Goal: Task Accomplishment & Management: Use online tool/utility

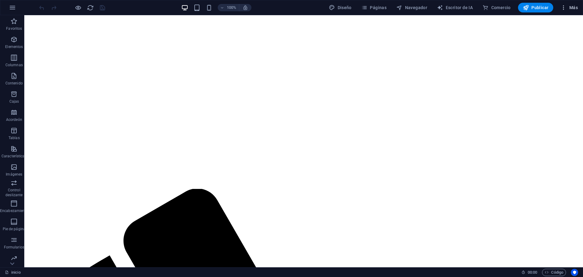
scroll to position [76, 0]
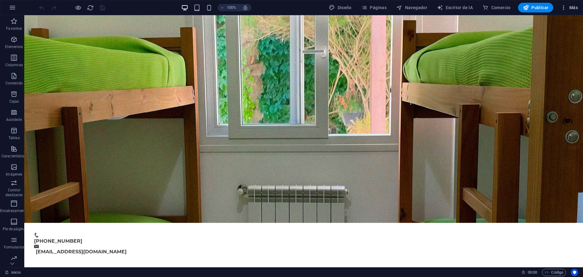
click at [558, 7] on button "Más" at bounding box center [569, 8] width 22 height 10
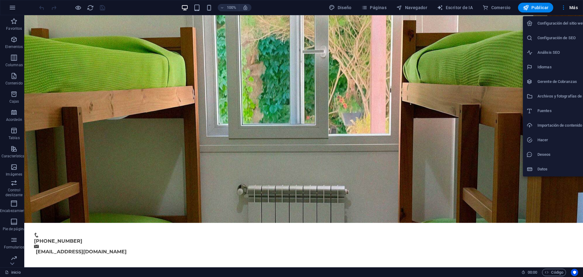
click at [378, 7] on div at bounding box center [291, 138] width 583 height 277
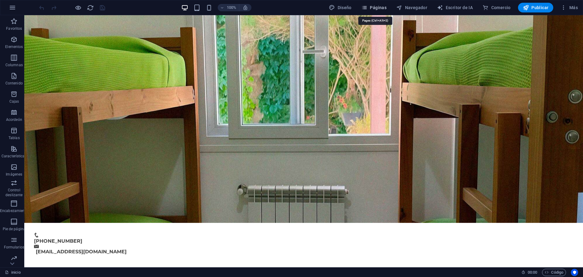
click at [376, 5] on font "Páginas" at bounding box center [378, 7] width 17 height 5
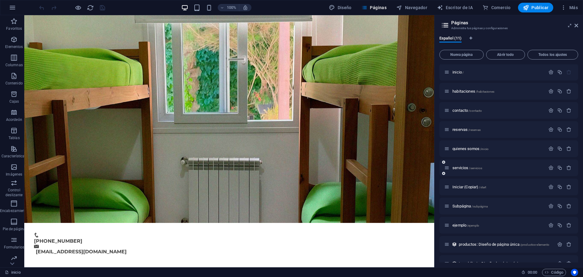
scroll to position [0, 0]
click at [478, 92] on font "/habitaciones" at bounding box center [485, 91] width 19 height 3
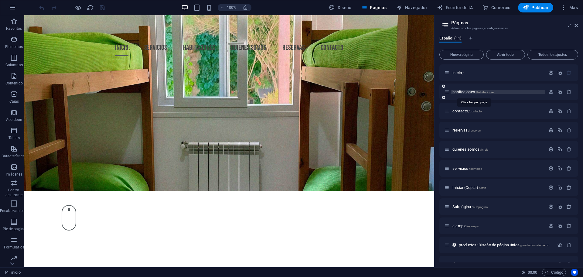
click at [478, 92] on div "habitaciones /habitaciones" at bounding box center [508, 92] width 139 height 17
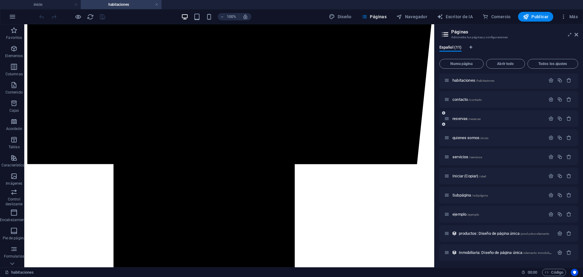
scroll to position [22, 0]
click at [470, 195] on font "Subpágina" at bounding box center [461, 194] width 19 height 5
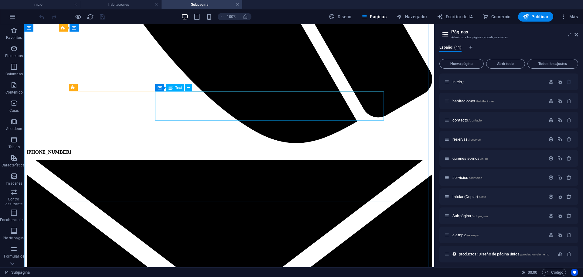
scroll to position [835, 0]
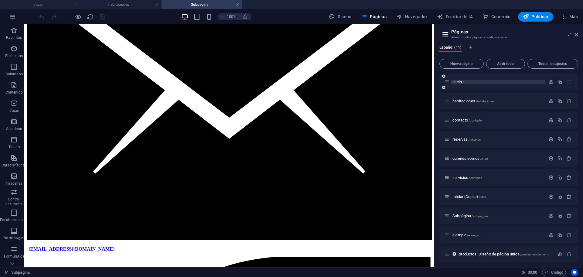
drag, startPoint x: 408, startPoint y: 56, endPoint x: 452, endPoint y: 84, distance: 52.6
click at [158, 5] on link at bounding box center [157, 5] width 4 height 6
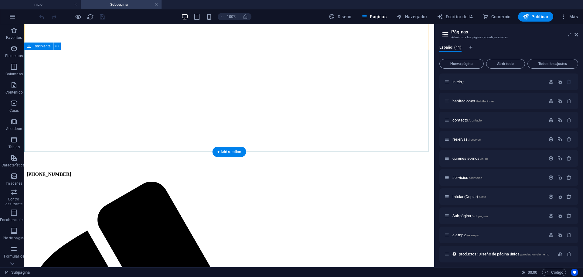
scroll to position [76, 0]
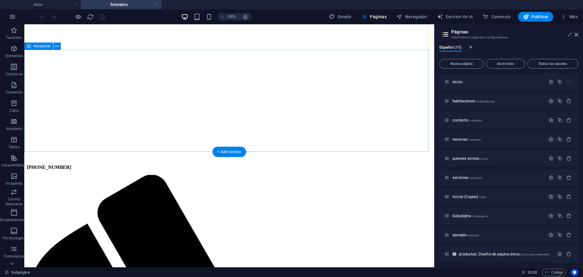
drag, startPoint x: 88, startPoint y: 43, endPoint x: 112, endPoint y: 68, distance: 34.4
click at [112, 68] on div "Arrastre aquí para reemplazar el contenido existente. Presione "Ctrl" si desea …" at bounding box center [229, 145] width 410 height 243
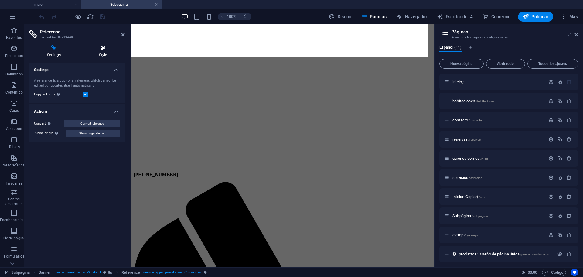
click at [100, 55] on h4 "Style" at bounding box center [103, 51] width 44 height 13
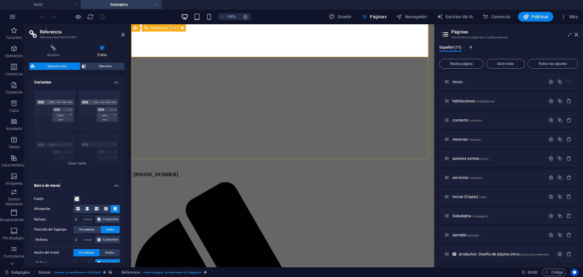
drag, startPoint x: 158, startPoint y: 42, endPoint x: 260, endPoint y: 73, distance: 106.6
click at [134, 28] on icon at bounding box center [136, 27] width 4 height 7
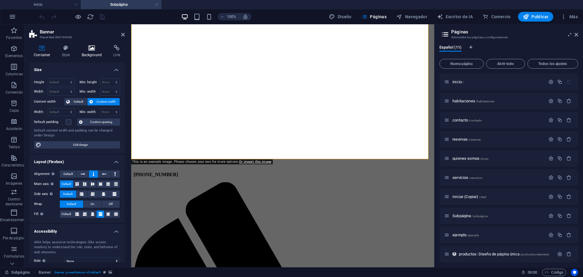
click at [97, 54] on h4 "Background" at bounding box center [93, 51] width 32 height 13
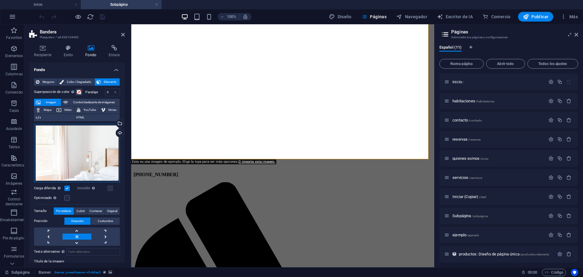
click at [97, 155] on div "Arrastre los archivos aquí, haga clic para elegir archivos o seleccione archivo…" at bounding box center [77, 153] width 86 height 58
click at [97, 155] on body "Hostal Che Viajero inicio Subpágina Favoritos Elementos Columnas Contenido Caja…" at bounding box center [291, 138] width 583 height 277
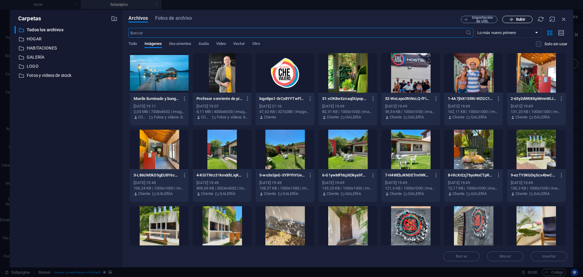
click at [521, 20] on font "Subir" at bounding box center [520, 19] width 9 height 5
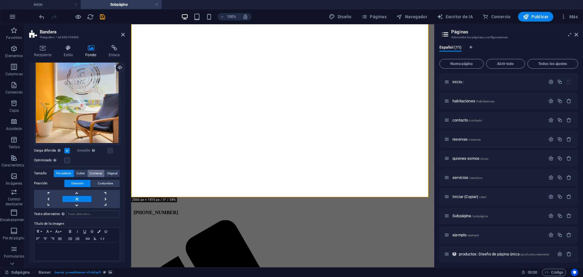
scroll to position [68, 0]
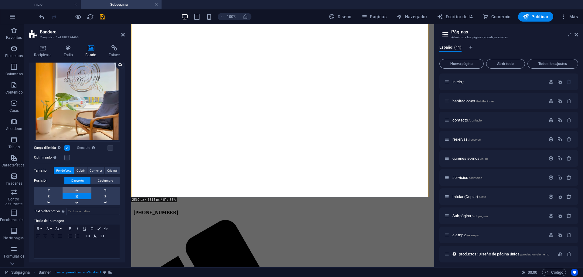
click at [78, 189] on link at bounding box center [77, 190] width 29 height 6
click at [84, 201] on link at bounding box center [77, 202] width 29 height 6
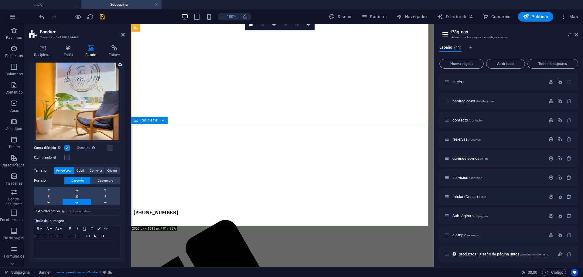
scroll to position [0, 0]
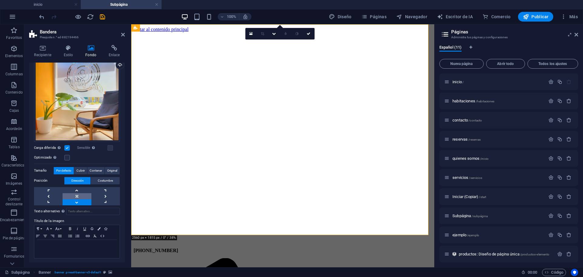
click at [87, 196] on link at bounding box center [77, 196] width 29 height 6
click at [88, 202] on link at bounding box center [77, 202] width 29 height 6
click at [91, 187] on link at bounding box center [105, 190] width 29 height 6
click at [85, 194] on link at bounding box center [77, 196] width 29 height 6
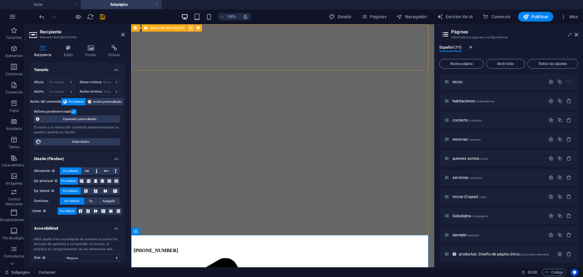
click at [190, 29] on icon at bounding box center [190, 28] width 3 height 6
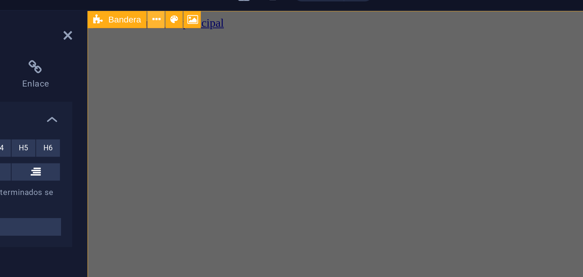
click at [160, 28] on icon at bounding box center [160, 28] width 3 height 6
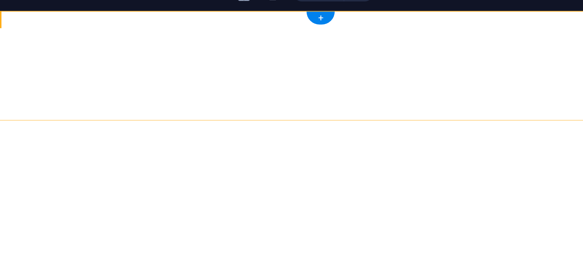
click at [77, 26] on font "Barra de información" at bounding box center [61, 28] width 34 height 4
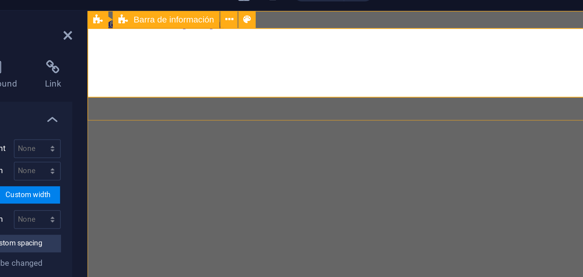
drag, startPoint x: 175, startPoint y: 14, endPoint x: 292, endPoint y: 41, distance: 120.0
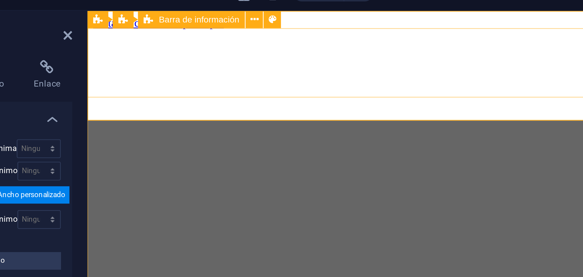
click at [151, 31] on div "Info Bar Bandera Barra de información" at bounding box center [173, 28] width 85 height 8
drag, startPoint x: 238, startPoint y: 41, endPoint x: 127, endPoint y: 22, distance: 112.5
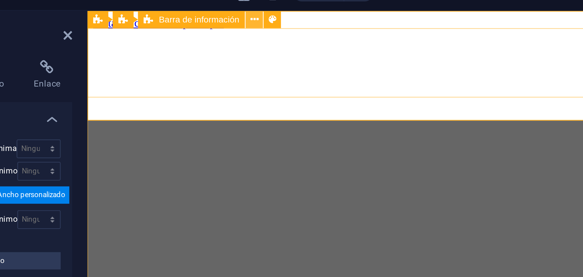
click at [199, 27] on button at bounding box center [201, 27] width 7 height 7
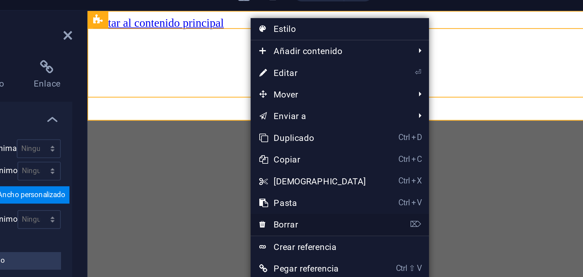
click at [224, 113] on link "⌦ Borrar" at bounding box center [226, 114] width 52 height 9
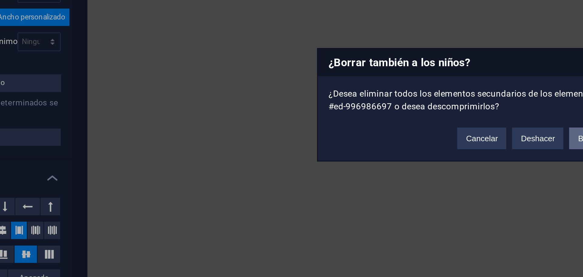
click at [339, 153] on font "Borrar" at bounding box center [341, 153] width 9 height 4
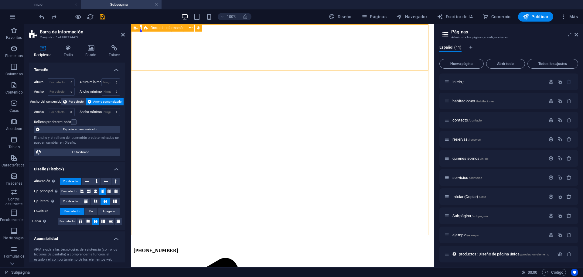
drag, startPoint x: 290, startPoint y: 51, endPoint x: 247, endPoint y: 28, distance: 49.3
click at [192, 26] on icon at bounding box center [190, 28] width 3 height 6
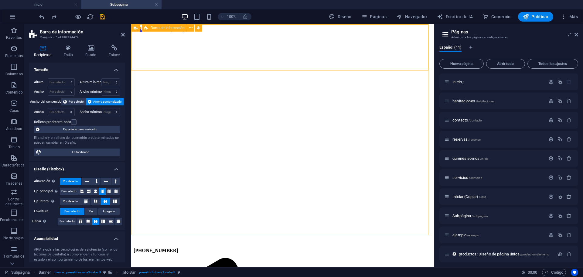
click at [200, 28] on button at bounding box center [198, 27] width 7 height 7
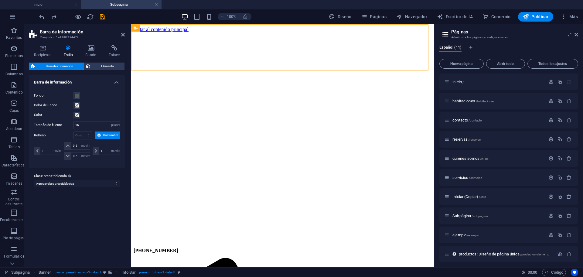
click at [573, 34] on h2 "Páginas" at bounding box center [514, 31] width 127 height 5
click at [575, 34] on icon at bounding box center [577, 34] width 4 height 5
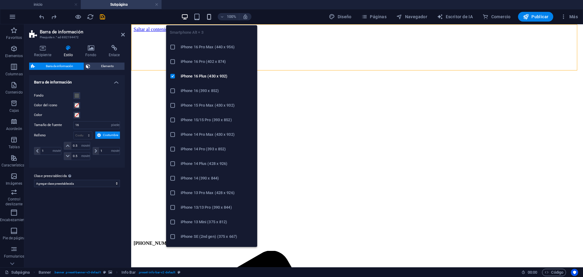
click at [210, 18] on icon "button" at bounding box center [209, 16] width 7 height 7
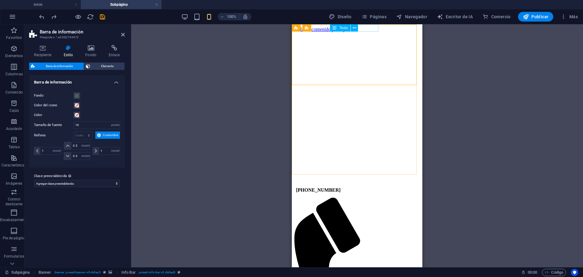
click at [375, 187] on div "[PHONE_NUMBER]" at bounding box center [357, 189] width 122 height 5
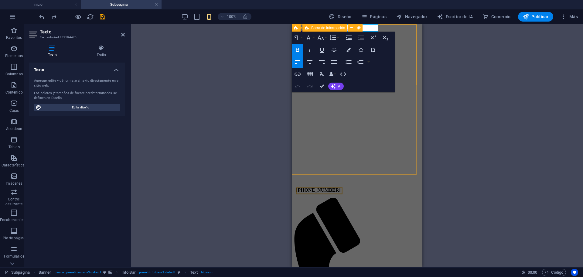
drag, startPoint x: 406, startPoint y: 28, endPoint x: 685, endPoint y: 63, distance: 281.3
click at [374, 28] on div "H1 Bandera Recipiente Banner Barra de información Banner Barra de información R…" at bounding box center [357, 145] width 452 height 243
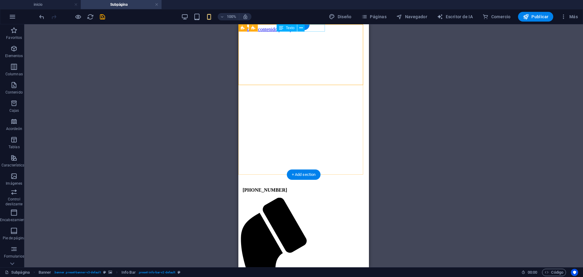
click at [319, 187] on div "[PHONE_NUMBER]" at bounding box center [304, 189] width 122 height 5
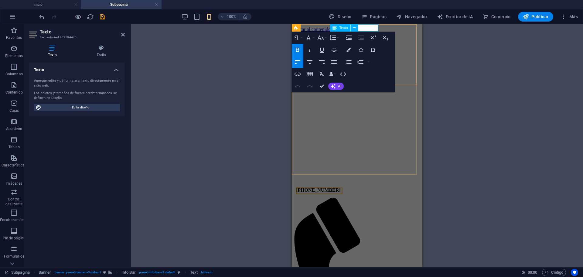
drag, startPoint x: 373, startPoint y: 30, endPoint x: 384, endPoint y: 29, distance: 11.6
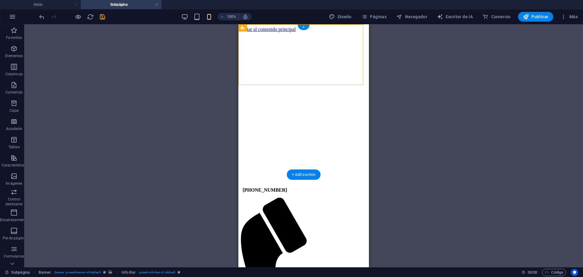
click at [316, 187] on div "[PHONE_NUMBER]" at bounding box center [304, 189] width 122 height 5
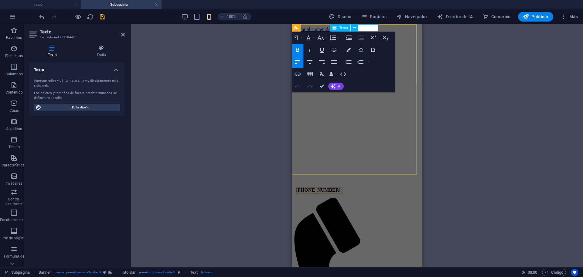
click at [336, 28] on icon at bounding box center [335, 27] width 4 height 7
click at [352, 27] on button at bounding box center [354, 27] width 7 height 7
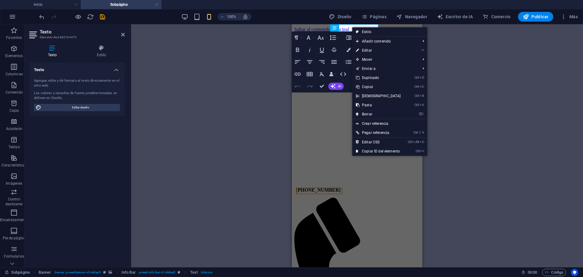
click at [379, 112] on link "⌦ Borrar" at bounding box center [378, 114] width 52 height 9
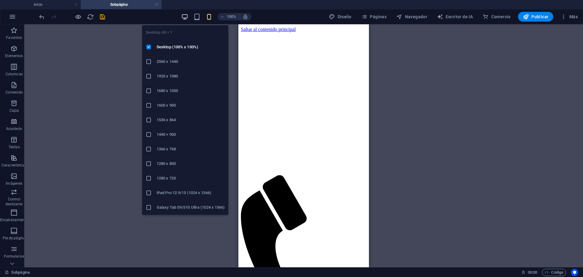
click at [184, 14] on icon "button" at bounding box center [184, 16] width 7 height 7
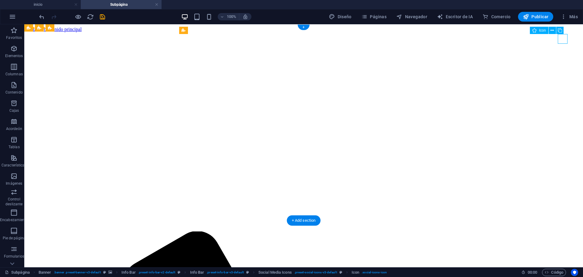
select select "xMidYMid"
select select "px"
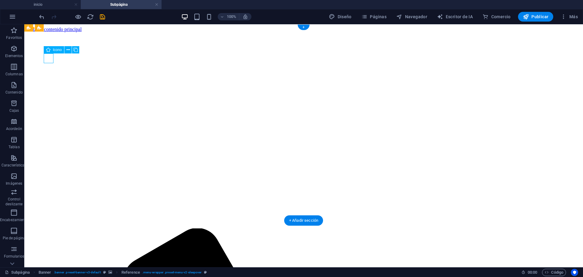
select select "xMidYMid"
select select "px"
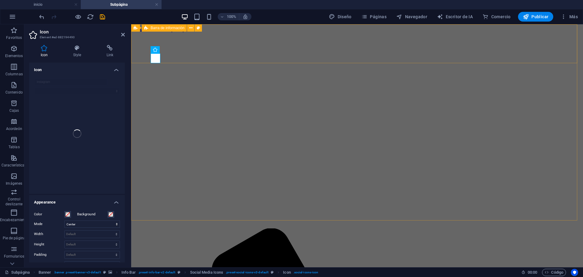
select select "px"
select select "rem"
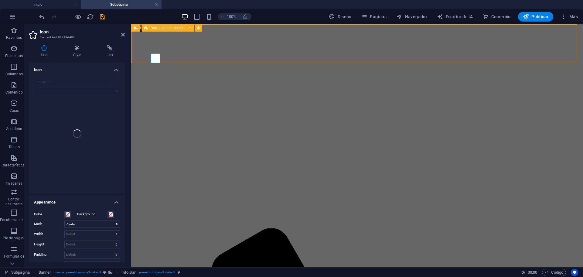
select select "rem"
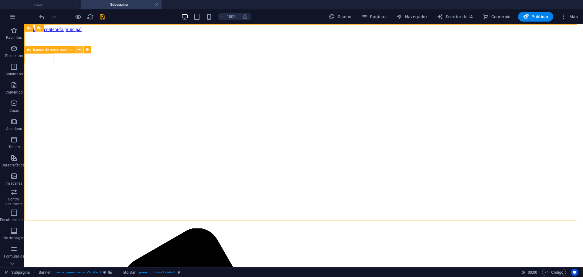
click at [79, 49] on icon at bounding box center [79, 50] width 3 height 6
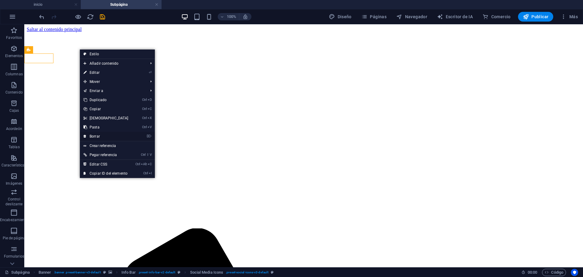
click at [114, 135] on link "⌦ Borrar" at bounding box center [106, 136] width 52 height 9
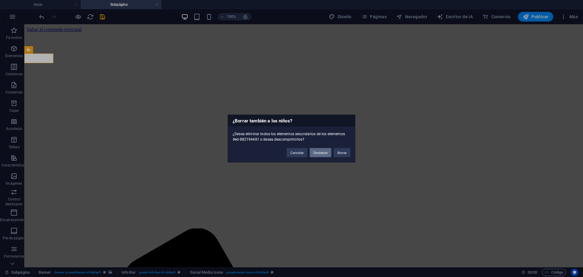
click at [325, 154] on font "Deshacer" at bounding box center [320, 153] width 14 height 4
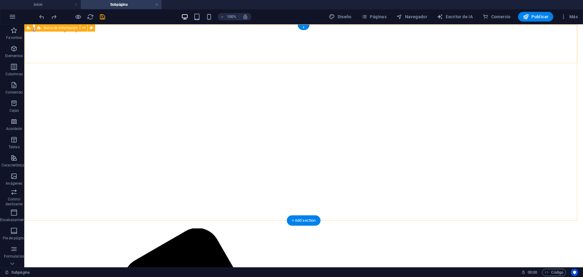
drag, startPoint x: 5, startPoint y: 29, endPoint x: 29, endPoint y: 53, distance: 34.6
click at [0, 0] on div "Iconos de redes sociales" at bounding box center [0, 0] width 0 height 0
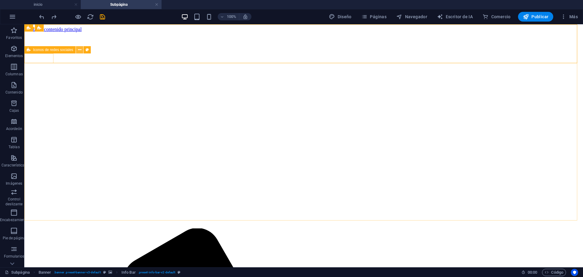
click at [77, 50] on button at bounding box center [79, 49] width 7 height 7
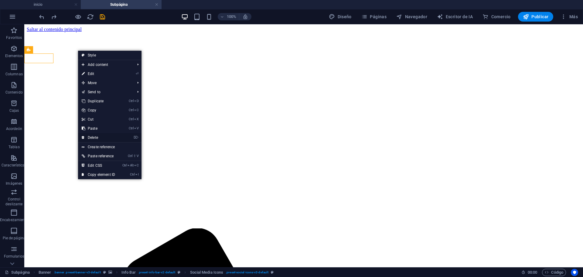
click at [108, 137] on link "⌦ Delete" at bounding box center [98, 137] width 41 height 9
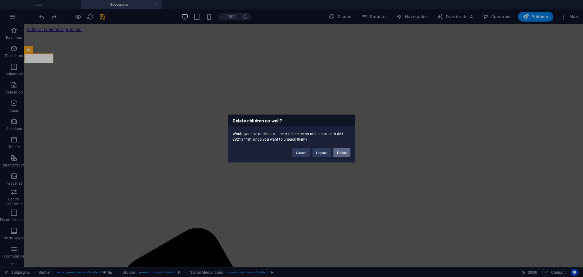
click at [339, 152] on button "Delete" at bounding box center [341, 152] width 17 height 9
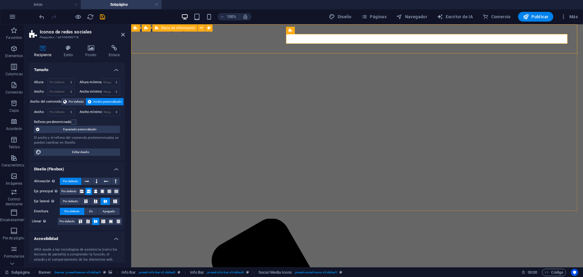
click at [176, 26] on font "Barra de información" at bounding box center [178, 28] width 34 height 4
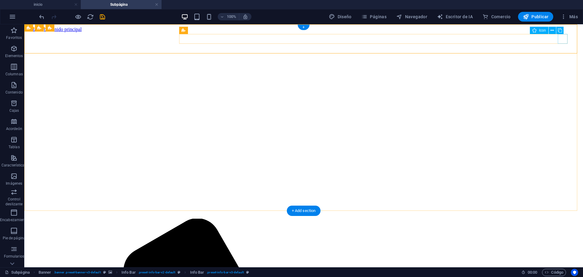
select select "xMidYMid"
select select "px"
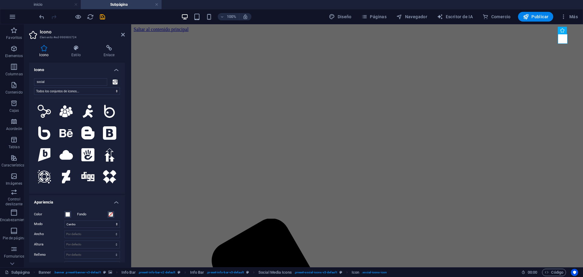
click at [113, 81] on icon at bounding box center [115, 82] width 5 height 5
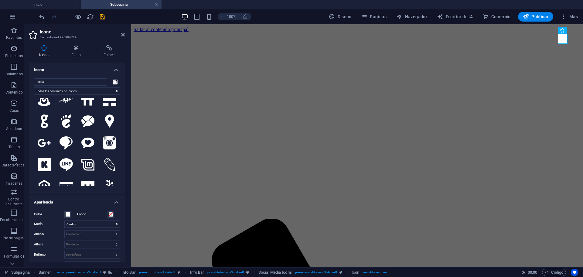
scroll to position [152, 0]
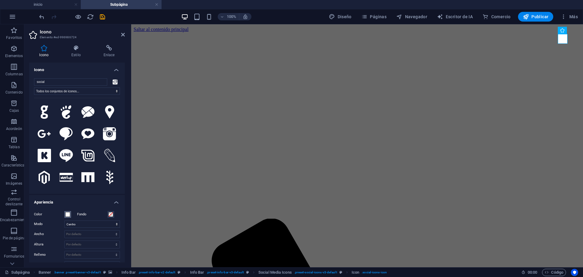
click at [68, 213] on span at bounding box center [67, 214] width 5 height 5
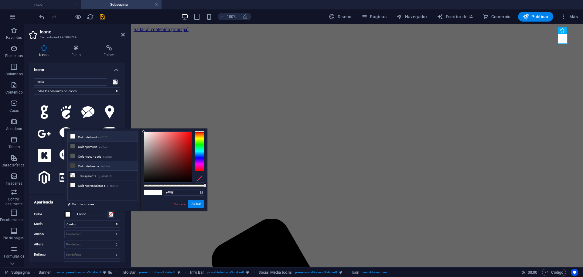
click at [117, 166] on li "Color de fuente #444444" at bounding box center [103, 166] width 70 height 10
type input "#444444"
click at [202, 203] on button "Aplicar" at bounding box center [196, 204] width 16 height 8
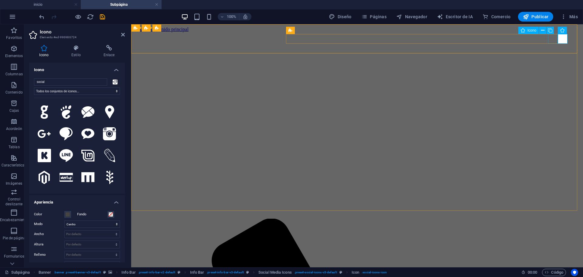
select select "xMidYMid"
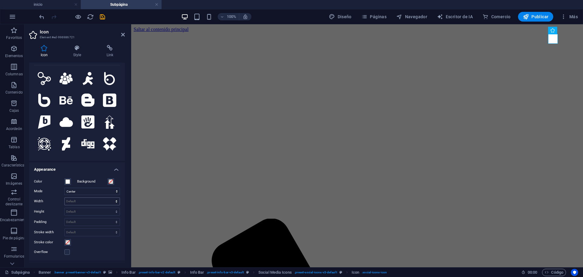
scroll to position [38, 0]
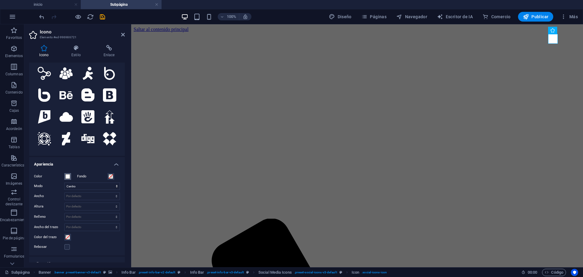
click at [67, 175] on span at bounding box center [67, 176] width 5 height 5
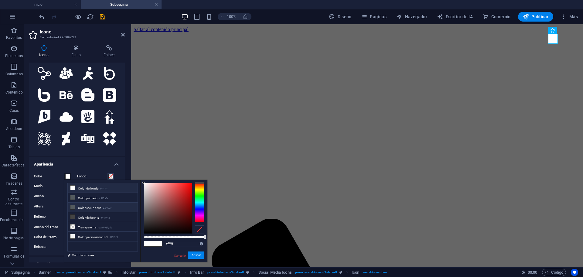
click at [108, 208] on font "#535a5e" at bounding box center [107, 208] width 9 height 3
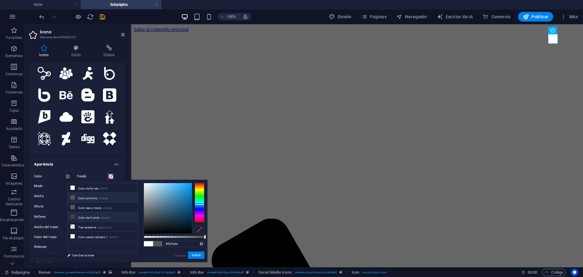
click at [110, 217] on font "#444444" at bounding box center [105, 218] width 9 height 3
type input "#444444"
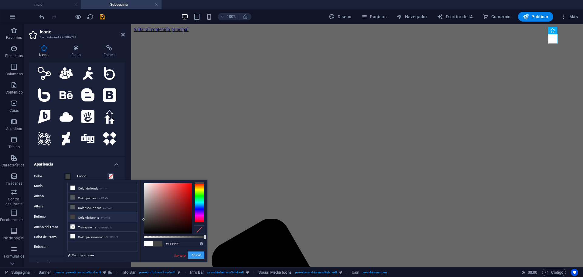
click at [196, 254] on font "Aplicar" at bounding box center [196, 254] width 9 height 3
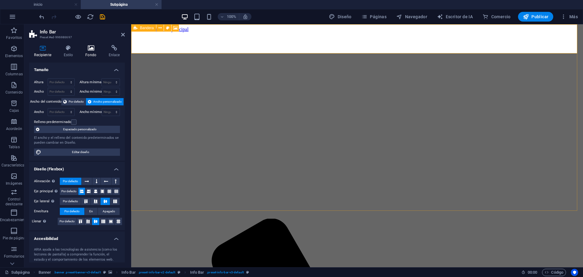
click at [90, 48] on icon at bounding box center [90, 48] width 21 height 6
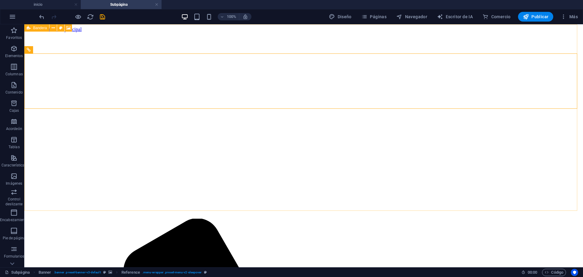
click at [30, 28] on icon at bounding box center [29, 27] width 4 height 7
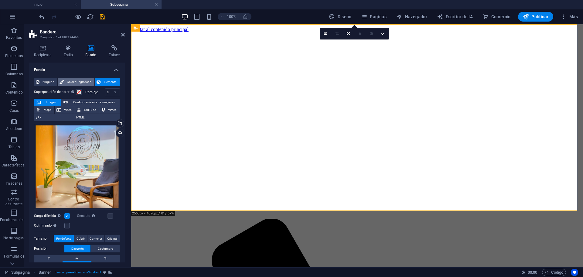
click at [79, 83] on font "Color / Degradado" at bounding box center [79, 81] width 25 height 3
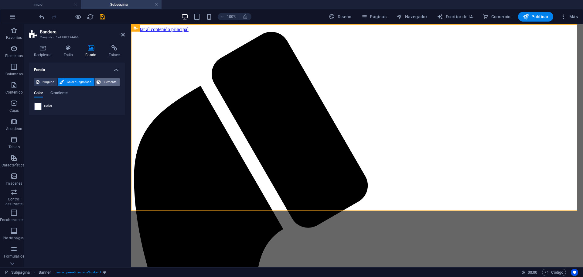
click at [111, 79] on span "Elemento" at bounding box center [110, 81] width 15 height 7
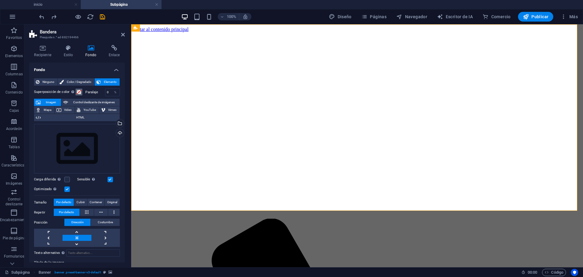
click at [81, 90] on span at bounding box center [79, 92] width 5 height 5
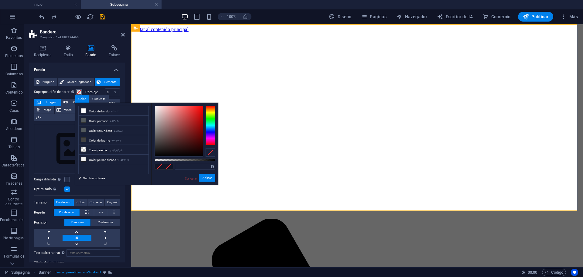
click at [81, 90] on span at bounding box center [79, 92] width 5 height 5
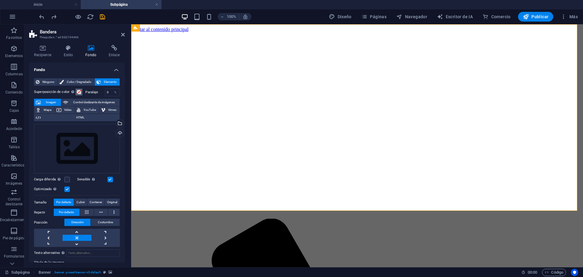
click at [81, 90] on span at bounding box center [79, 92] width 5 height 5
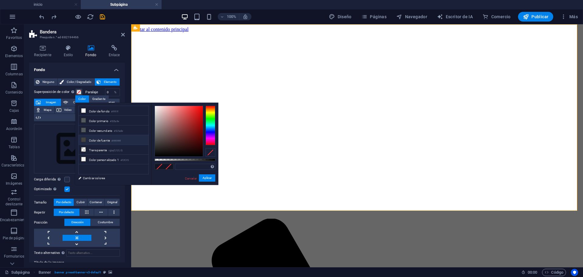
click at [104, 139] on font "Color de fuente" at bounding box center [99, 140] width 21 height 3
click at [103, 115] on li "Color de fondo #ffffff" at bounding box center [114, 111] width 70 height 10
click at [190, 159] on div at bounding box center [185, 160] width 61 height 2
drag, startPoint x: 191, startPoint y: 163, endPoint x: 185, endPoint y: 163, distance: 5.8
click at [186, 163] on div "rgba(255, 255, 255, 0.58) Formatos admitidos #0852ed rgb(8, 82, 237) rgba(8, 82…" at bounding box center [184, 188] width 67 height 171
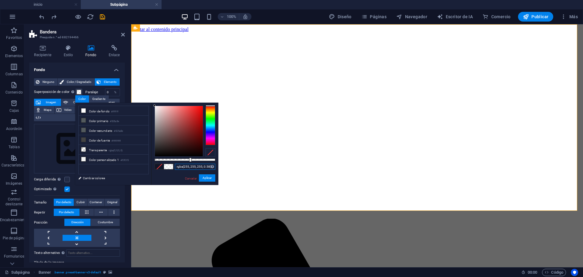
click at [185, 164] on input "rgba(255, 255, 255, 0.58)" at bounding box center [195, 167] width 40 height 6
click at [181, 159] on div at bounding box center [185, 160] width 61 height 2
click at [197, 159] on div at bounding box center [185, 160] width 61 height 2
drag, startPoint x: 192, startPoint y: 157, endPoint x: 186, endPoint y: 157, distance: 5.5
click at [186, 157] on div "rgba(255, 255, 255, 0.695) Formatos admitidos #0852ed rgb(8, 82, 237) rgba(8, 8…" at bounding box center [184, 188] width 67 height 171
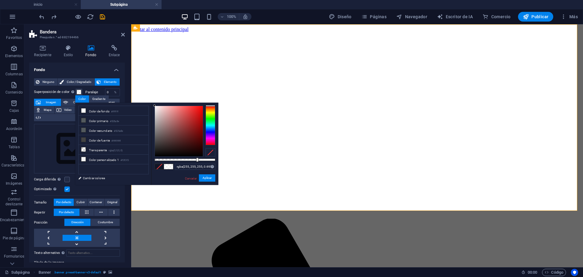
click at [185, 157] on div "rgba(255, 255, 255, 0.695) Formatos admitidos #0852ed rgb(8, 82, 237) rgba(8, 8…" at bounding box center [184, 188] width 67 height 171
click at [183, 160] on div at bounding box center [185, 160] width 61 height 2
click at [181, 158] on div "rgba(255, 255, 255, 0.465) Formatos admitidos #0852ed rgb(8, 82, 237) rgba(8, 8…" at bounding box center [184, 188] width 67 height 171
click at [178, 157] on div "rgba(255, 255, 255, 0.465) Formatos admitidos #0852ed rgb(8, 82, 237) rgba(8, 8…" at bounding box center [184, 188] width 67 height 171
click at [179, 159] on div at bounding box center [185, 160] width 61 height 2
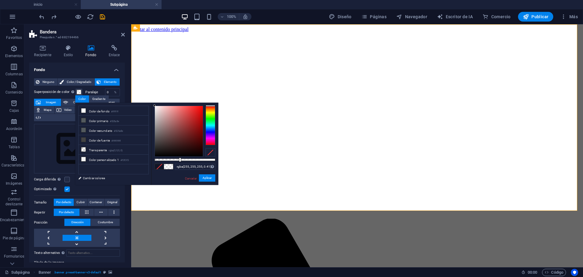
type input "rgba(255, 255, 255, 0.36)"
click at [176, 159] on div at bounding box center [185, 160] width 61 height 2
click at [176, 159] on div at bounding box center [177, 160] width 2 height 4
drag, startPoint x: 174, startPoint y: 158, endPoint x: 169, endPoint y: 158, distance: 5.2
click at [169, 158] on div "rgba(255, 255, 255, 0.36) Formatos admitidos #0852ed rgb(8, 82, 237) rgba(8, 82…" at bounding box center [184, 188] width 67 height 171
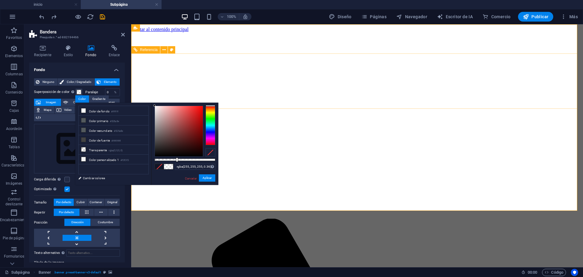
click at [82, 73] on h4 "Fondo" at bounding box center [77, 68] width 96 height 11
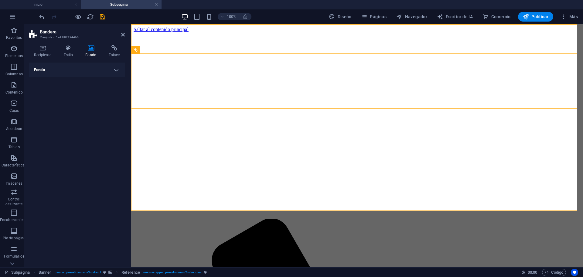
click at [96, 53] on h4 "Fondo" at bounding box center [91, 51] width 23 height 13
click at [92, 48] on icon at bounding box center [90, 48] width 21 height 6
click at [61, 48] on icon at bounding box center [68, 48] width 19 height 6
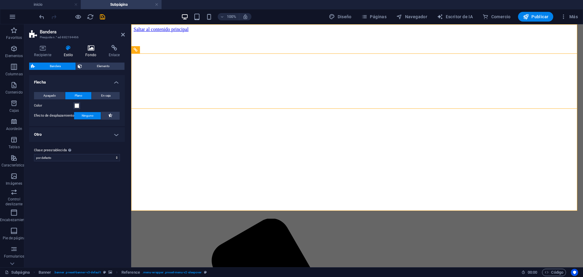
click at [99, 49] on icon at bounding box center [90, 48] width 21 height 6
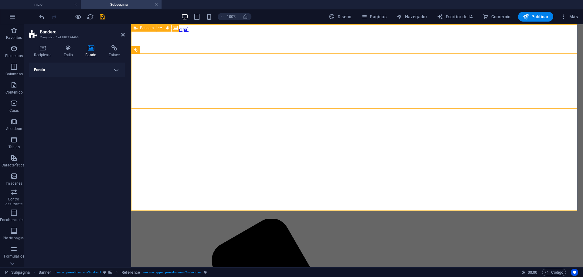
click at [140, 28] on div "Bandera" at bounding box center [143, 27] width 25 height 7
click at [118, 71] on h4 "Fondo" at bounding box center [77, 70] width 96 height 15
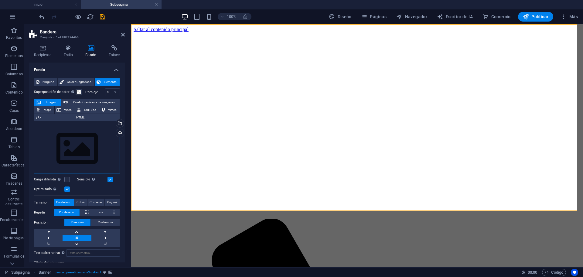
click at [96, 152] on div "Arrastre los archivos aquí, haga clic para elegir archivos o seleccione archivo…" at bounding box center [77, 149] width 86 height 50
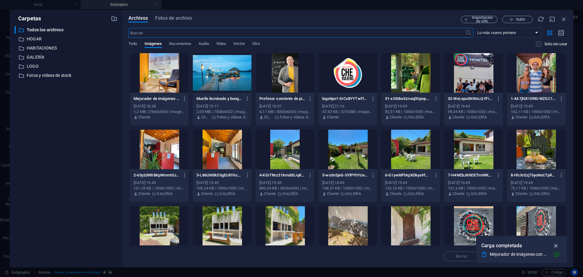
click at [559, 244] on icon "button" at bounding box center [556, 245] width 7 height 7
click at [566, 19] on icon "button" at bounding box center [564, 19] width 7 height 7
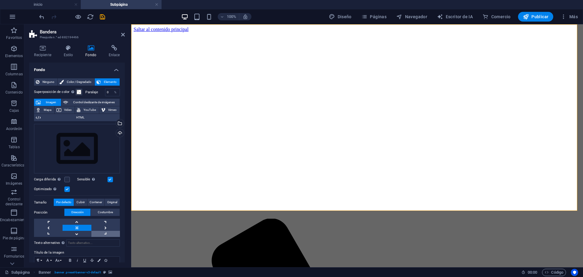
click at [108, 232] on link at bounding box center [105, 234] width 29 height 6
click at [87, 231] on link at bounding box center [77, 234] width 29 height 6
click at [82, 226] on link at bounding box center [77, 228] width 29 height 6
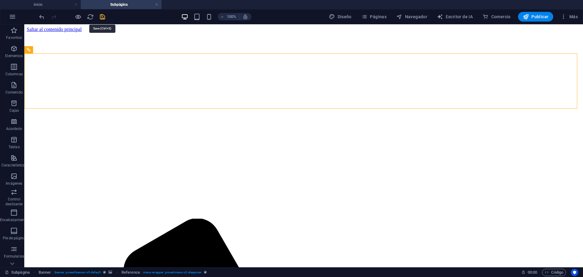
click at [101, 15] on icon "ahorrar" at bounding box center [102, 16] width 7 height 7
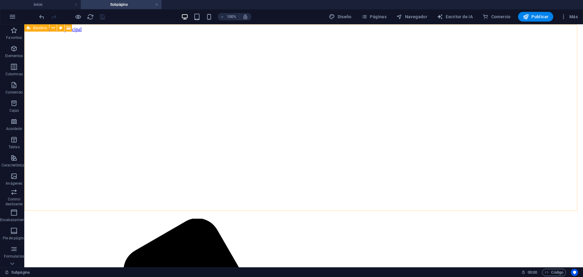
click at [25, 30] on div "Bandera" at bounding box center [36, 27] width 25 height 7
click at [39, 25] on div "Bandera" at bounding box center [36, 27] width 25 height 7
click at [70, 26] on icon at bounding box center [68, 28] width 5 height 6
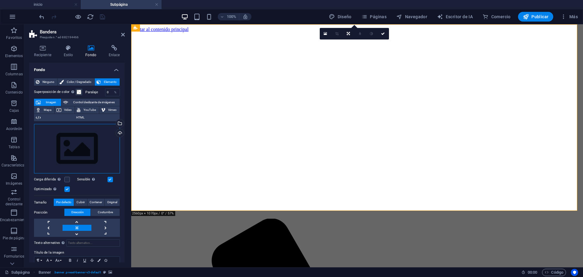
click at [90, 142] on div "Arrastre los archivos aquí, haga clic para elegir archivos o seleccione archivo…" at bounding box center [77, 149] width 86 height 50
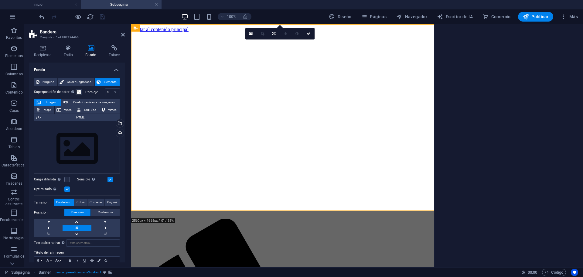
click at [90, 142] on body "Hostal Che Viajero inicio Subpágina Favoritos Elementos Columnas Contenido Caja…" at bounding box center [291, 138] width 583 height 277
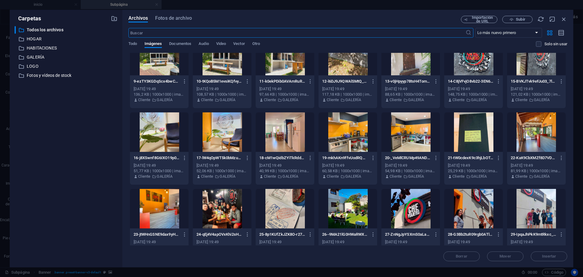
scroll to position [0, 0]
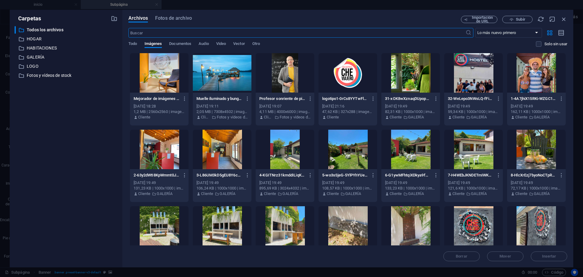
click at [152, 75] on div at bounding box center [159, 72] width 59 height 39
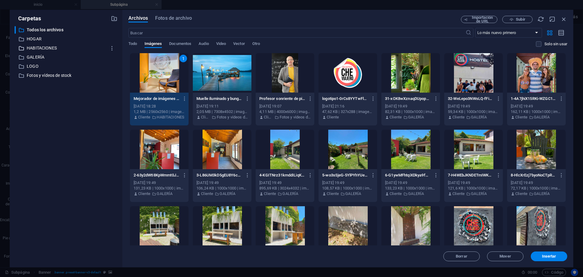
click at [48, 45] on p "HABITACIONES" at bounding box center [67, 48] width 80 height 7
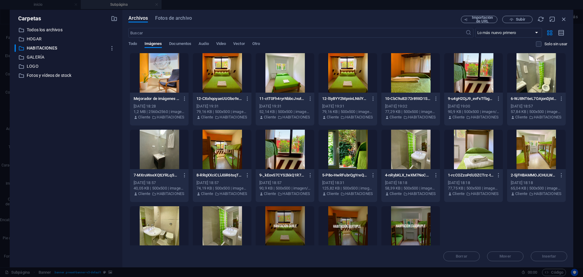
click at [160, 80] on div at bounding box center [159, 72] width 59 height 39
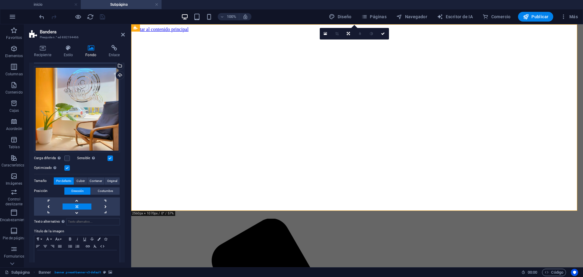
scroll to position [68, 0]
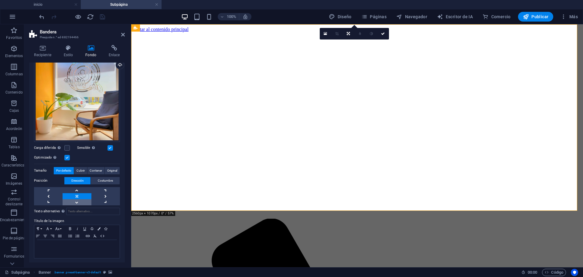
click at [80, 201] on link at bounding box center [77, 202] width 29 height 6
click at [80, 194] on link at bounding box center [77, 196] width 29 height 6
click at [77, 190] on link at bounding box center [77, 190] width 29 height 6
click at [113, 196] on link at bounding box center [105, 196] width 29 height 6
drag, startPoint x: 98, startPoint y: 187, endPoint x: 106, endPoint y: 199, distance: 14.2
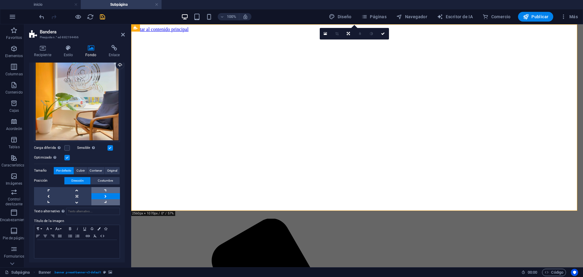
click at [98, 187] on link at bounding box center [105, 190] width 29 height 6
click at [106, 199] on link at bounding box center [105, 202] width 29 height 6
click at [87, 196] on link at bounding box center [77, 196] width 29 height 6
click at [85, 199] on link at bounding box center [77, 202] width 29 height 6
drag, startPoint x: 83, startPoint y: 124, endPoint x: 79, endPoint y: 104, distance: 20.1
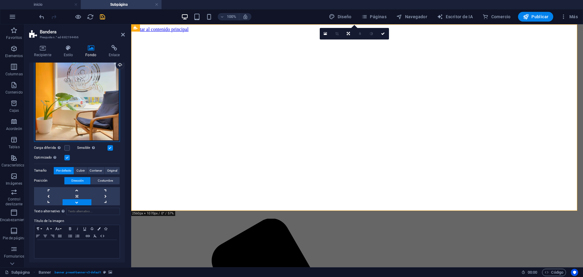
click at [79, 104] on div "Arrastre los archivos aquí, haga clic para elegir archivos o seleccione archivo…" at bounding box center [77, 99] width 86 height 86
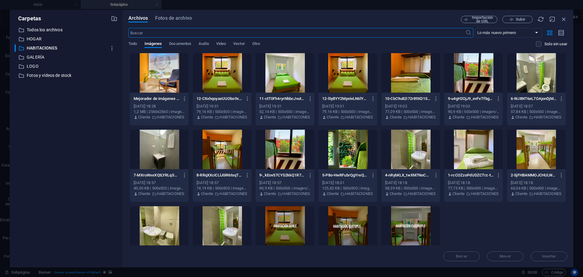
click at [568, 15] on div "Archivos Fotos de archivo Importación de URL Subir ​ Lo más nuevo primero El má…" at bounding box center [347, 139] width 451 height 258
click at [564, 18] on icon "button" at bounding box center [564, 19] width 7 height 7
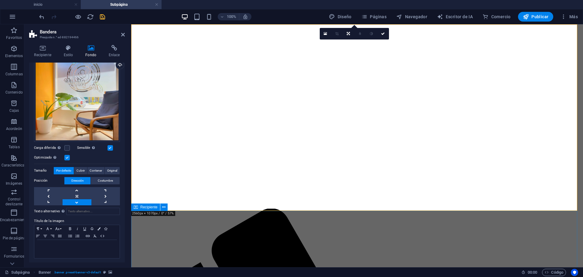
scroll to position [0, 0]
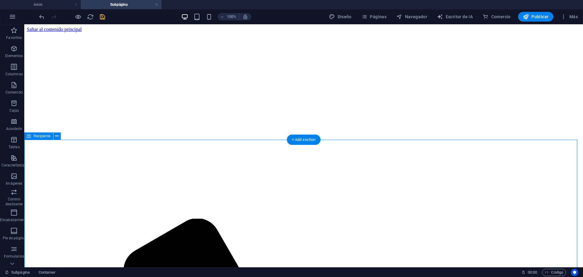
scroll to position [10, 0]
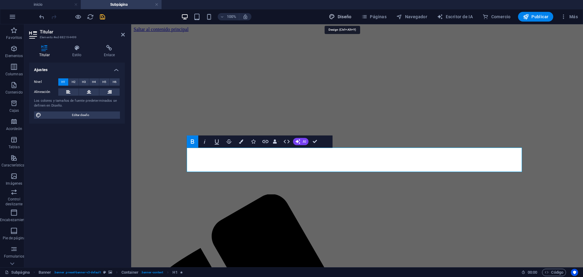
click at [343, 15] on font "Diseño" at bounding box center [345, 16] width 14 height 5
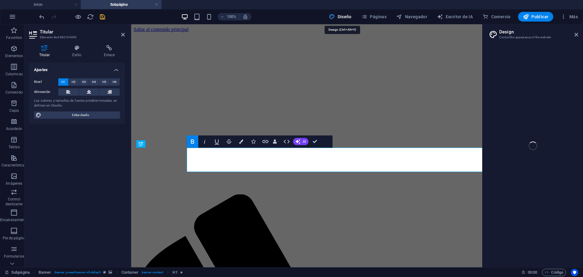
select select "px"
select select "300"
select select "px"
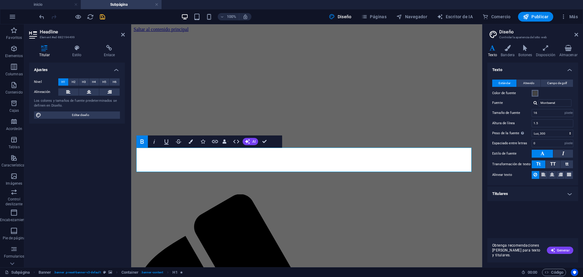
click at [537, 95] on span at bounding box center [535, 93] width 5 height 5
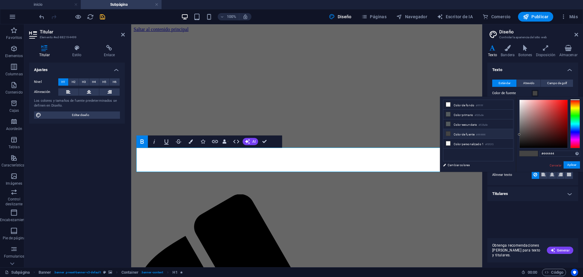
click at [478, 135] on font "#444444" at bounding box center [480, 134] width 9 height 3
click at [574, 167] on button "Aplicar" at bounding box center [572, 165] width 16 height 8
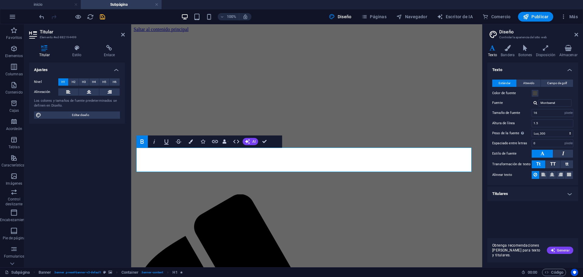
click at [526, 220] on div "Texto Estándar Atrevido Campo de golf Color de fuente Fuente Montserrat Tamaño …" at bounding box center [532, 151] width 91 height 176
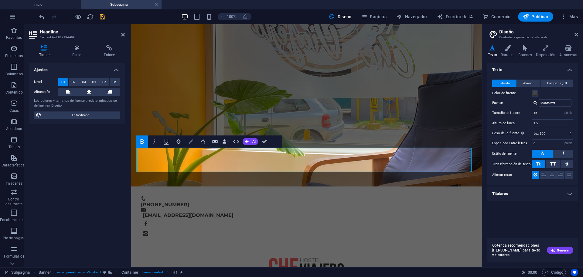
click at [190, 143] on icon "button" at bounding box center [191, 141] width 4 height 4
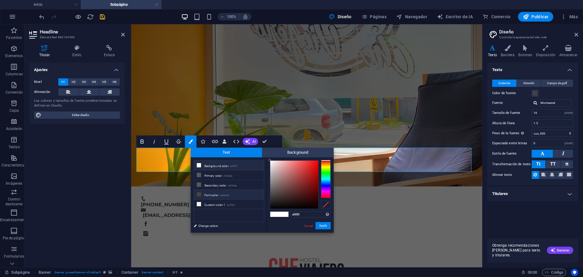
click at [217, 192] on li "Font color #444444" at bounding box center [229, 195] width 70 height 10
type input "#444444"
click at [323, 229] on button "Aplicar" at bounding box center [322, 226] width 16 height 8
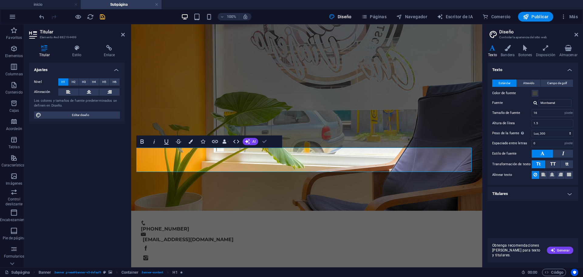
drag, startPoint x: 260, startPoint y: 141, endPoint x: 236, endPoint y: 116, distance: 34.6
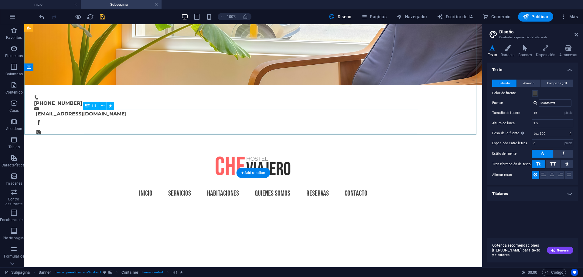
scroll to position [38, 0]
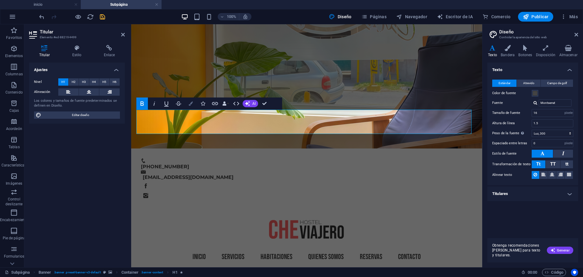
click at [190, 106] on button "Bandera" at bounding box center [191, 103] width 12 height 12
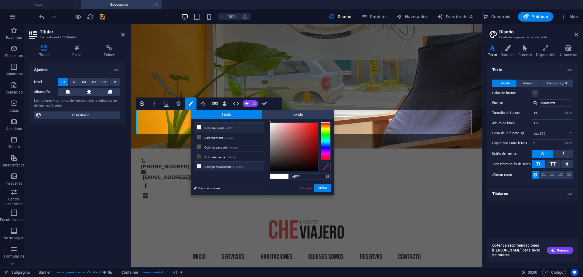
click at [220, 165] on font "Color personalizado 1" at bounding box center [219, 166] width 30 height 3
click at [218, 156] on font "Color de fuente" at bounding box center [214, 156] width 21 height 3
type input "#444444"
click at [218, 156] on font "Color de fuente" at bounding box center [214, 156] width 21 height 3
click at [320, 188] on font "Aplicar" at bounding box center [322, 187] width 9 height 3
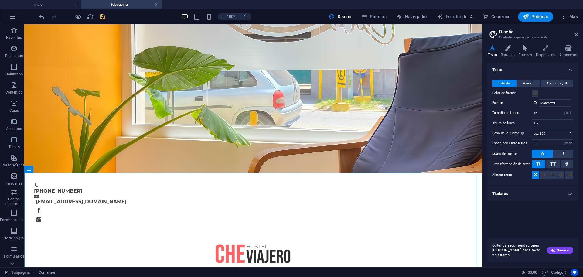
click at [98, 16] on div at bounding box center [72, 17] width 68 height 10
click at [102, 17] on icon "ahorrar" at bounding box center [102, 16] width 7 height 7
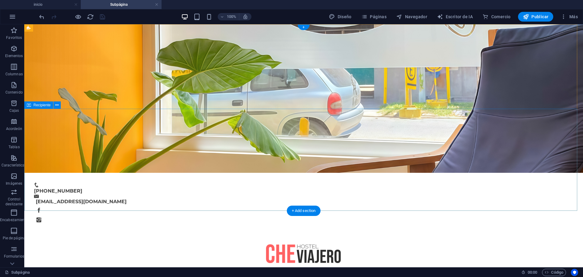
scroll to position [0, 0]
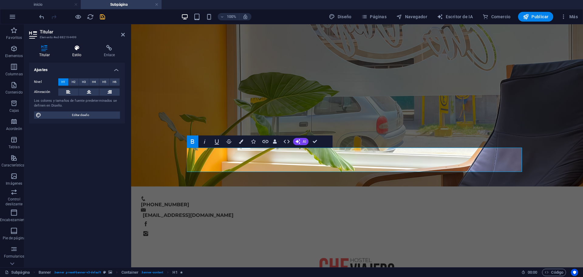
click at [83, 52] on h4 "Estilo" at bounding box center [78, 51] width 32 height 13
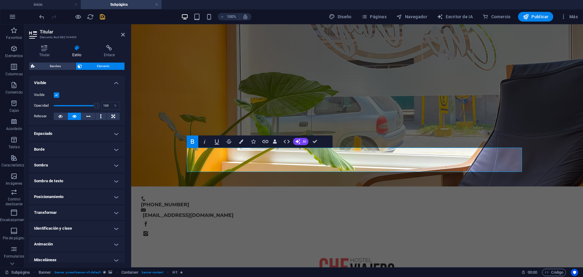
scroll to position [74, 0]
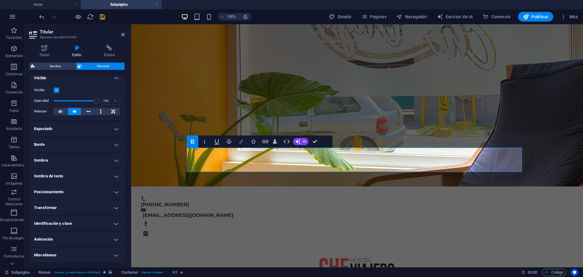
click at [244, 143] on button "Bandera" at bounding box center [241, 141] width 12 height 12
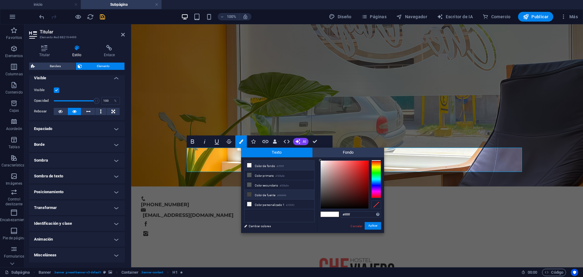
click at [275, 194] on font "Color de fuente" at bounding box center [265, 194] width 21 height 3
click at [324, 214] on span at bounding box center [325, 214] width 9 height 5
click at [257, 193] on font "Color de fuente" at bounding box center [265, 194] width 21 height 3
click at [374, 227] on font "Aplicar" at bounding box center [372, 225] width 9 height 3
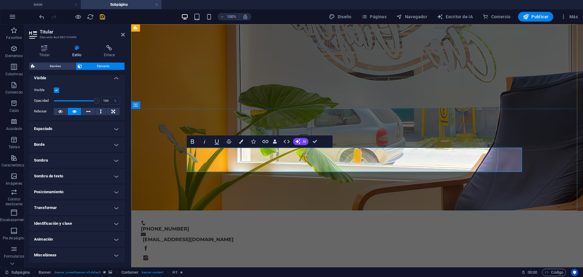
drag, startPoint x: 311, startPoint y: 155, endPoint x: 421, endPoint y: 167, distance: 110.9
drag, startPoint x: 408, startPoint y: 170, endPoint x: 414, endPoint y: 167, distance: 6.4
click at [241, 140] on icon "button" at bounding box center [241, 141] width 4 height 4
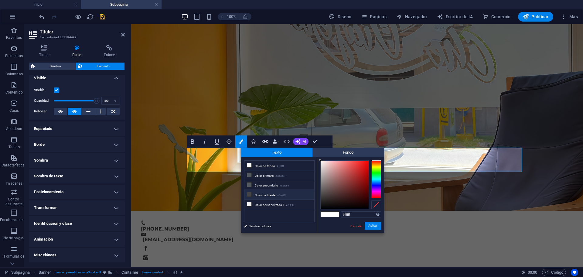
click at [278, 190] on li "Color de fuente #444444" at bounding box center [279, 195] width 70 height 10
click at [280, 186] on li "Color secundario #535a5e" at bounding box center [279, 185] width 70 height 10
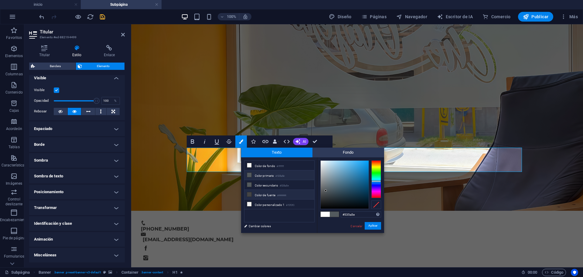
click at [284, 190] on li "Color de fuente #444444" at bounding box center [279, 195] width 70 height 10
type input "#444444"
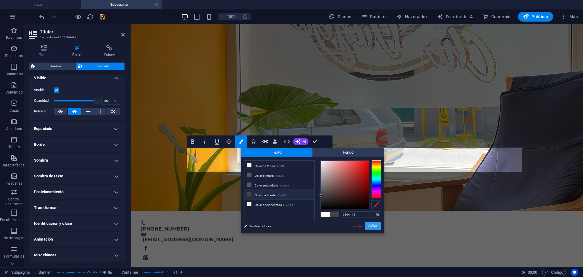
drag, startPoint x: 249, startPoint y: 204, endPoint x: 380, endPoint y: 229, distance: 133.8
click at [380, 229] on button "Aplicar" at bounding box center [373, 226] width 16 height 8
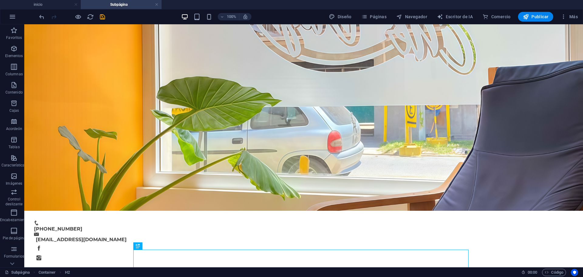
click at [102, 14] on icon "ahorrar" at bounding box center [102, 16] width 7 height 7
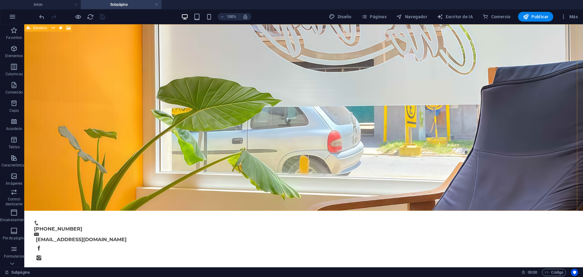
click at [30, 30] on icon at bounding box center [29, 27] width 4 height 7
click at [31, 29] on div "Bandera" at bounding box center [36, 27] width 25 height 7
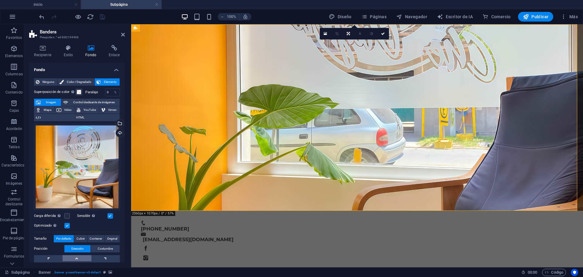
click at [79, 255] on link at bounding box center [77, 258] width 29 height 6
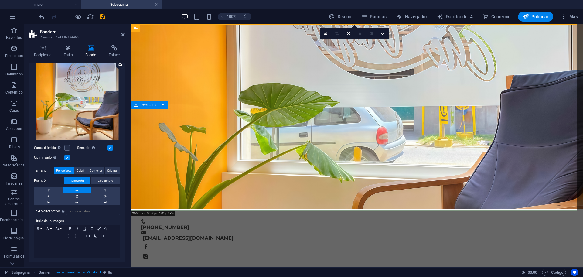
scroll to position [0, 0]
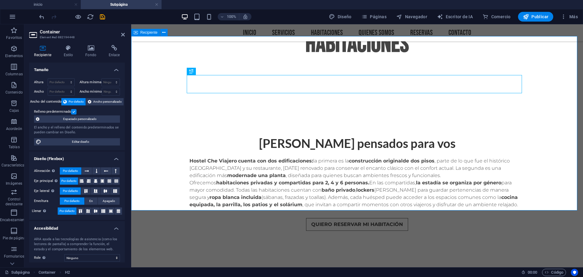
scroll to position [175, 0]
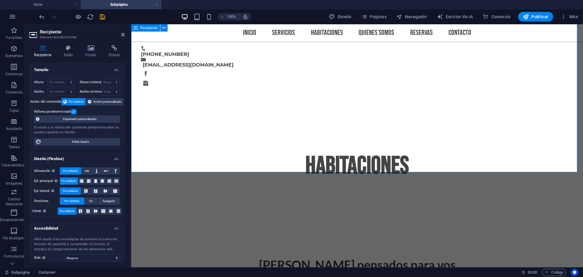
click at [122, 33] on icon at bounding box center [123, 34] width 4 height 5
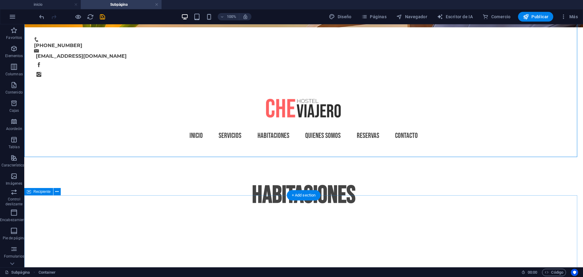
scroll to position [190, 0]
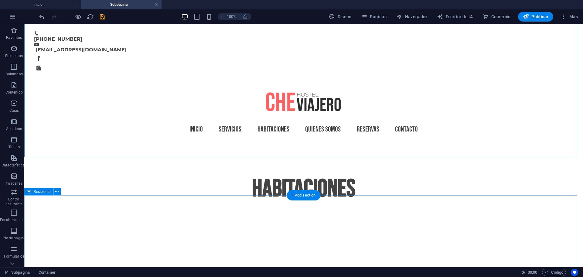
drag, startPoint x: 338, startPoint y: 198, endPoint x: 344, endPoint y: 182, distance: 17.1
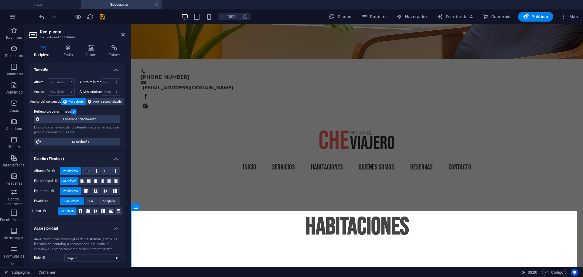
scroll to position [0, 0]
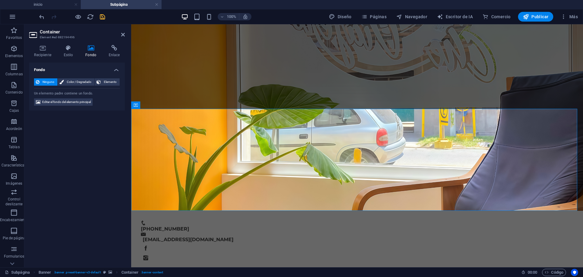
click at [102, 16] on icon "ahorrar" at bounding box center [102, 16] width 7 height 7
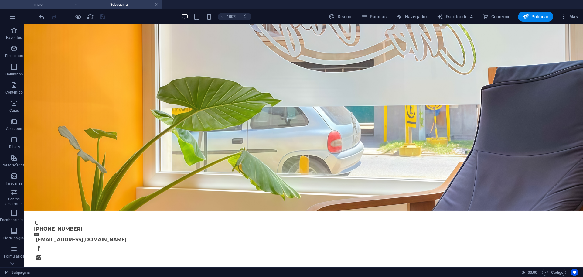
click at [53, 5] on h4 "inicio" at bounding box center [40, 4] width 81 height 7
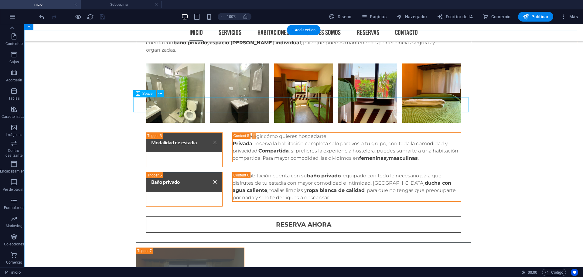
scroll to position [2240, 0]
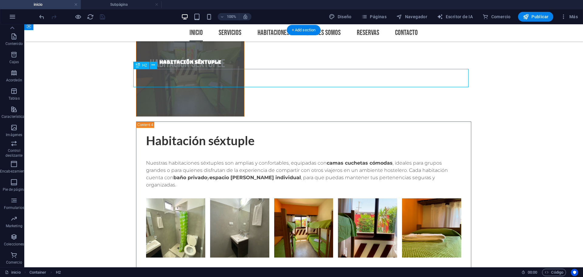
scroll to position [2202, 0]
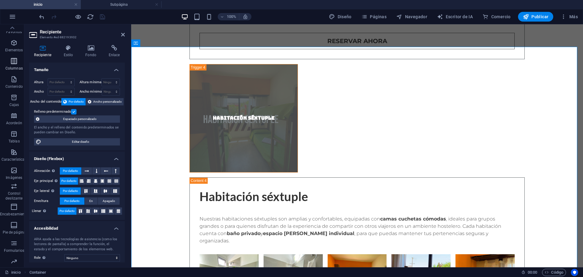
scroll to position [0, 0]
click at [9, 54] on font "Elementos" at bounding box center [14, 56] width 18 height 4
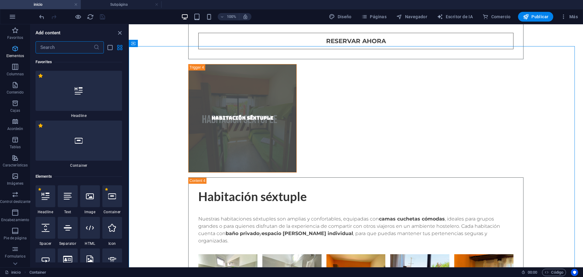
scroll to position [2203, 0]
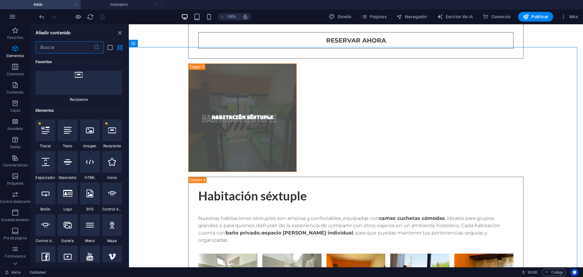
click at [43, 50] on input "text" at bounding box center [65, 47] width 58 height 12
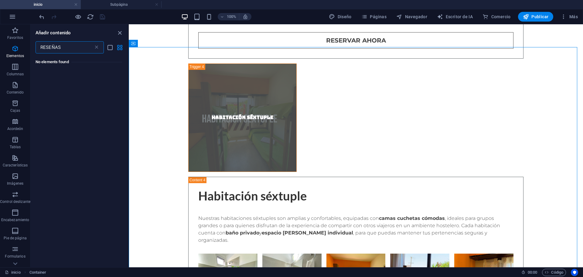
scroll to position [0, 0]
type input "R"
click at [112, 48] on icon "vista de lista" at bounding box center [110, 47] width 7 height 7
click at [79, 45] on input "reseñas" at bounding box center [65, 47] width 58 height 12
drag, startPoint x: 17, startPoint y: 50, endPoint x: 11, endPoint y: 51, distance: 6.1
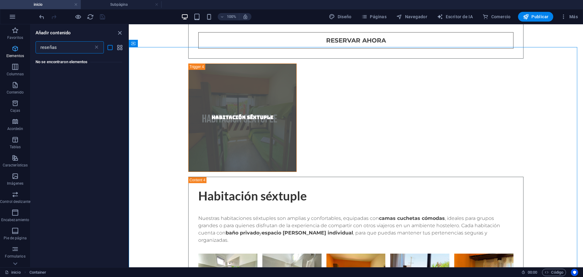
click at [11, 51] on div "Favoritos Elementos Columnas Contenido Cajas Acordeón Tablas Características Im…" at bounding box center [64, 145] width 129 height 243
click at [121, 45] on icon "vista de cuadrícula" at bounding box center [119, 47] width 7 height 7
click at [73, 45] on input "reseñas" at bounding box center [65, 47] width 58 height 12
drag, startPoint x: 73, startPoint y: 45, endPoint x: 0, endPoint y: 30, distance: 74.8
click at [0, 30] on div "Favoritos Elementos Columnas Contenido Cajas Acordeón Tablas Características Im…" at bounding box center [64, 145] width 129 height 243
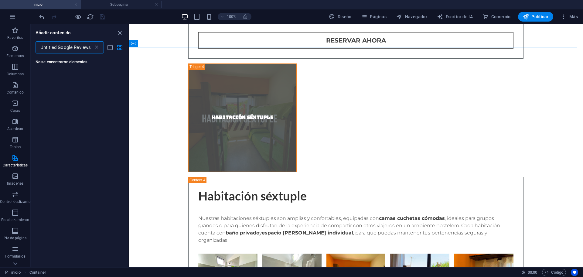
click at [49, 55] on div "No se encontraron elementos" at bounding box center [79, 61] width 87 height 17
click at [49, 49] on input "Untitled Google Reviews" at bounding box center [65, 47] width 58 height 12
click at [99, 51] on div "Google Reviews ​" at bounding box center [70, 47] width 68 height 12
click at [90, 49] on input "Google Reviews" at bounding box center [65, 47] width 58 height 12
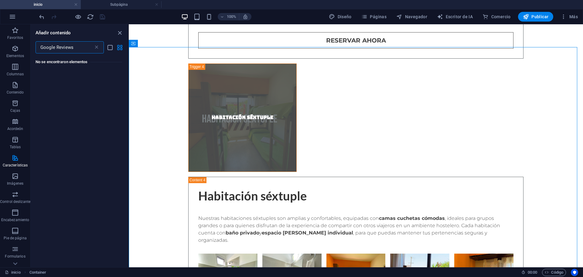
click at [92, 49] on input "Google Reviews" at bounding box center [65, 47] width 58 height 12
drag, startPoint x: 72, startPoint y: 48, endPoint x: 27, endPoint y: 53, distance: 45.5
click at [27, 53] on div "Favoritos Elementos Columnas Contenido Cajas Acordeón Tablas Características Im…" at bounding box center [64, 145] width 129 height 243
click at [76, 49] on input "Google Reviews" at bounding box center [65, 47] width 58 height 12
drag, startPoint x: 70, startPoint y: 48, endPoint x: 53, endPoint y: 50, distance: 17.1
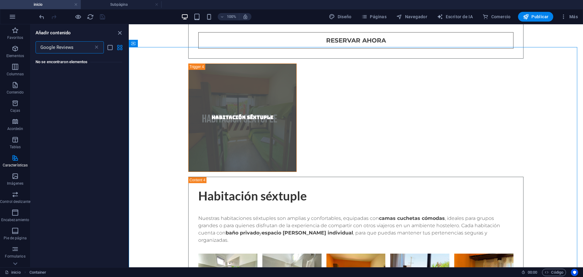
click at [53, 50] on input "Google Reviews" at bounding box center [65, 47] width 58 height 12
type input "G"
type input "T"
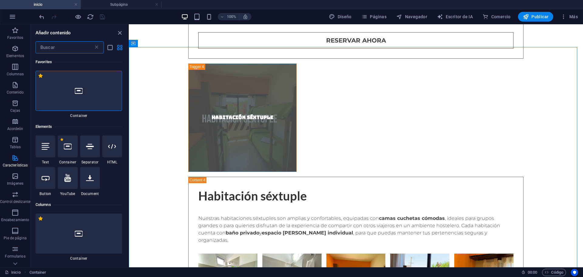
type input "R"
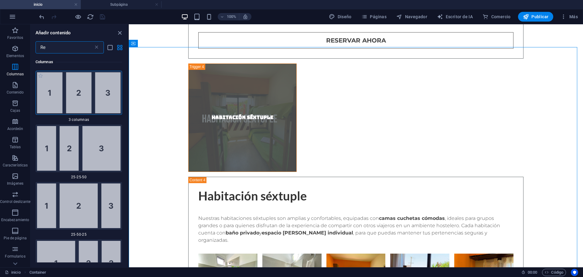
type input "R"
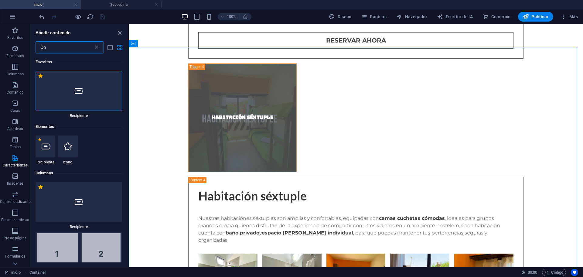
type input "C"
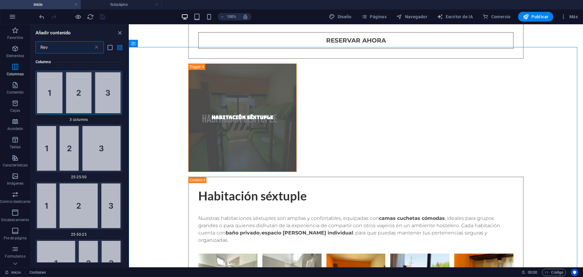
type input "Revi"
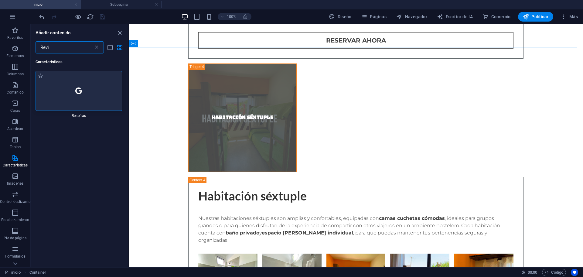
click at [84, 84] on div at bounding box center [79, 91] width 87 height 40
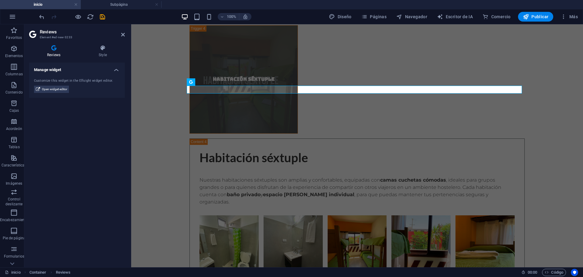
scroll to position [2202, 0]
click at [65, 94] on font "Abrir el editor de widgets" at bounding box center [58, 94] width 32 height 3
click at [55, 93] on font "Abrir el editor de widgets" at bounding box center [58, 94] width 32 height 3
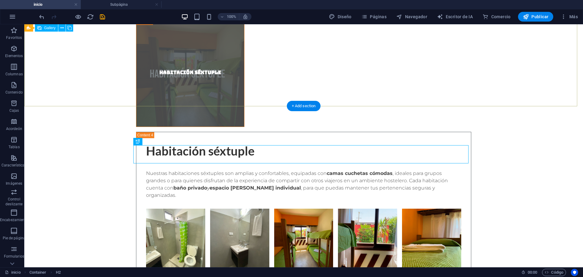
scroll to position [2202, 0]
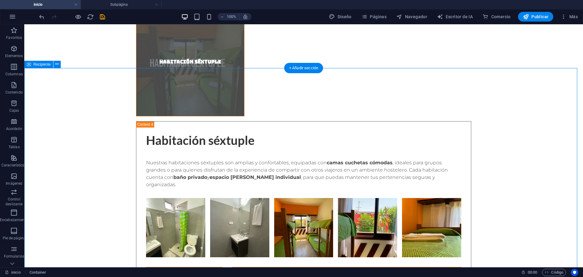
click at [14, 55] on font "Elementos" at bounding box center [14, 56] width 18 height 4
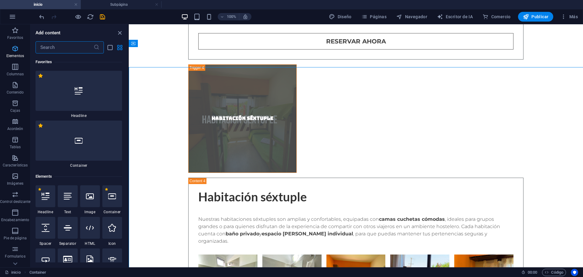
scroll to position [2203, 0]
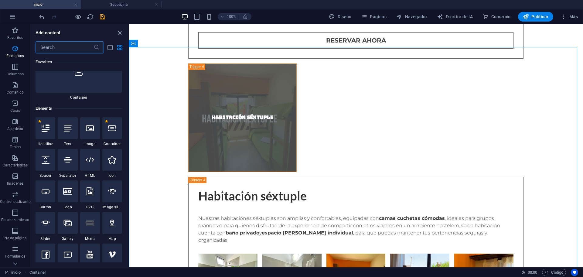
click at [67, 47] on input "text" at bounding box center [65, 47] width 58 height 12
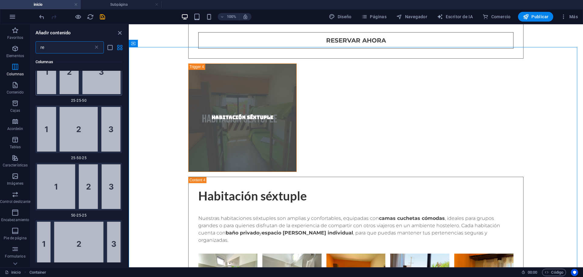
scroll to position [0, 0]
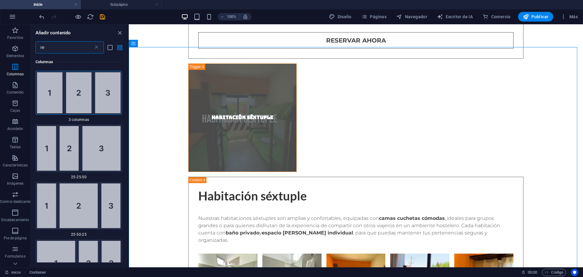
drag, startPoint x: 63, startPoint y: 49, endPoint x: 30, endPoint y: 50, distance: 33.4
click at [31, 50] on div "re ​" at bounding box center [79, 47] width 97 height 12
type input "revi"
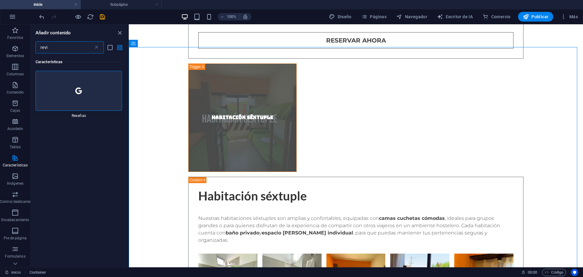
click at [54, 83] on div at bounding box center [79, 91] width 87 height 40
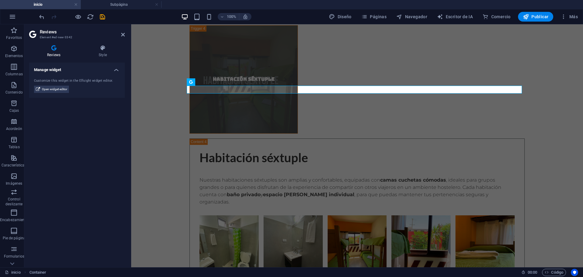
scroll to position [2202, 0]
click at [63, 94] on font "Abrir el editor de widgets" at bounding box center [58, 94] width 32 height 3
drag, startPoint x: 64, startPoint y: 90, endPoint x: 66, endPoint y: 84, distance: 6.3
click at [66, 84] on div "Personaliza este widget en el editor de widgets de Elfsight." at bounding box center [77, 83] width 86 height 10
click at [58, 82] on font "Personaliza este widget en el editor de widgets de Elfsight." at bounding box center [73, 83] width 78 height 9
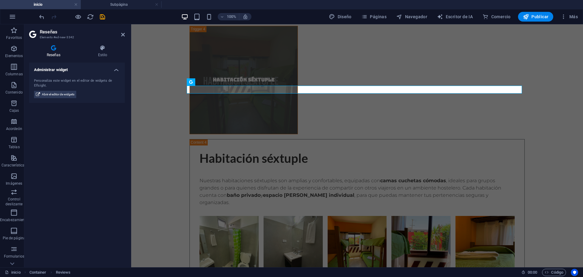
click at [58, 82] on font "Personaliza este widget en el editor de widgets de Elfsight." at bounding box center [73, 83] width 78 height 9
click at [57, 94] on font "Abrir el editor de widgets" at bounding box center [58, 94] width 32 height 3
click at [115, 70] on h4 "Administrar widget" at bounding box center [77, 68] width 96 height 11
click at [115, 70] on h4 "Administrar widget" at bounding box center [77, 70] width 96 height 15
click at [99, 54] on font "Estilo" at bounding box center [102, 55] width 9 height 4
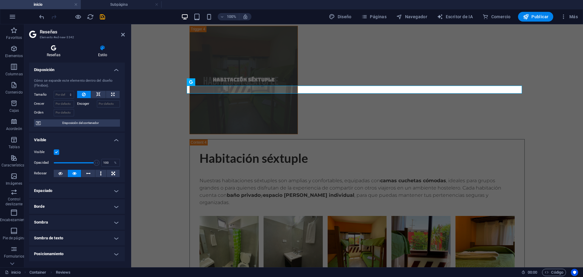
click at [52, 55] on font "Reseñas" at bounding box center [54, 55] width 14 height 4
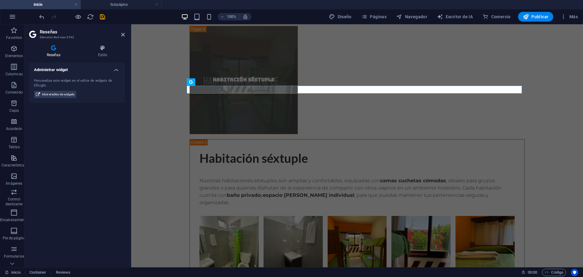
drag, startPoint x: 66, startPoint y: 78, endPoint x: 66, endPoint y: 82, distance: 3.4
click at [66, 79] on font "Personaliza este widget en el editor de widgets de Elfsight." at bounding box center [73, 83] width 78 height 9
click at [70, 93] on span "Abrir el editor de widgets" at bounding box center [58, 94] width 32 height 7
click at [70, 93] on font "Abrir el editor de widgets" at bounding box center [58, 94] width 32 height 3
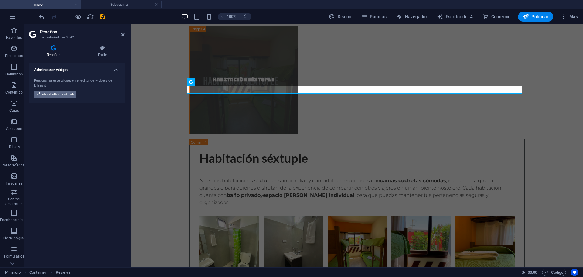
click at [70, 93] on font "Abrir el editor de widgets" at bounding box center [58, 94] width 32 height 3
click at [75, 100] on div "Personaliza este widget en el editor de widgets de Elfsight. Abrir el editor de…" at bounding box center [77, 87] width 96 height 29
click at [69, 93] on font "Abrir el editor de widgets" at bounding box center [58, 94] width 32 height 3
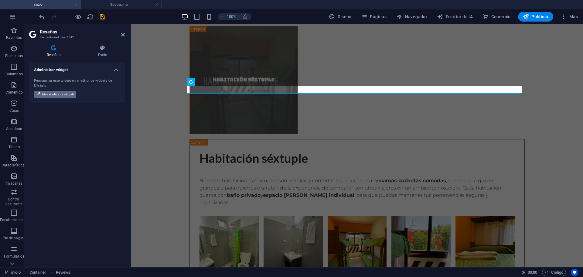
click at [65, 97] on span "Abrir el editor de widgets" at bounding box center [58, 94] width 32 height 7
click at [65, 96] on font "Abrir el editor de widgets" at bounding box center [58, 94] width 32 height 3
click at [37, 96] on icon at bounding box center [38, 94] width 4 height 7
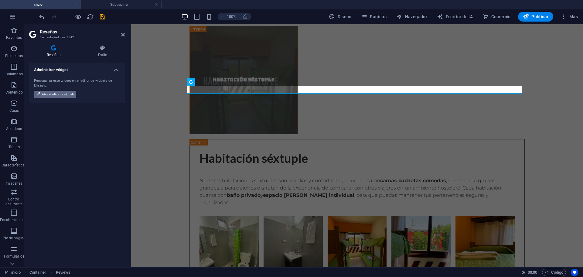
click at [37, 95] on icon at bounding box center [38, 94] width 4 height 7
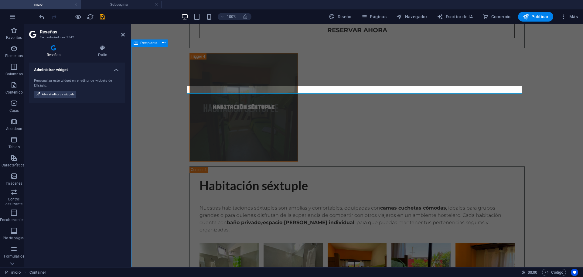
scroll to position [2202, 0]
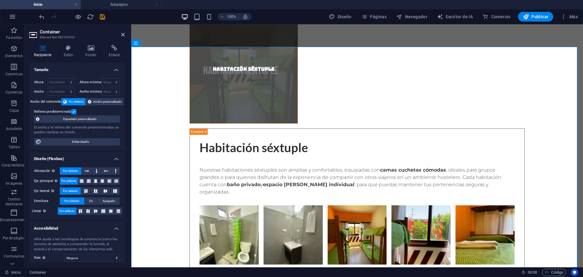
scroll to position [2202, 0]
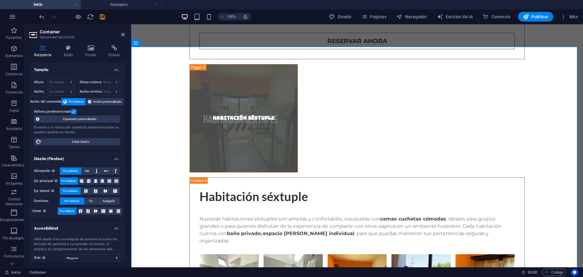
drag, startPoint x: 231, startPoint y: 90, endPoint x: 216, endPoint y: 76, distance: 20.6
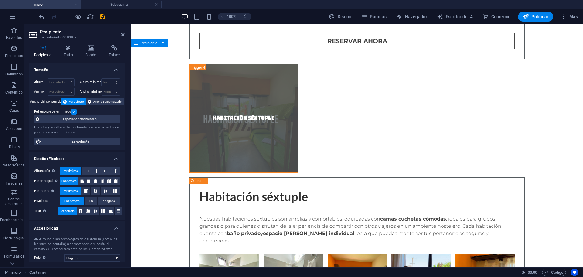
drag, startPoint x: 216, startPoint y: 76, endPoint x: 205, endPoint y: 69, distance: 13.4
drag, startPoint x: 205, startPoint y: 69, endPoint x: 184, endPoint y: 69, distance: 21.3
drag, startPoint x: 180, startPoint y: 88, endPoint x: 159, endPoint y: 81, distance: 22.3
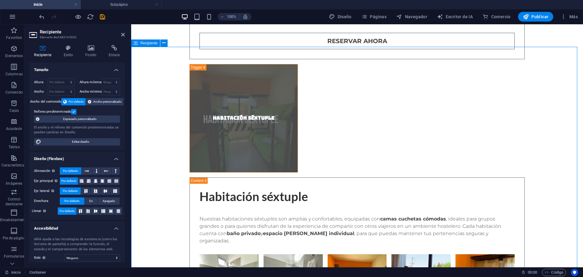
drag, startPoint x: 159, startPoint y: 81, endPoint x: 159, endPoint y: 86, distance: 4.3
drag, startPoint x: 191, startPoint y: 70, endPoint x: 211, endPoint y: 105, distance: 40.2
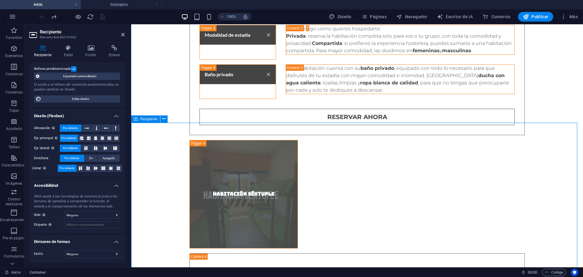
scroll to position [2278, 0]
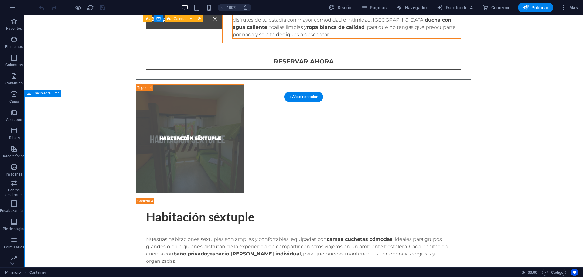
scroll to position [2164, 0]
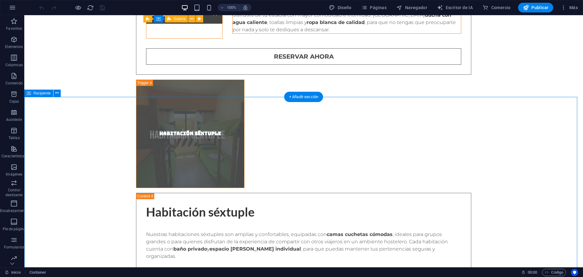
click at [12, 43] on icon "button" at bounding box center [13, 39] width 7 height 7
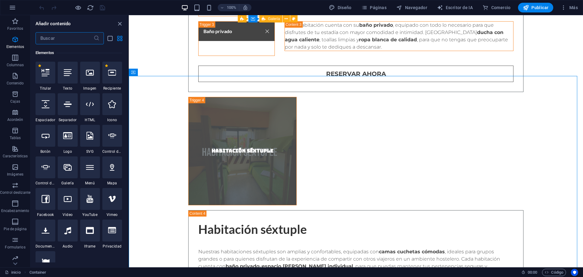
scroll to position [114, 0]
click at [63, 41] on input "text" at bounding box center [65, 38] width 58 height 12
click at [77, 39] on input "text" at bounding box center [65, 38] width 58 height 12
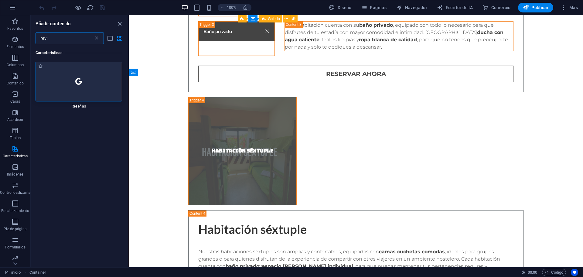
scroll to position [0, 0]
type input "revi"
click at [105, 90] on div at bounding box center [79, 82] width 87 height 40
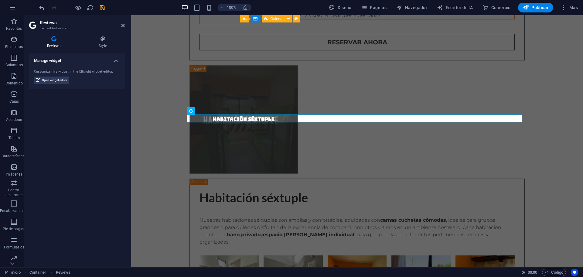
scroll to position [2164, 0]
click at [65, 84] on font "Abrir el editor de widgets" at bounding box center [58, 85] width 32 height 3
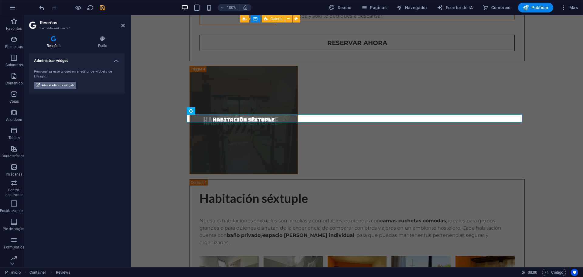
click at [65, 84] on font "Abrir el editor de widgets" at bounding box center [58, 85] width 32 height 3
click at [115, 61] on h4 "Administrar widget" at bounding box center [77, 58] width 96 height 11
click at [115, 61] on h4 "Administrar widget" at bounding box center [77, 60] width 96 height 15
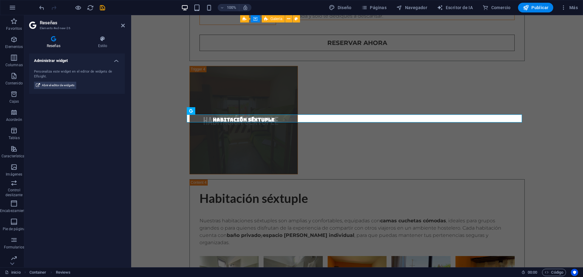
click at [58, 43] on h4 "Reseñas" at bounding box center [54, 42] width 51 height 13
drag, startPoint x: 58, startPoint y: 43, endPoint x: 61, endPoint y: 28, distance: 15.1
click at [61, 28] on font "Elemento #ed-new-26" at bounding box center [55, 27] width 31 height 3
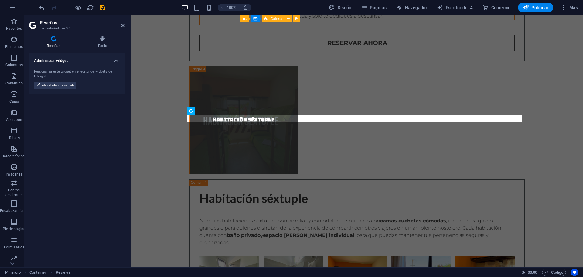
click at [54, 48] on font "Reseñas" at bounding box center [54, 46] width 14 height 4
click at [99, 50] on div "Reseñas Estilo Administrar widget Personaliza este widget en el editor de widge…" at bounding box center [77, 149] width 96 height 227
click at [90, 49] on div "Reseñas Estilo Administrar widget Personaliza este widget en el editor de widge…" at bounding box center [77, 149] width 96 height 227
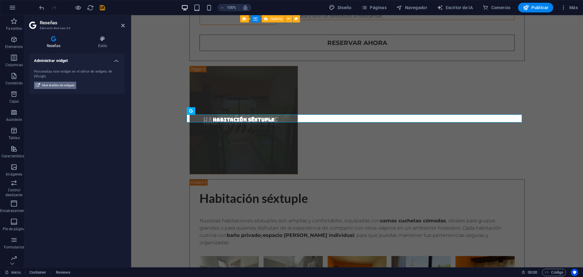
click at [67, 82] on span "Abrir el editor de widgets" at bounding box center [58, 85] width 32 height 7
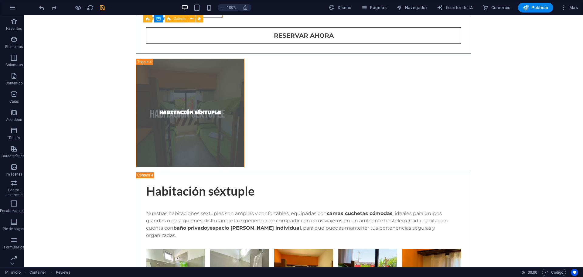
scroll to position [2164, 0]
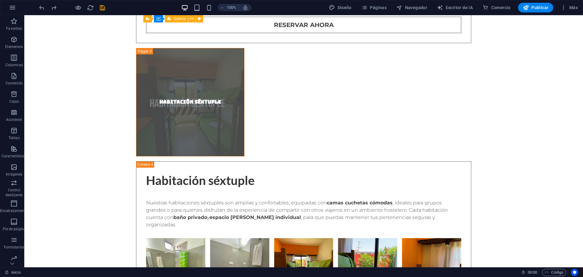
drag, startPoint x: 171, startPoint y: 120, endPoint x: 157, endPoint y: 172, distance: 54.1
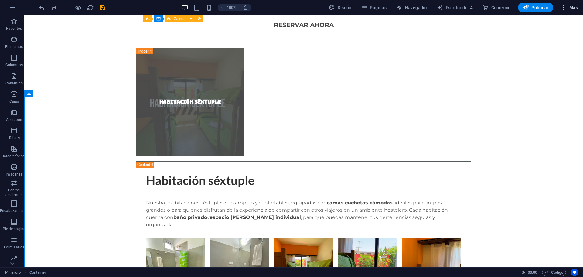
click at [563, 6] on icon "button" at bounding box center [564, 8] width 6 height 6
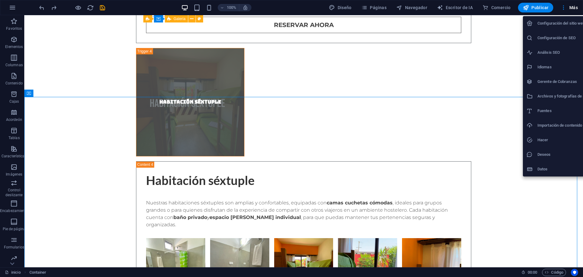
click at [10, 9] on div at bounding box center [291, 138] width 583 height 277
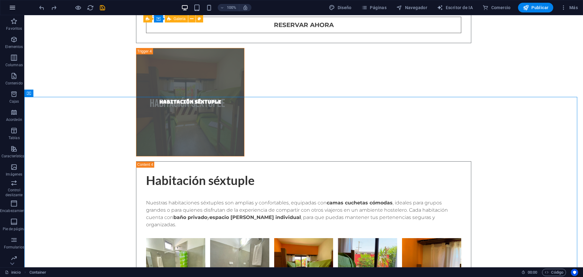
click at [14, 7] on icon "button" at bounding box center [12, 7] width 7 height 7
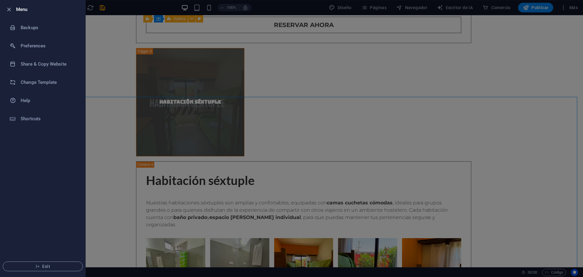
click at [134, 134] on div at bounding box center [291, 138] width 583 height 277
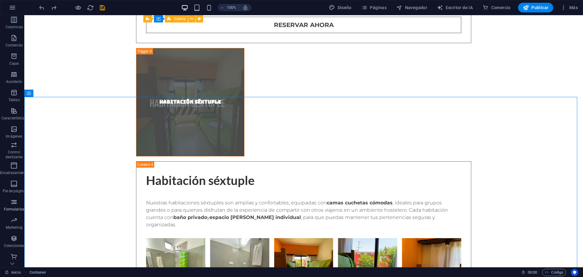
scroll to position [39, 0]
click at [14, 46] on span "Contenido" at bounding box center [14, 40] width 28 height 15
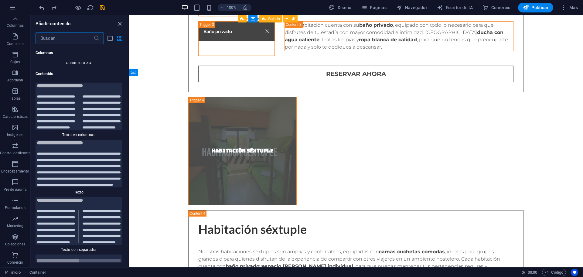
scroll to position [2040, 0]
click at [54, 39] on input "text" at bounding box center [65, 38] width 58 height 12
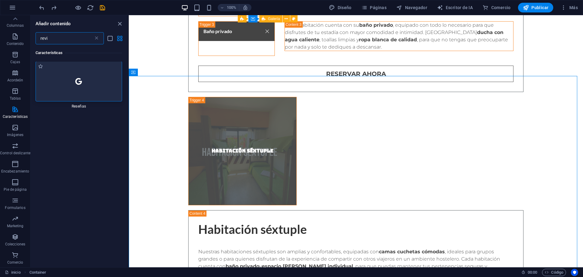
scroll to position [0, 0]
type input "revi"
click at [83, 94] on div at bounding box center [79, 82] width 87 height 40
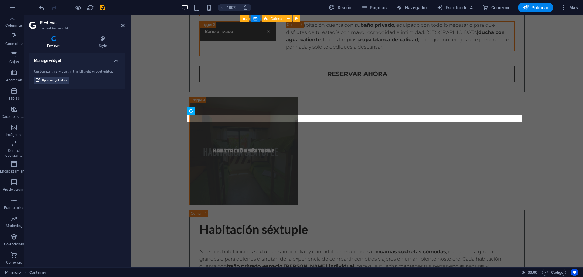
scroll to position [2164, 0]
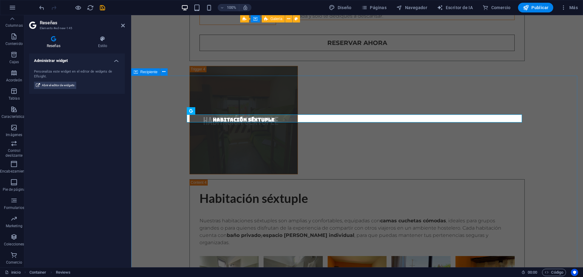
drag, startPoint x: 204, startPoint y: 93, endPoint x: 255, endPoint y: 103, distance: 52.2
click at [73, 86] on font "Abrir el editor de widgets" at bounding box center [58, 85] width 32 height 3
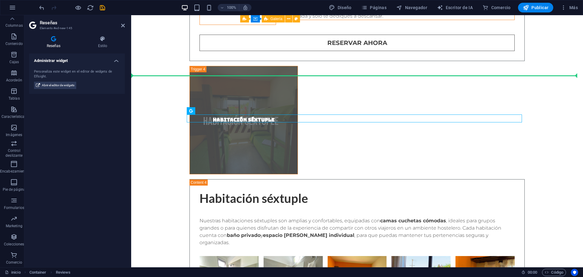
drag, startPoint x: 206, startPoint y: 116, endPoint x: 213, endPoint y: 113, distance: 8.2
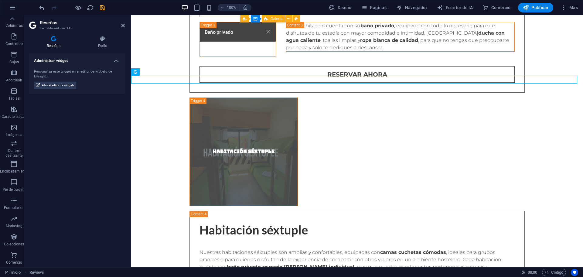
drag, startPoint x: 199, startPoint y: 117, endPoint x: 315, endPoint y: 132, distance: 117.1
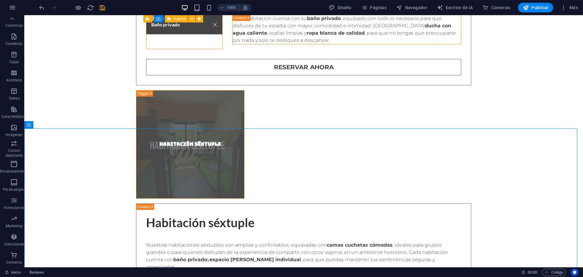
scroll to position [2164, 0]
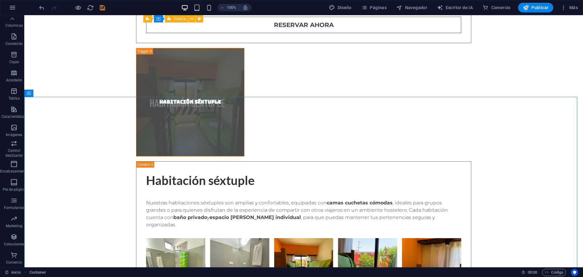
drag, startPoint x: 198, startPoint y: 119, endPoint x: 197, endPoint y: 130, distance: 11.6
drag, startPoint x: 197, startPoint y: 130, endPoint x: 193, endPoint y: 135, distance: 5.8
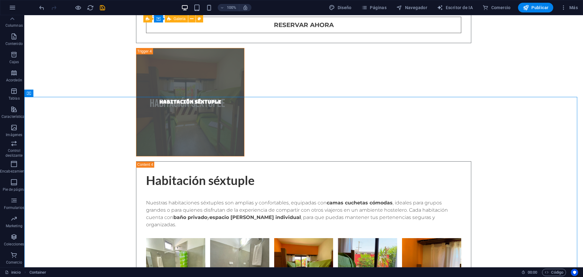
drag, startPoint x: 178, startPoint y: 113, endPoint x: 200, endPoint y: 142, distance: 35.8
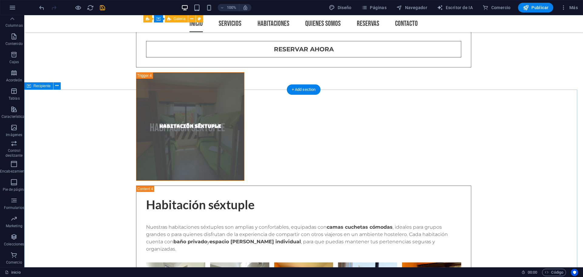
scroll to position [2126, 0]
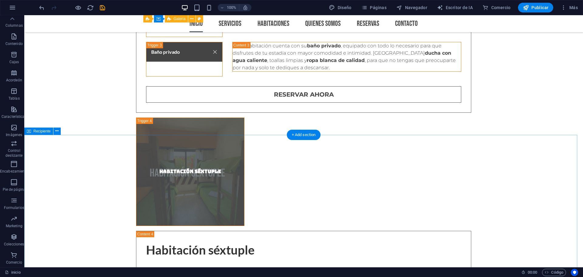
drag, startPoint x: 193, startPoint y: 169, endPoint x: 207, endPoint y: 169, distance: 14.6
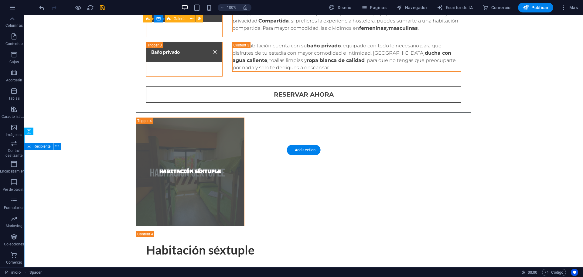
drag, startPoint x: 211, startPoint y: 163, endPoint x: 213, endPoint y: 168, distance: 5.4
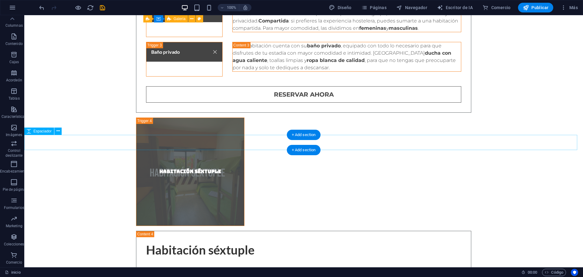
select select "px"
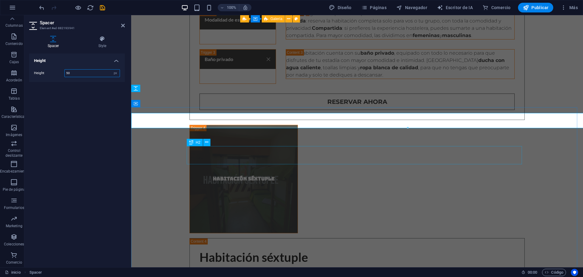
scroll to position [2148, 0]
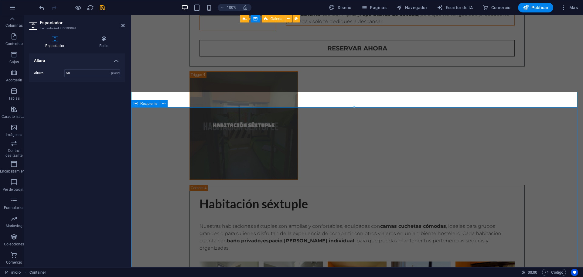
select select "4"
select select "px"
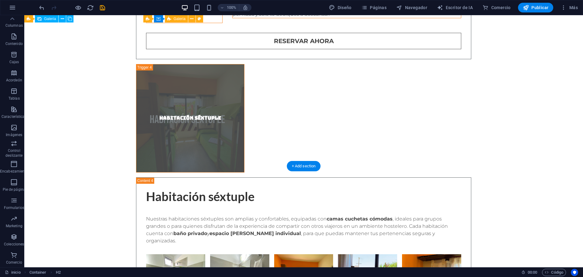
scroll to position [2126, 0]
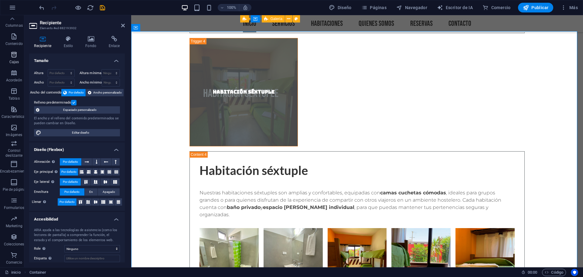
click at [13, 57] on icon "button" at bounding box center [13, 54] width 7 height 7
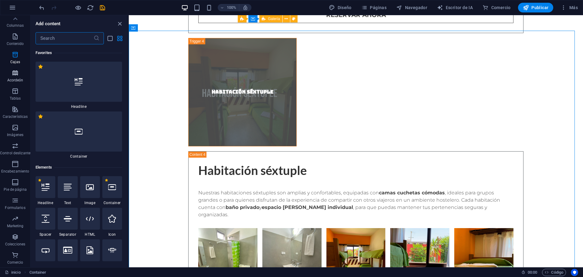
scroll to position [2224, 0]
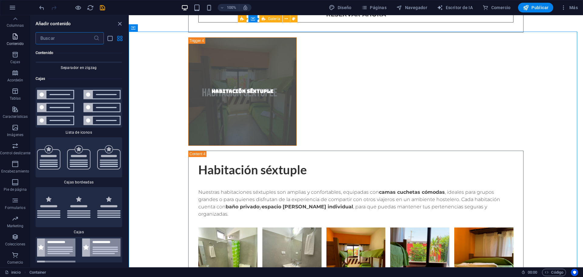
click at [20, 41] on span "Contenido" at bounding box center [15, 40] width 30 height 15
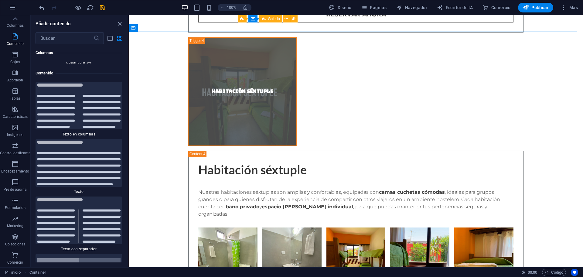
scroll to position [2040, 0]
click at [71, 38] on input "text" at bounding box center [65, 38] width 58 height 12
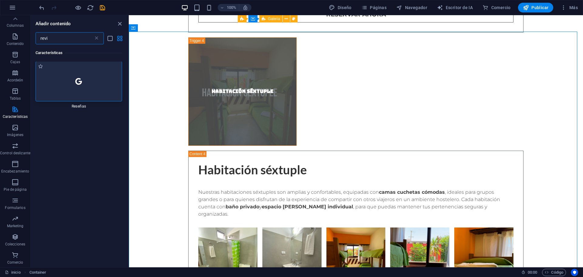
scroll to position [0, 0]
type input "revi"
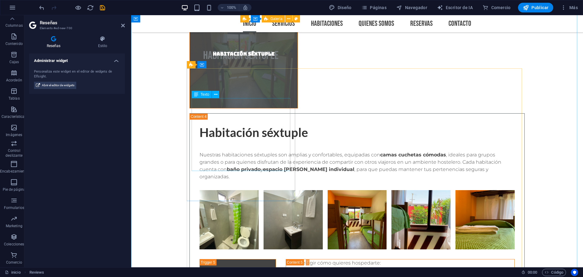
scroll to position [2148, 0]
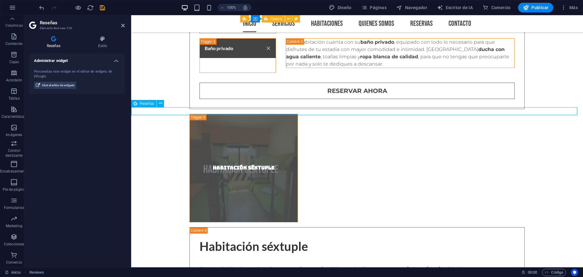
drag, startPoint x: 231, startPoint y: 103, endPoint x: 282, endPoint y: 109, distance: 50.6
drag, startPoint x: 38, startPoint y: 70, endPoint x: 51, endPoint y: 81, distance: 17.3
click at [51, 81] on div "Personaliza este widget en el editor de widgets de Elfsight. Abrir el editor de…" at bounding box center [77, 78] width 96 height 29
drag, startPoint x: 168, startPoint y: 99, endPoint x: 299, endPoint y: 116, distance: 132.3
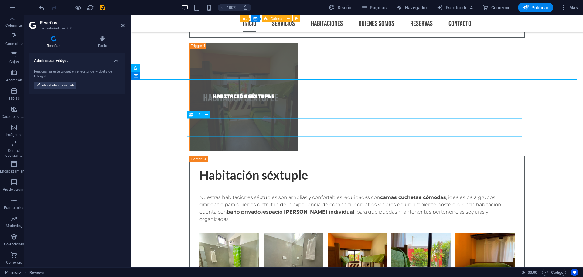
scroll to position [2110, 0]
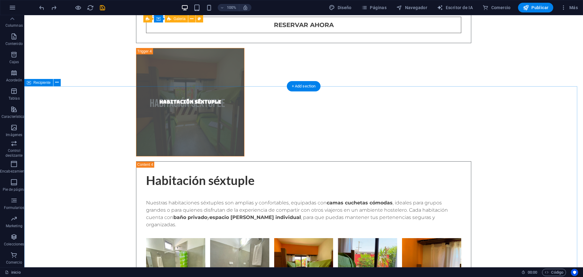
scroll to position [2202, 0]
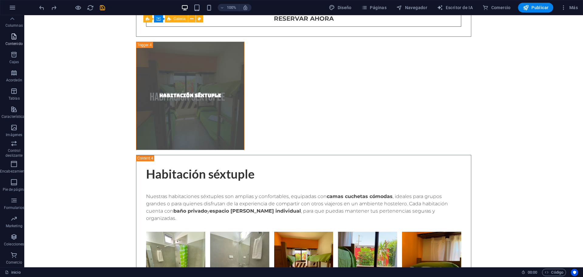
click at [14, 42] on font "Contenido" at bounding box center [13, 44] width 17 height 4
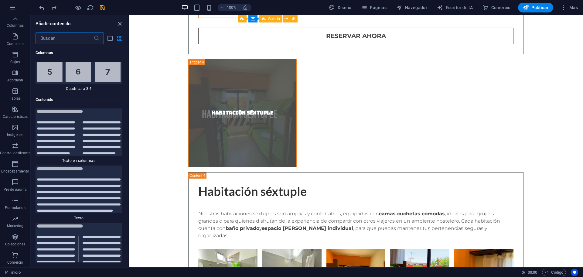
scroll to position [2040, 0]
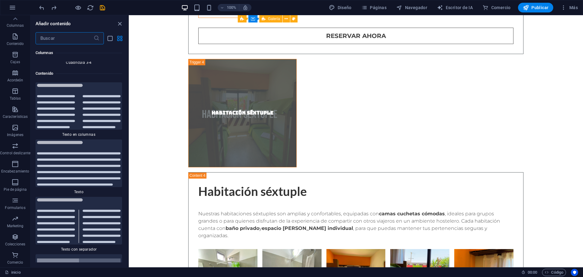
click at [64, 34] on input "text" at bounding box center [65, 38] width 58 height 12
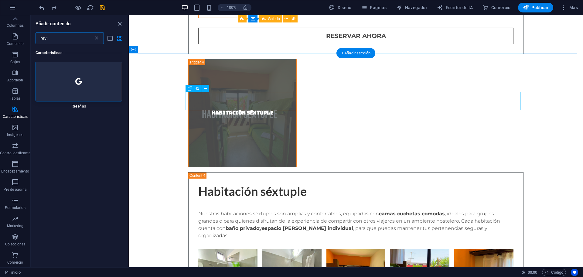
scroll to position [0, 0]
type input "revi"
click at [49, 78] on div at bounding box center [79, 82] width 87 height 40
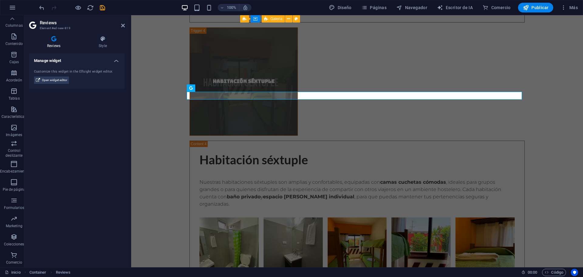
scroll to position [2202, 0]
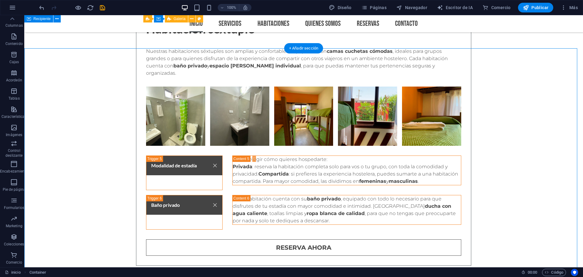
scroll to position [2202, 0]
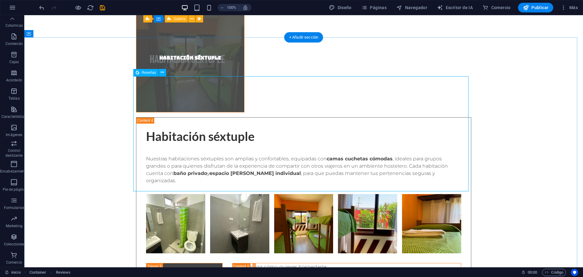
scroll to position [2240, 0]
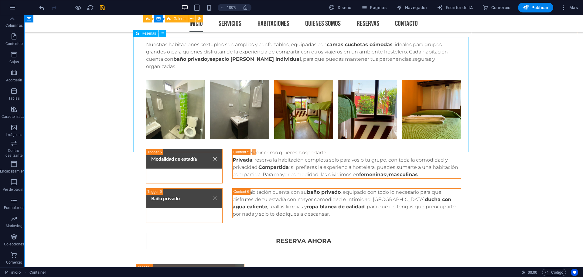
scroll to position [2278, 0]
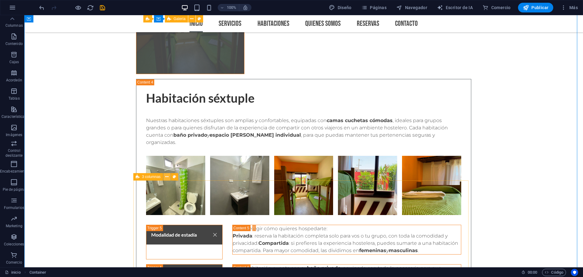
click at [167, 176] on icon at bounding box center [166, 177] width 3 height 6
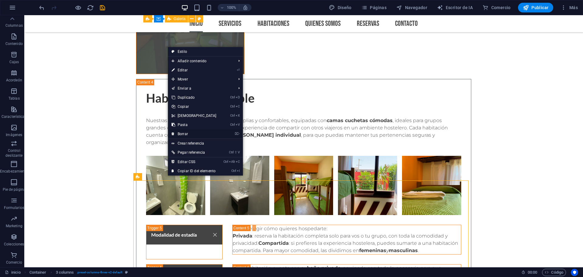
click at [196, 130] on link "⌦ Borrar" at bounding box center [194, 133] width 52 height 9
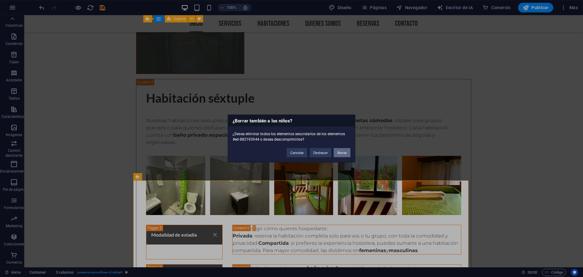
click at [343, 154] on font "Borrar" at bounding box center [341, 153] width 9 height 4
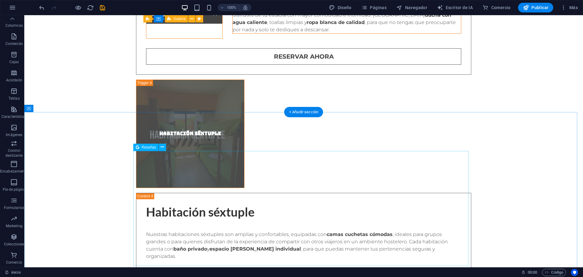
scroll to position [2240, 0]
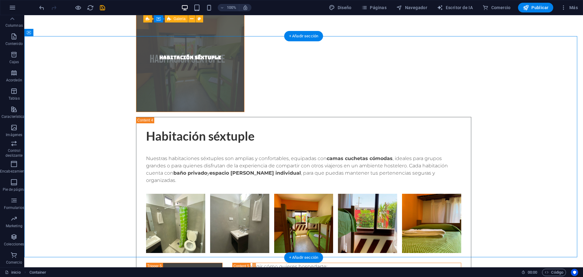
drag, startPoint x: 323, startPoint y: 87, endPoint x: 320, endPoint y: 215, distance: 128.2
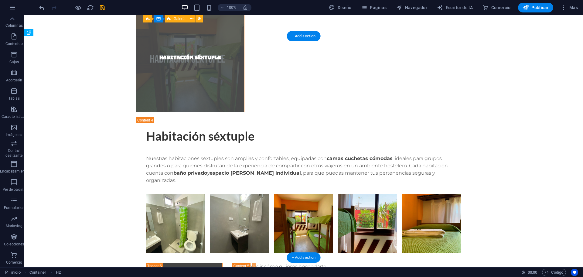
drag, startPoint x: 304, startPoint y: 206, endPoint x: 308, endPoint y: 89, distance: 116.7
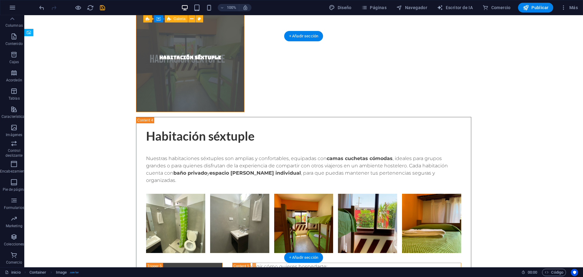
drag, startPoint x: 303, startPoint y: 214, endPoint x: 305, endPoint y: 104, distance: 109.7
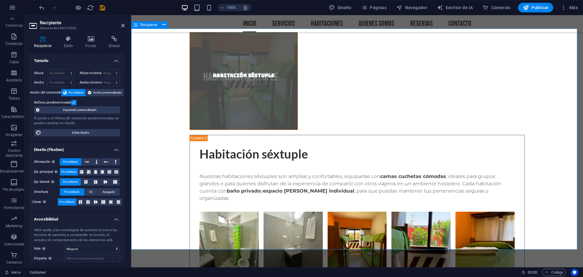
scroll to position [2126, 0]
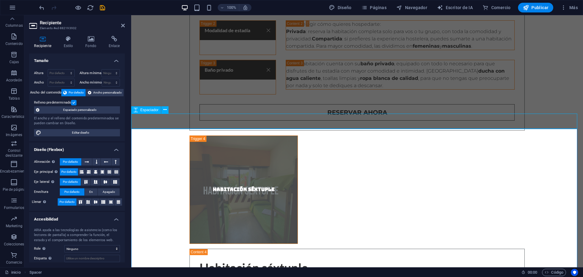
select select "px"
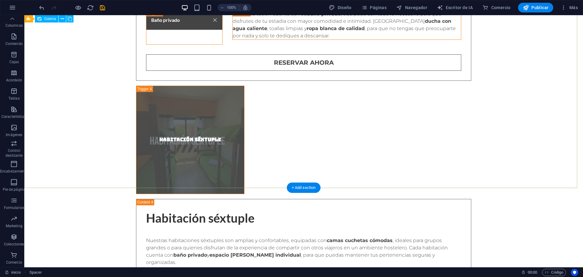
scroll to position [2104, 0]
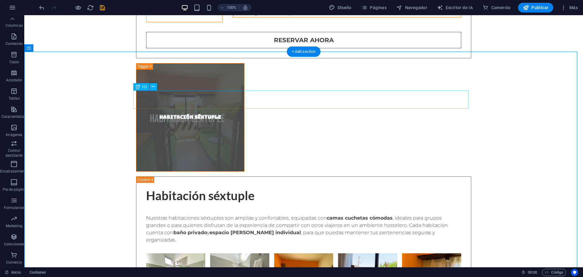
scroll to position [2218, 0]
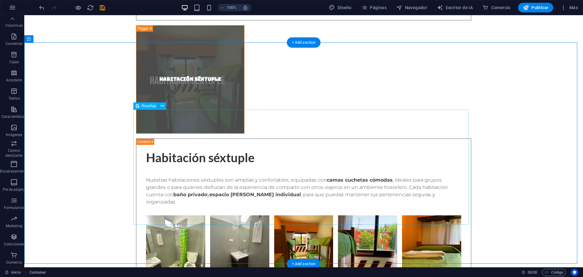
click at [161, 107] on icon at bounding box center [162, 106] width 3 height 6
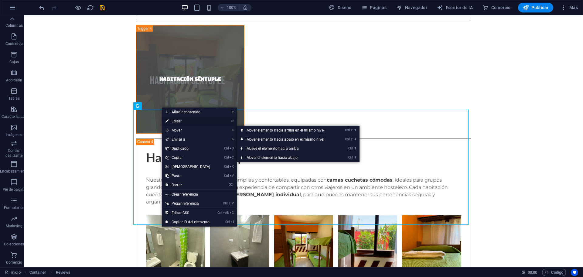
click at [178, 121] on font "Editar" at bounding box center [177, 121] width 10 height 4
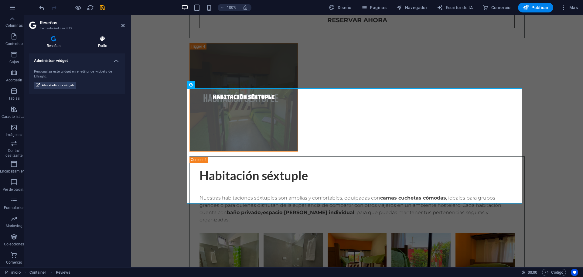
click at [107, 48] on h4 "Estilo" at bounding box center [102, 42] width 44 height 13
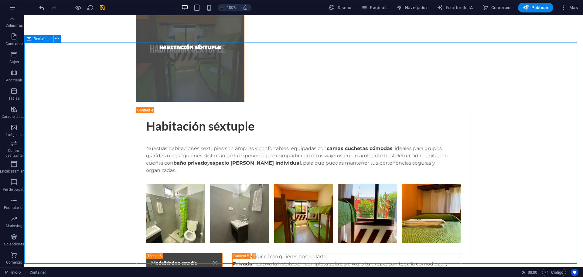
drag, startPoint x: 318, startPoint y: 63, endPoint x: 313, endPoint y: 63, distance: 4.6
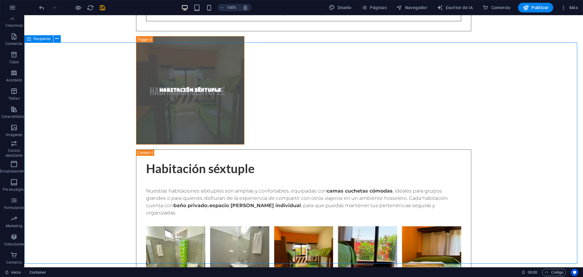
scroll to position [2218, 0]
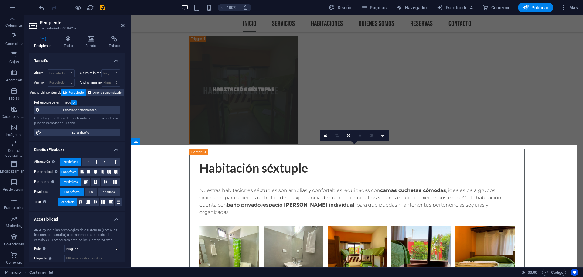
scroll to position [2202, 0]
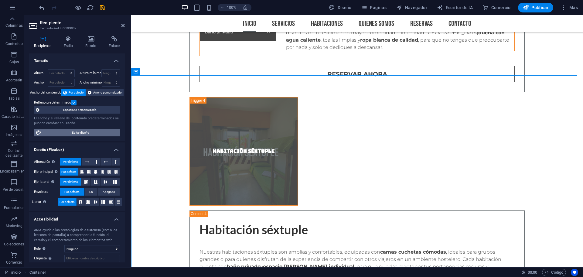
click at [94, 130] on span "Editar diseño" at bounding box center [80, 132] width 75 height 7
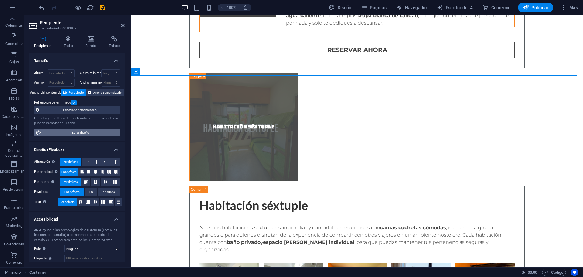
select select "rem"
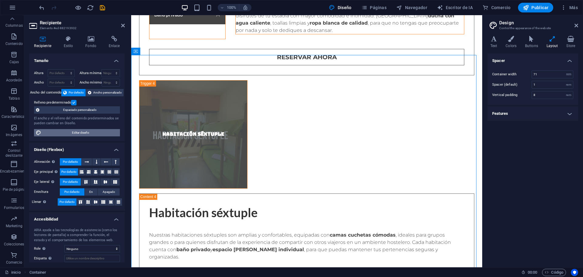
scroll to position [2159, 0]
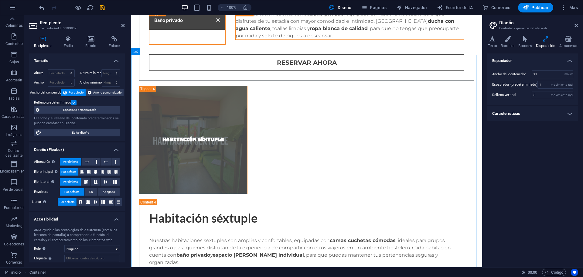
click at [574, 114] on h4 "Características" at bounding box center [532, 113] width 91 height 15
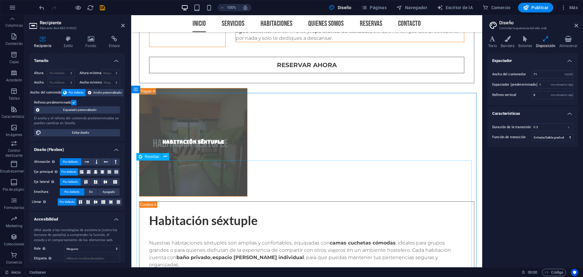
scroll to position [2121, 0]
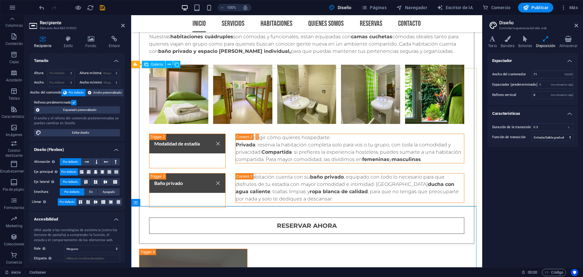
scroll to position [2007, 0]
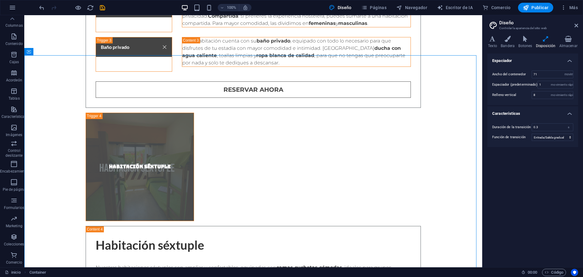
scroll to position [2187, 0]
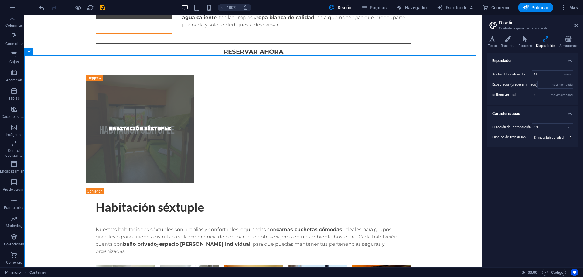
click at [106, 8] on div "100% Diseño Páginas Navegador Escritor de IA Comercio Publicar Más" at bounding box center [309, 8] width 542 height 10
click at [105, 8] on icon "ahorrar" at bounding box center [102, 7] width 7 height 7
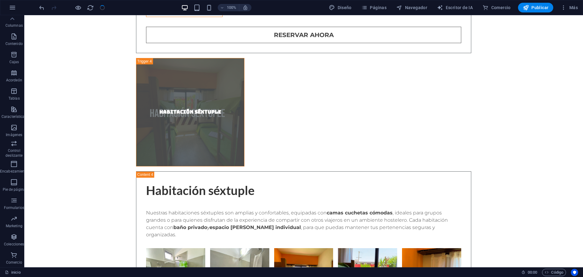
checkbox input "false"
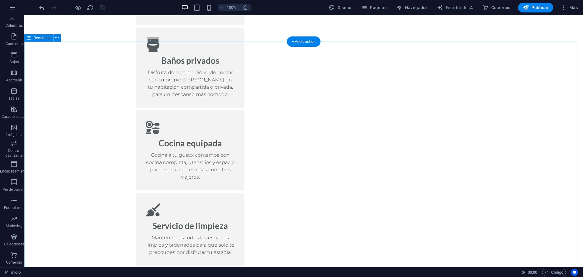
scroll to position [994, 0]
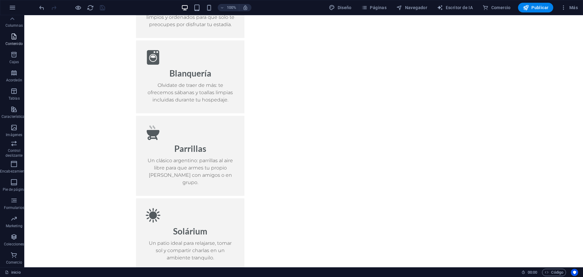
click at [12, 43] on font "Contenido" at bounding box center [13, 44] width 17 height 4
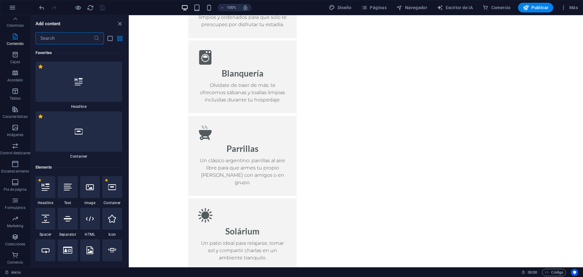
scroll to position [1016, 0]
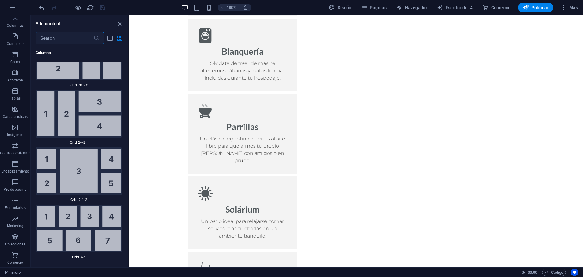
click at [48, 37] on input "text" at bounding box center [65, 38] width 58 height 12
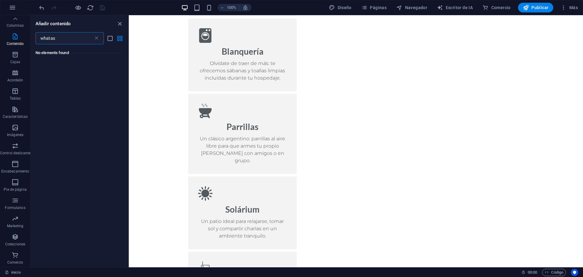
scroll to position [0, 0]
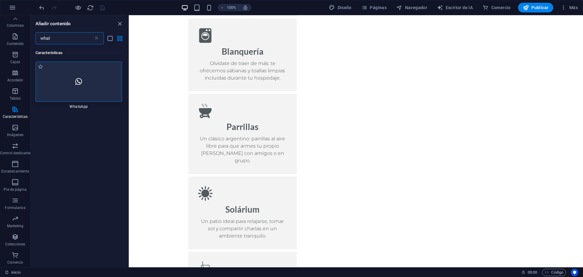
type input "what"
click at [96, 90] on div at bounding box center [79, 82] width 87 height 40
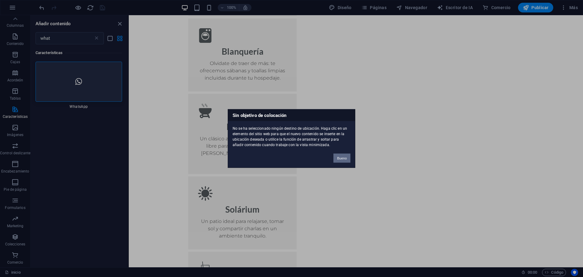
click at [340, 159] on font "Bueno" at bounding box center [342, 158] width 10 height 4
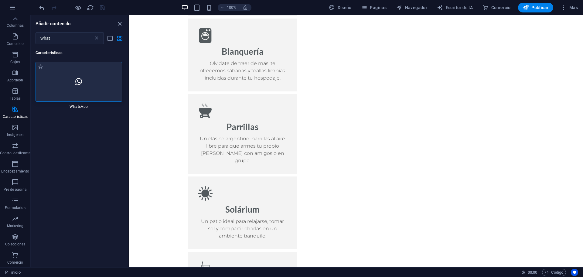
click at [66, 91] on div at bounding box center [79, 82] width 87 height 40
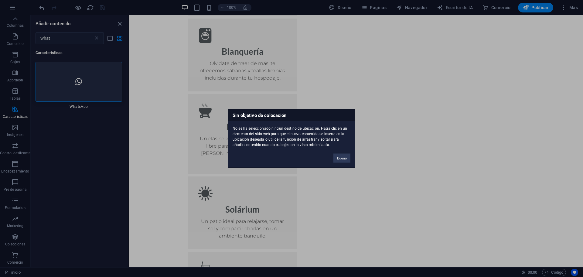
click at [330, 159] on div "Bueno" at bounding box center [342, 155] width 26 height 15
drag, startPoint x: 340, startPoint y: 157, endPoint x: 214, endPoint y: 140, distance: 126.6
click at [340, 157] on font "Bueno" at bounding box center [342, 158] width 10 height 4
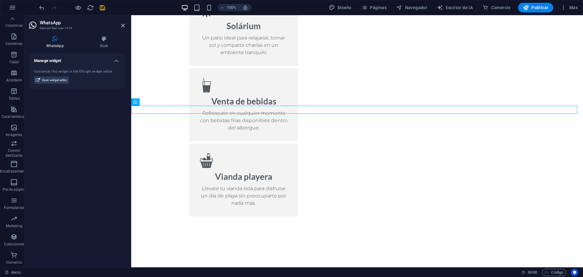
scroll to position [724, 0]
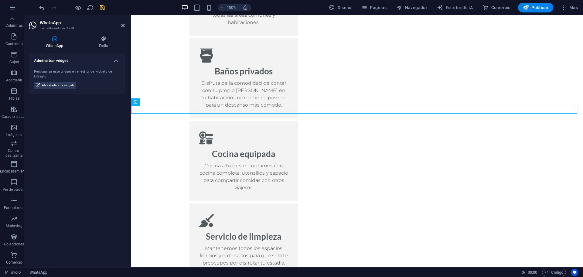
click at [61, 43] on h4 "WhatsApp" at bounding box center [55, 42] width 53 height 13
click at [40, 84] on button "Abrir el editor de widgets" at bounding box center [55, 85] width 42 height 7
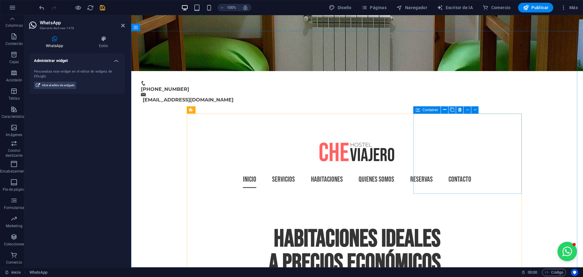
scroll to position [304, 0]
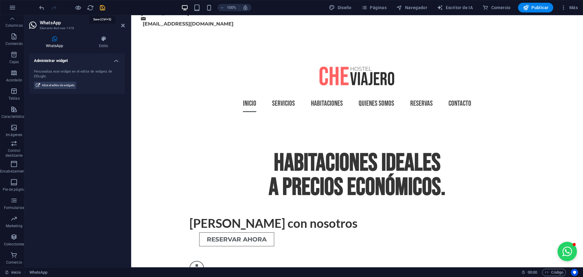
click at [103, 8] on icon "ahorrar" at bounding box center [102, 7] width 7 height 7
checkbox input "false"
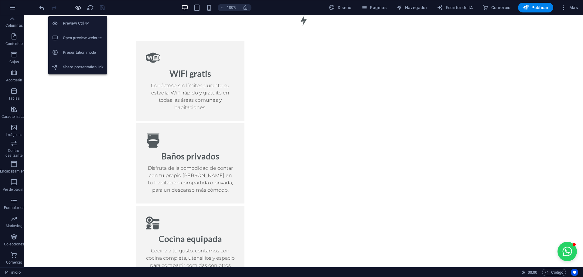
click at [80, 10] on icon "button" at bounding box center [78, 7] width 7 height 7
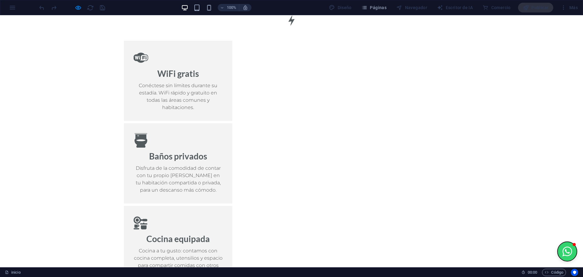
click at [564, 253] on button "Abrir ventana de chat" at bounding box center [567, 251] width 19 height 19
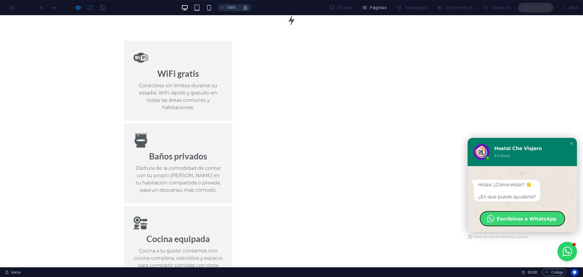
click at [530, 225] on span "Escribinos a WhatsApp" at bounding box center [522, 218] width 85 height 15
click at [558, 251] on button "Close chat window" at bounding box center [567, 251] width 19 height 19
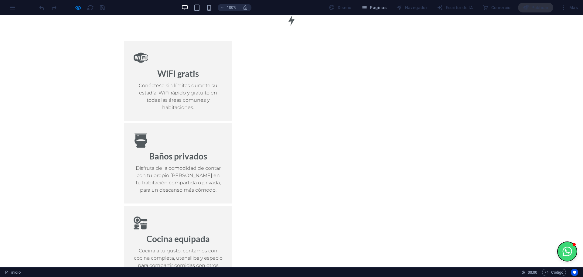
click at [558, 251] on button "Open chat window" at bounding box center [567, 251] width 19 height 19
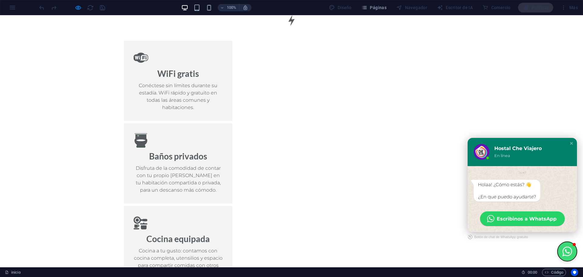
click at [558, 251] on button "Close chat window" at bounding box center [567, 251] width 19 height 19
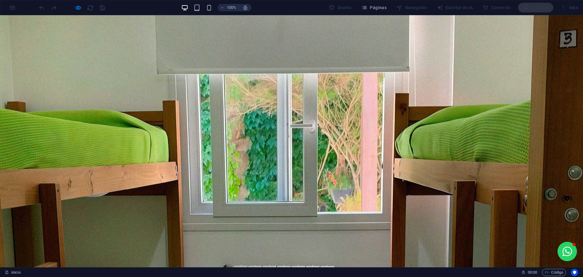
scroll to position [0, 0]
click at [558, 250] on button "Open chat window" at bounding box center [567, 251] width 19 height 19
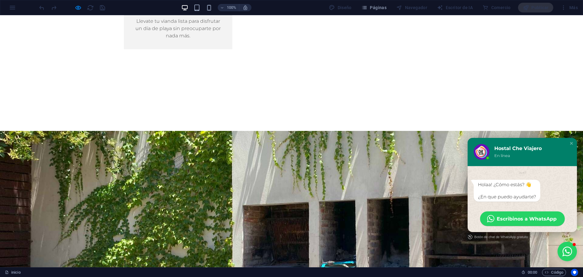
scroll to position [1253, 0]
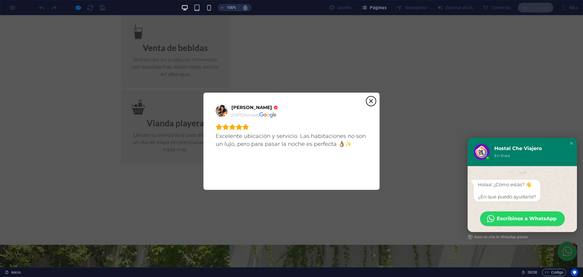
click at [372, 100] on icon "Cerca" at bounding box center [371, 101] width 4 height 4
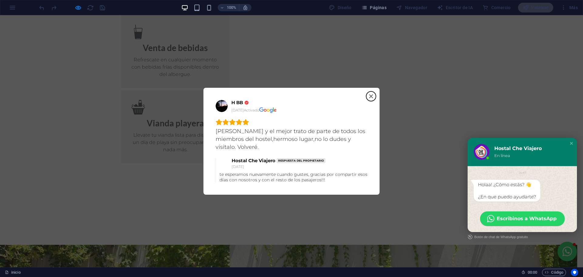
click at [370, 99] on icon "Cerca" at bounding box center [371, 96] width 5 height 5
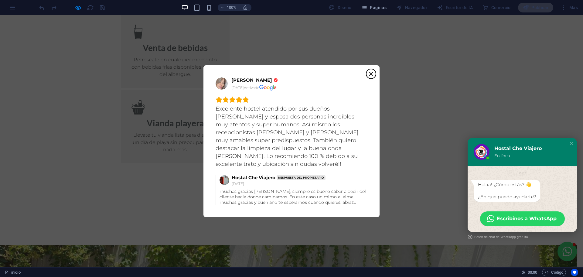
click at [373, 76] on icon "Cerca" at bounding box center [371, 73] width 5 height 5
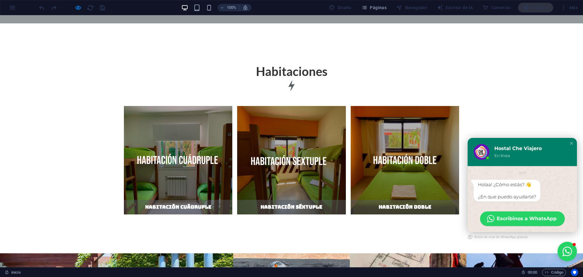
scroll to position [1695, 0]
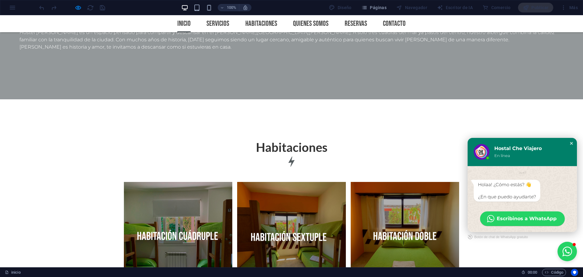
click at [569, 143] on div "Cerrar la ventana de chat" at bounding box center [572, 143] width 6 height 6
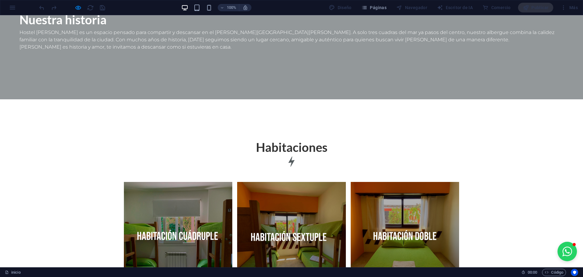
scroll to position [1771, 0]
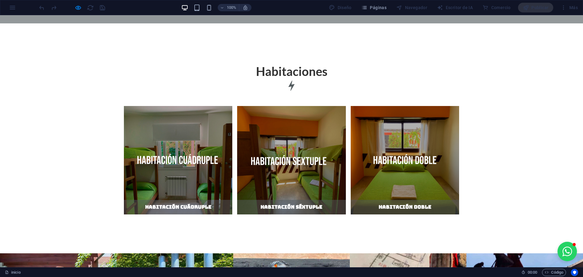
drag, startPoint x: 324, startPoint y: 87, endPoint x: 408, endPoint y: 97, distance: 84.3
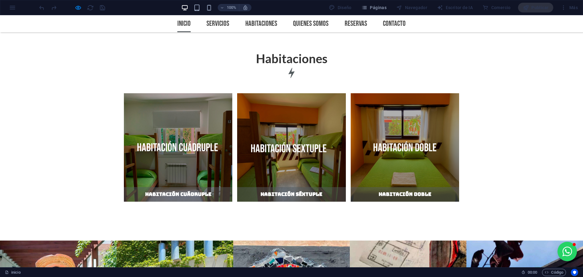
scroll to position [1745, 0]
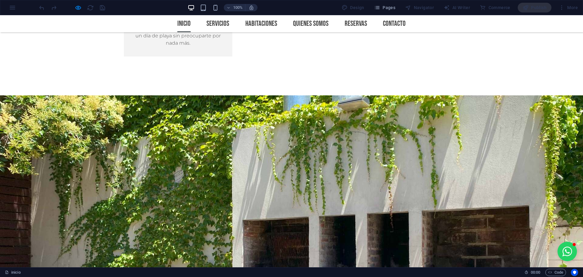
scroll to position [1207, 0]
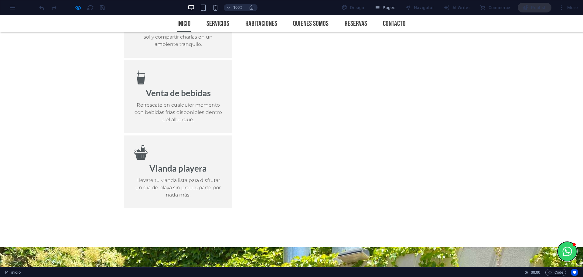
click at [558, 251] on button "Open chat window" at bounding box center [567, 251] width 19 height 19
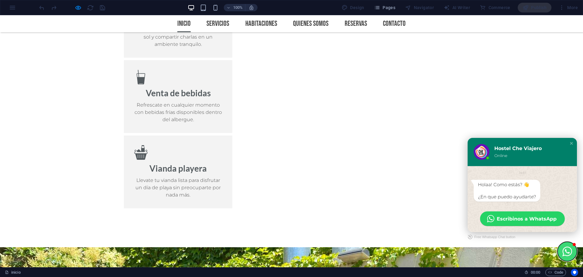
click at [558, 251] on button "Close chat window" at bounding box center [567, 251] width 19 height 19
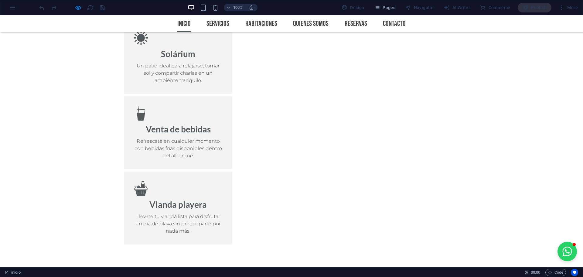
scroll to position [1170, 0]
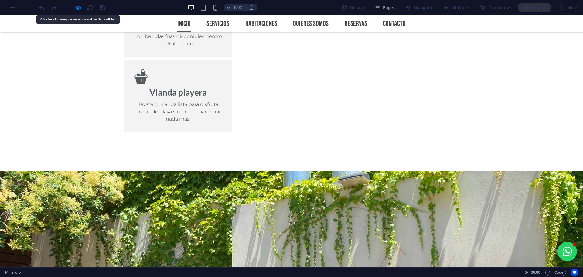
scroll to position [1207, 0]
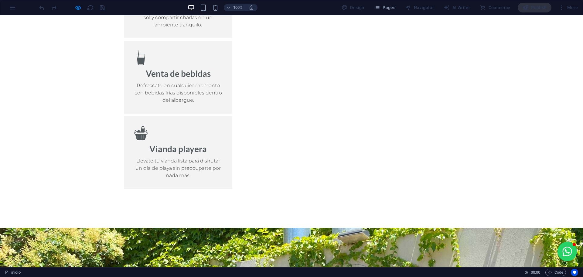
scroll to position [1245, 0]
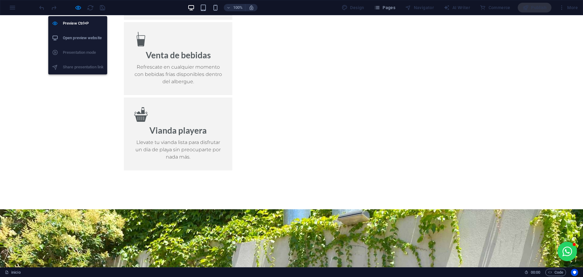
click at [75, 14] on div "Preview Ctrl+P Open preview website Presentation mode Share presentation link" at bounding box center [77, 42] width 59 height 63
click at [79, 23] on h6 "Preview Ctrl+P" at bounding box center [83, 23] width 41 height 7
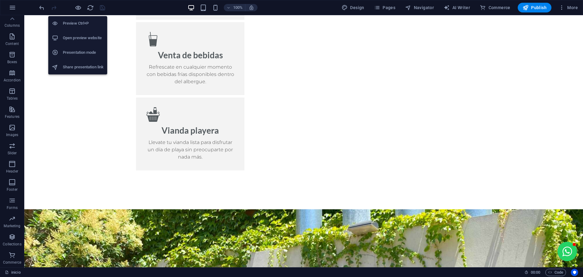
scroll to position [2250, 0]
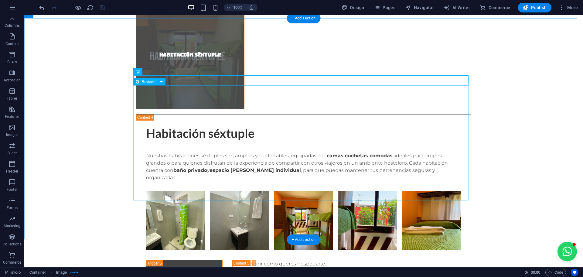
drag, startPoint x: 230, startPoint y: 64, endPoint x: 231, endPoint y: 58, distance: 6.1
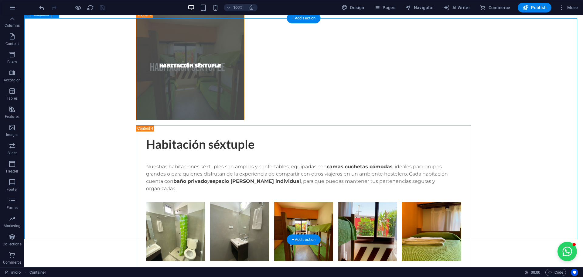
scroll to position [2251, 0]
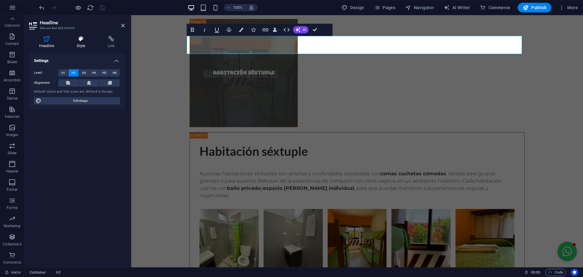
click at [73, 42] on icon at bounding box center [81, 39] width 29 height 6
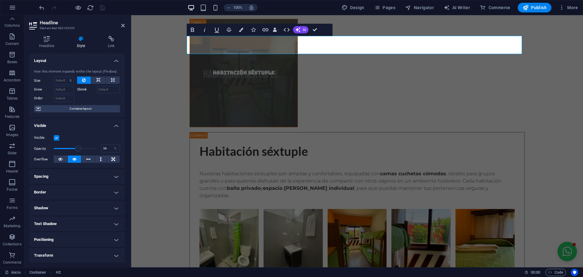
drag, startPoint x: 93, startPoint y: 149, endPoint x: 77, endPoint y: 150, distance: 16.7
click at [77, 150] on span at bounding box center [78, 148] width 6 height 6
drag, startPoint x: 208, startPoint y: 165, endPoint x: 177, endPoint y: 136, distance: 42.5
drag, startPoint x: 101, startPoint y: 149, endPoint x: 109, endPoint y: 149, distance: 7.9
click at [107, 149] on div "Opacity 100 %" at bounding box center [77, 148] width 86 height 9
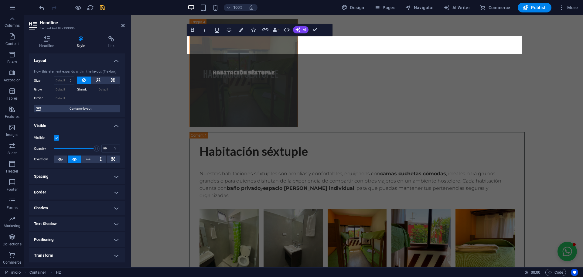
type input "100"
drag, startPoint x: 99, startPoint y: 150, endPoint x: 105, endPoint y: 150, distance: 6.1
click at [105, 150] on div "Opacity 100 %" at bounding box center [77, 148] width 86 height 9
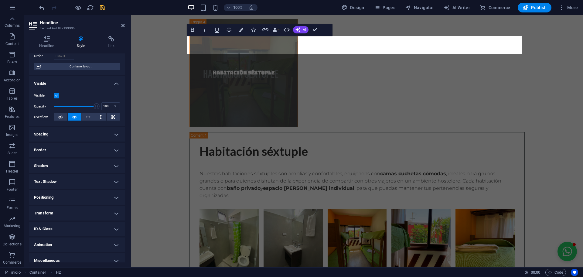
scroll to position [48, 0]
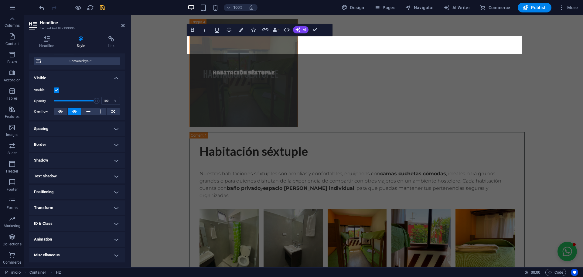
click at [121, 130] on h4 "Spacing" at bounding box center [77, 128] width 96 height 15
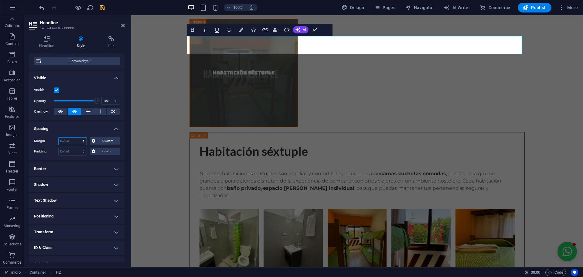
click at [73, 143] on select "Default auto px % rem vw vh Custom" at bounding box center [73, 141] width 28 height 7
select select "px"
click at [77, 138] on select "Default auto px % rem vw vh Custom" at bounding box center [73, 141] width 28 height 7
type input "0"
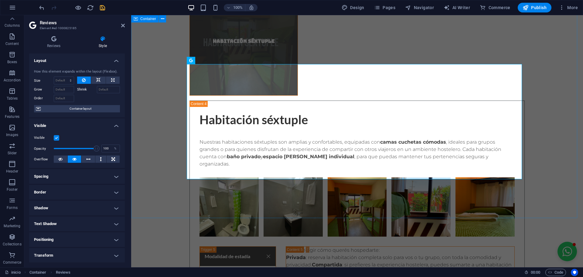
scroll to position [2137, 0]
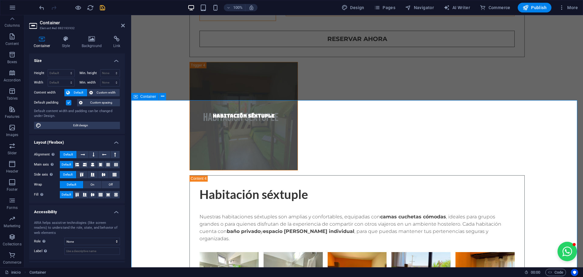
scroll to position [2213, 0]
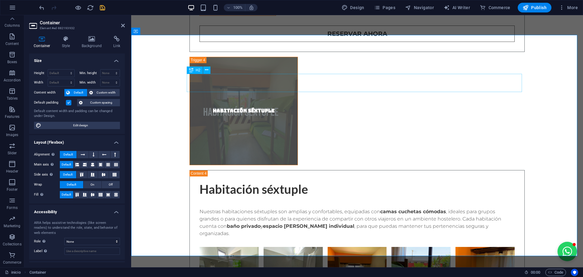
click at [103, 8] on icon "save" at bounding box center [102, 7] width 7 height 7
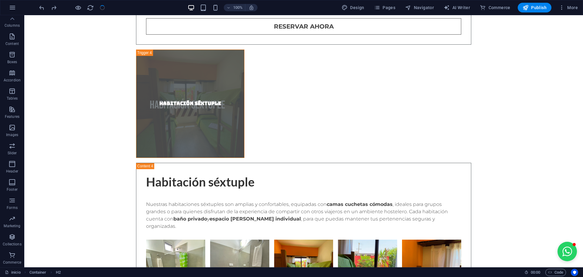
checkbox input "false"
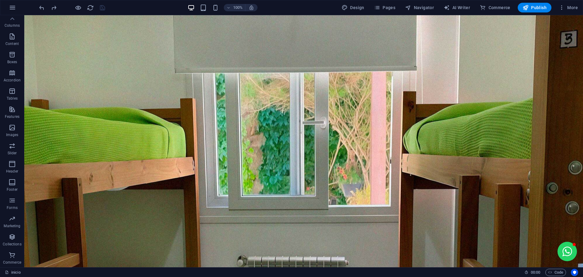
scroll to position [0, 0]
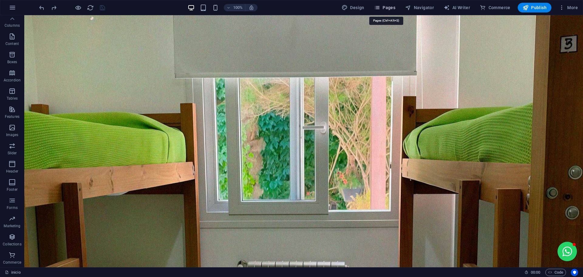
click at [377, 8] on icon "button" at bounding box center [377, 8] width 6 height 6
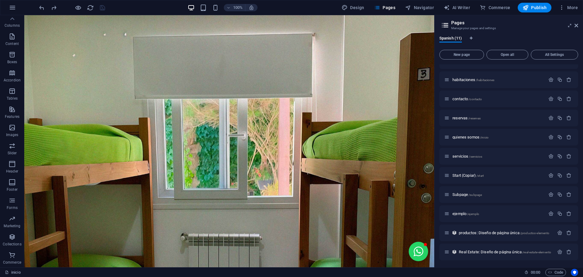
scroll to position [12, 0]
click at [508, 234] on span "productos: Diseño de página única /productos-elemento" at bounding box center [504, 232] width 90 height 5
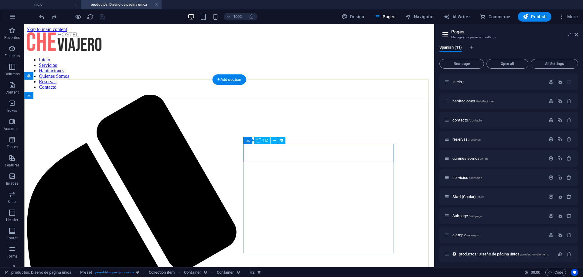
scroll to position [0, 0]
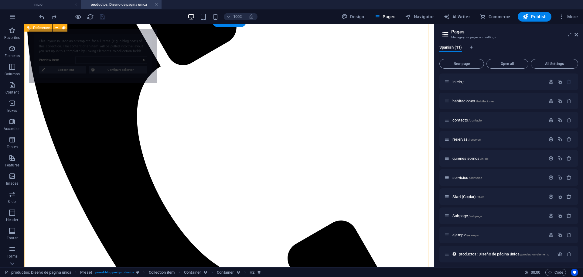
select select "68d424cf3f6752e1e90c11b6"
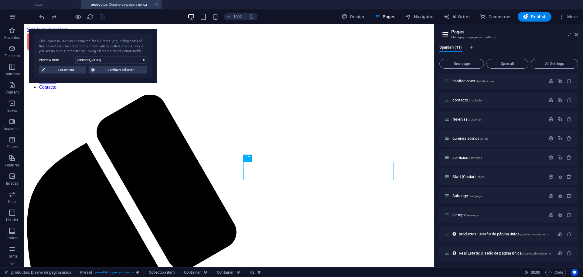
scroll to position [22, 0]
click at [567, 253] on icon "button" at bounding box center [568, 251] width 5 height 5
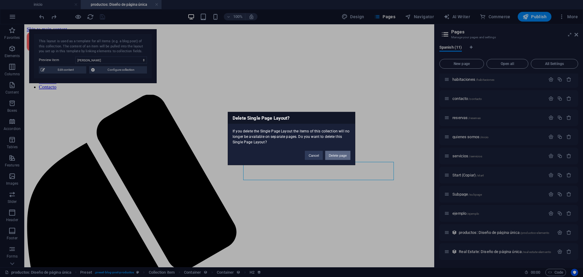
click at [336, 153] on button "Delete page" at bounding box center [337, 155] width 25 height 9
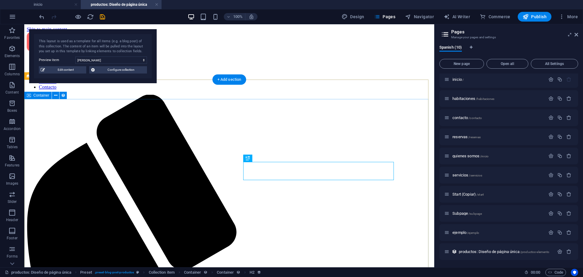
scroll to position [2, 0]
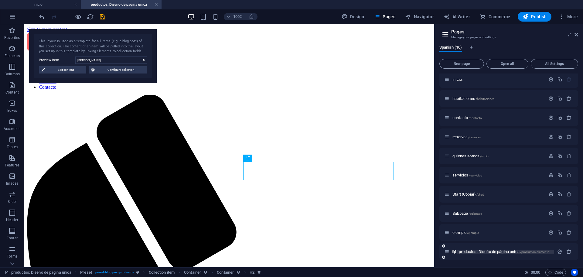
click at [477, 255] on div "productos: Diseño de página única /productos-elemento" at bounding box center [508, 251] width 139 height 17
click at [478, 253] on span "productos: Diseño de página única /productos-elemento" at bounding box center [504, 251] width 90 height 5
click at [156, 5] on link at bounding box center [157, 5] width 4 height 6
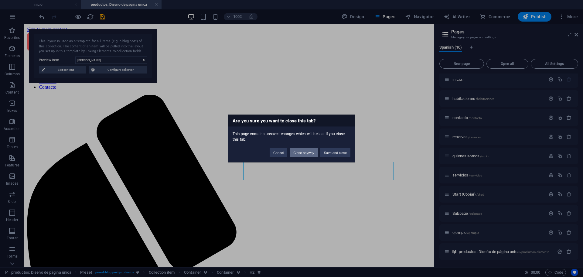
drag, startPoint x: 294, startPoint y: 154, endPoint x: 270, endPoint y: 138, distance: 28.7
click at [294, 154] on button "Close anyway" at bounding box center [304, 152] width 28 height 9
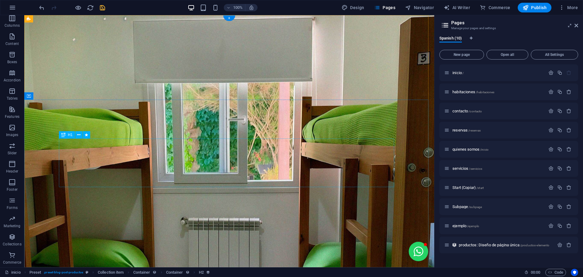
scroll to position [0, 0]
click at [505, 245] on span "productos: Diseño de página única /productos-elemento" at bounding box center [504, 245] width 90 height 5
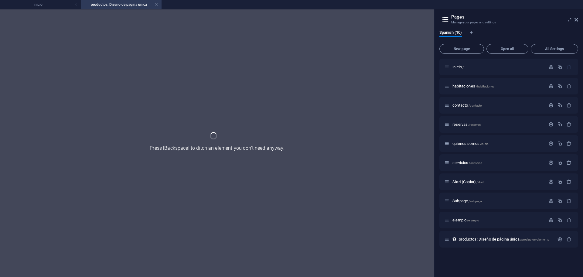
drag, startPoint x: 505, startPoint y: 245, endPoint x: 326, endPoint y: 198, distance: 185.0
click at [330, 200] on div "inicio productos: Diseño de página única Favorites Elements Columns Content Box…" at bounding box center [291, 143] width 583 height 268
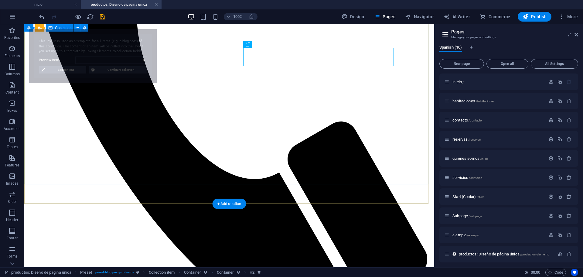
select select "68d424cf3f6752e1e90c11b6"
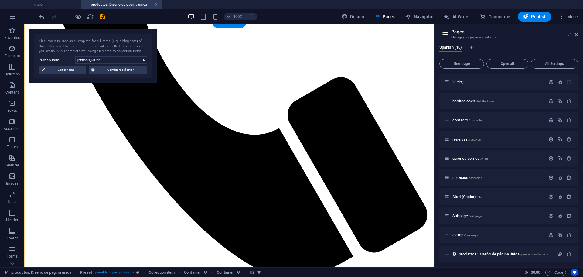
scroll to position [470, 0]
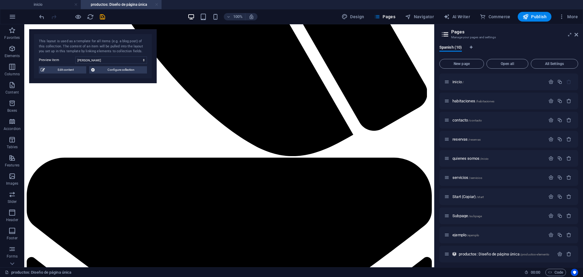
click at [156, 6] on link at bounding box center [157, 5] width 4 height 6
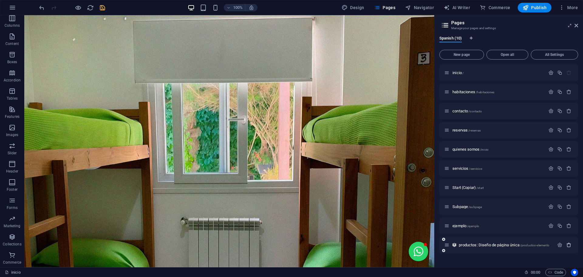
click at [569, 246] on icon "button" at bounding box center [568, 244] width 5 height 5
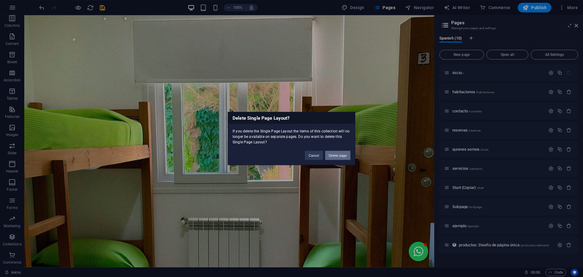
click at [338, 152] on button "Delete page" at bounding box center [337, 155] width 25 height 9
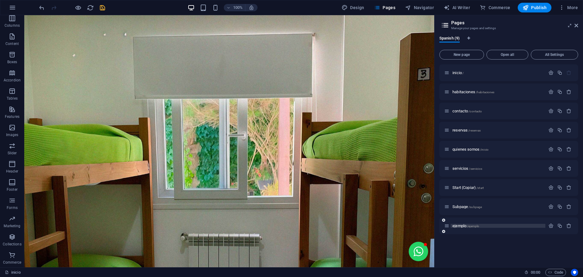
click at [477, 225] on span "/ejemplo" at bounding box center [473, 225] width 12 height 3
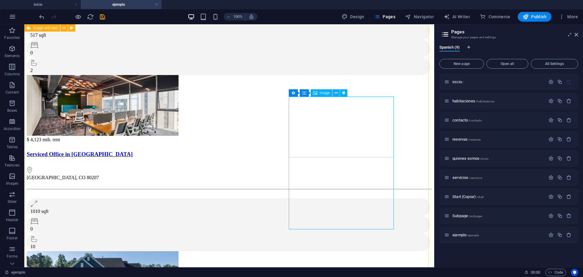
scroll to position [480, 0]
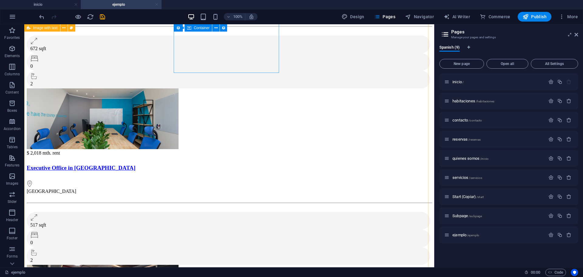
drag, startPoint x: 156, startPoint y: 4, endPoint x: 368, endPoint y: 54, distance: 218.4
click at [156, 4] on link at bounding box center [157, 5] width 4 height 6
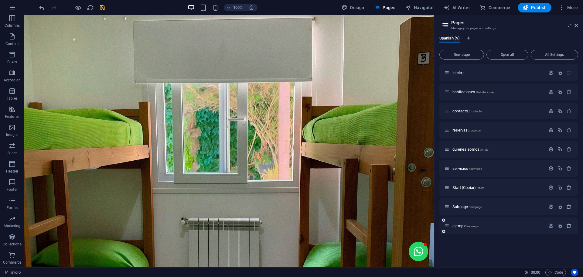
click at [569, 224] on icon "button" at bounding box center [568, 225] width 5 height 5
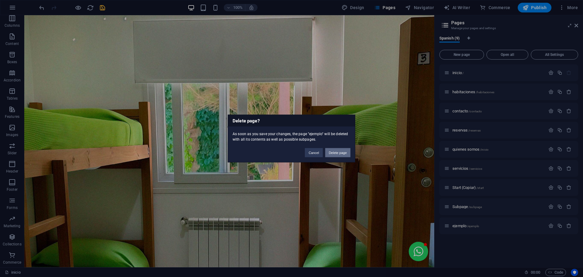
click at [340, 155] on button "Delete page" at bounding box center [337, 152] width 25 height 9
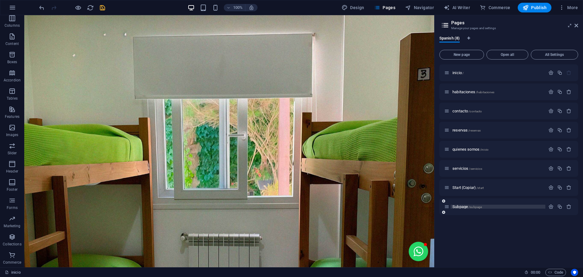
click at [475, 207] on span "/subpage" at bounding box center [475, 206] width 13 height 3
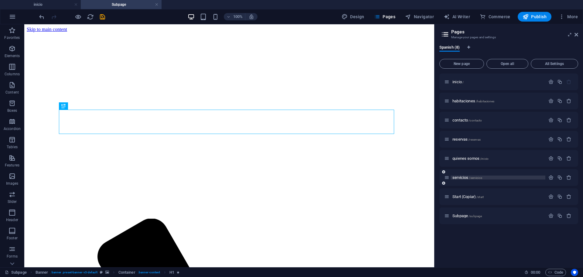
scroll to position [38, 0]
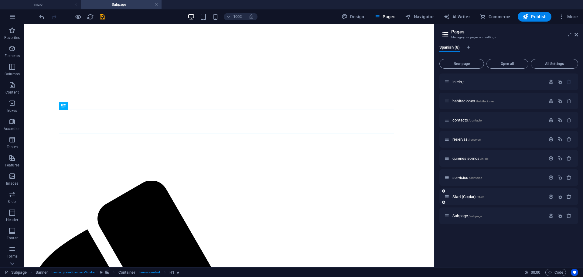
click at [474, 199] on div "Start (Copiar) /start" at bounding box center [494, 196] width 101 height 7
click at [473, 198] on span "Start (Copiar) /start" at bounding box center [467, 196] width 31 height 5
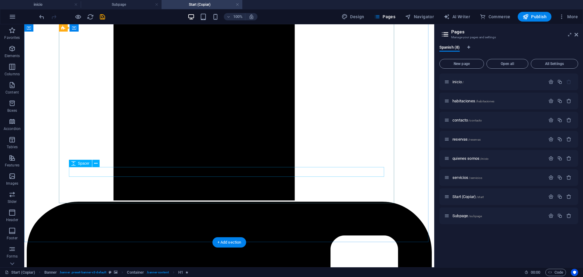
scroll to position [2012, 0]
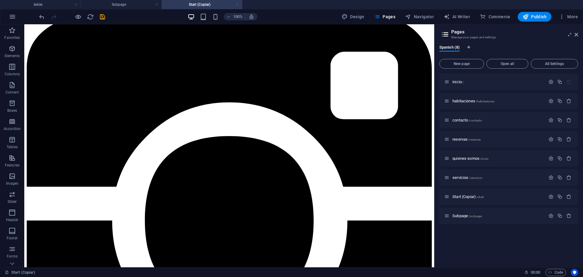
click at [237, 3] on link at bounding box center [238, 5] width 4 height 6
click at [239, 4] on ul "inicio Subpage Start (Copiar)" at bounding box center [291, 4] width 583 height 9
click at [238, 4] on ul "inicio Subpage Start (Copiar)" at bounding box center [291, 4] width 583 height 9
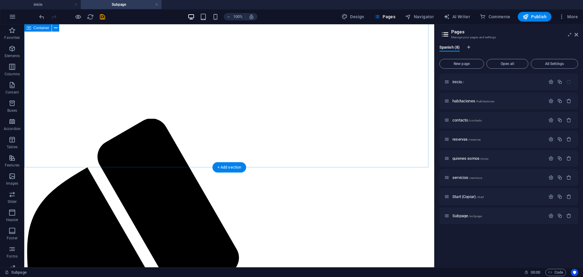
scroll to position [0, 0]
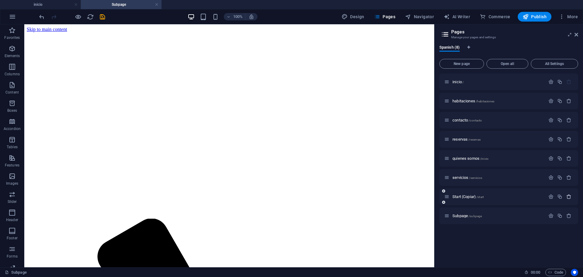
click at [568, 197] on icon "button" at bounding box center [568, 196] width 5 height 5
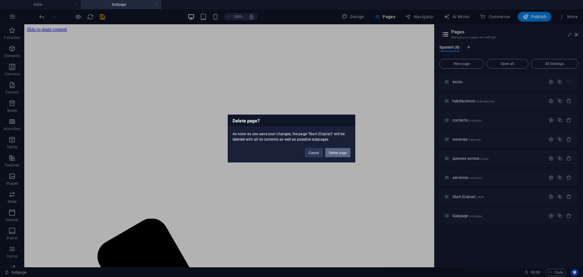
click at [345, 156] on button "Delete page" at bounding box center [337, 152] width 25 height 9
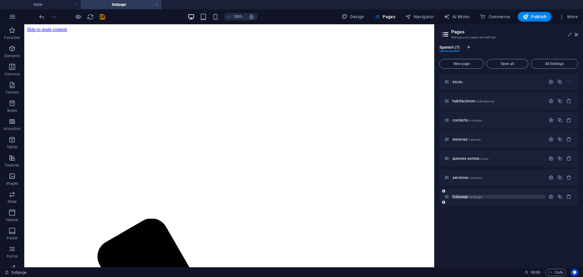
click at [478, 195] on span "/subpage" at bounding box center [475, 196] width 13 height 3
click at [467, 197] on span "Subpage /subpage" at bounding box center [466, 196] width 29 height 5
click at [550, 197] on icon "button" at bounding box center [550, 196] width 5 height 5
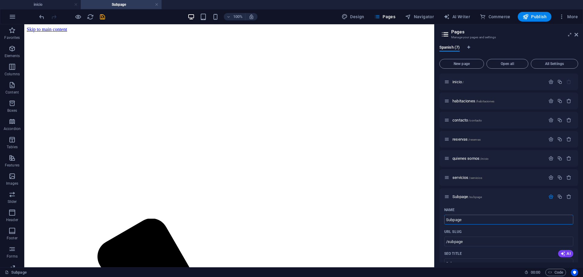
drag, startPoint x: 516, startPoint y: 244, endPoint x: 357, endPoint y: 203, distance: 164.3
type input "habitaciones"
type input "/habitaciones-7"
type input "habitaciones"
click at [476, 243] on input "/habitaciones-7" at bounding box center [508, 242] width 129 height 10
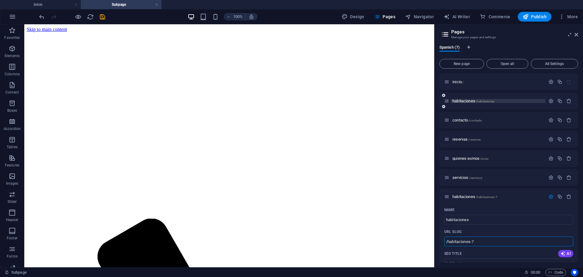
click at [477, 102] on span "/habitaciones" at bounding box center [485, 101] width 19 height 3
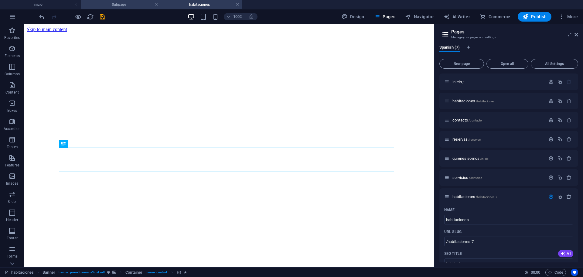
click at [135, 5] on h4 "Subpage" at bounding box center [121, 4] width 81 height 7
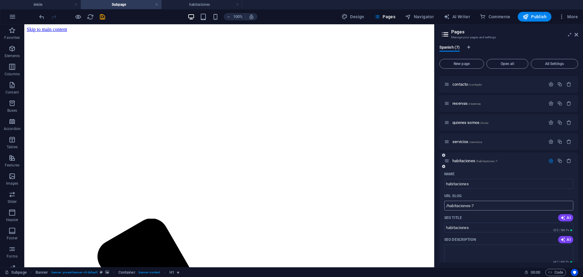
scroll to position [38, 0]
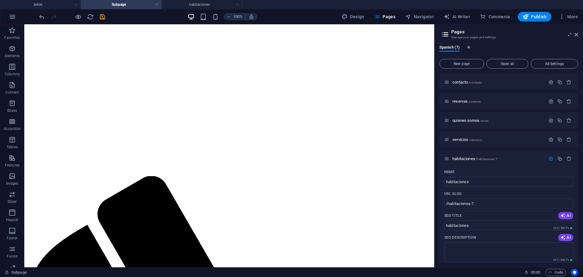
scroll to position [0, 0]
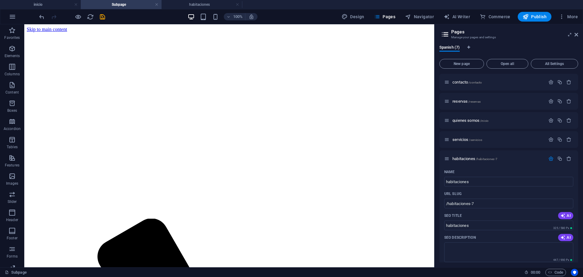
drag, startPoint x: 434, startPoint y: 198, endPoint x: 412, endPoint y: 44, distance: 155.5
click at [188, 4] on h4 "habitaciones" at bounding box center [202, 4] width 81 height 7
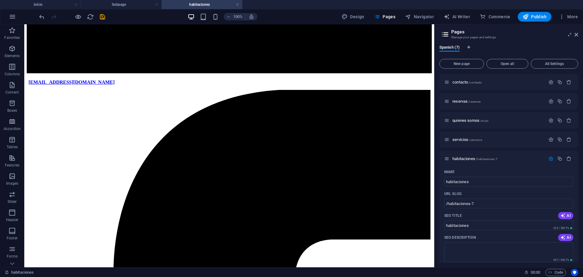
scroll to position [1205, 0]
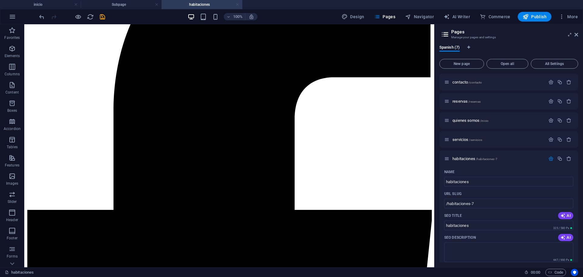
drag, startPoint x: 238, startPoint y: 5, endPoint x: 171, endPoint y: 55, distance: 83.5
click at [238, 5] on link at bounding box center [238, 5] width 4 height 6
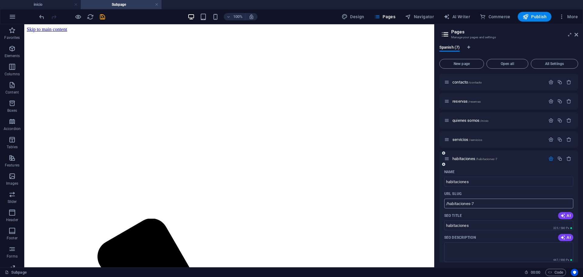
click at [488, 201] on input "/habitaciones-7" at bounding box center [508, 204] width 129 height 10
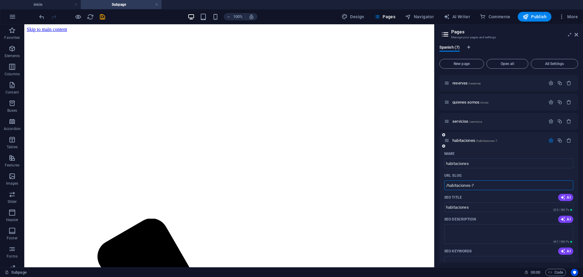
scroll to position [186, 0]
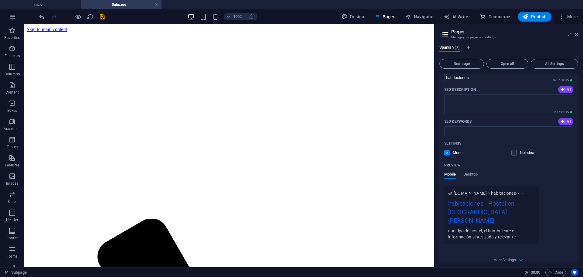
drag, startPoint x: 440, startPoint y: 190, endPoint x: 364, endPoint y: 137, distance: 91.8
click at [440, 190] on div "Name habitaciones ​ URL SLUG /habitaciones-7 ​ SEO Title AI habitaciones ​ 325 …" at bounding box center [508, 143] width 139 height 249
click at [101, 15] on icon "save" at bounding box center [102, 16] width 7 height 7
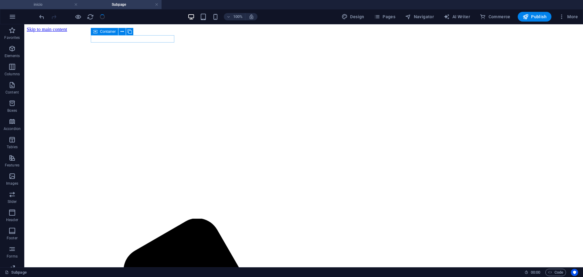
click at [40, 6] on h4 "inicio" at bounding box center [40, 4] width 81 height 7
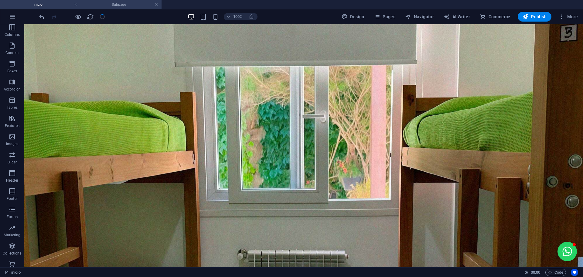
click at [127, 3] on h4 "Subpage" at bounding box center [121, 4] width 81 height 7
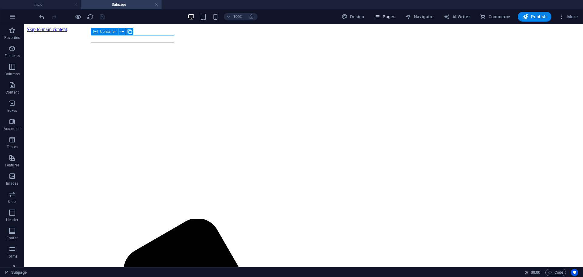
click at [390, 15] on span "Pages" at bounding box center [384, 17] width 21 height 6
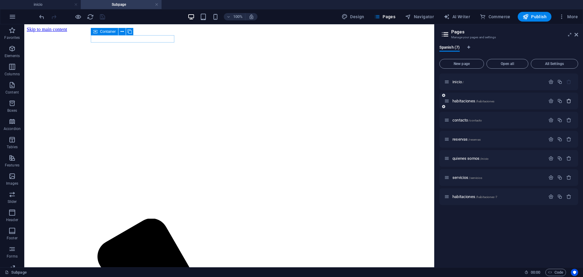
click at [568, 101] on icon "button" at bounding box center [568, 100] width 5 height 5
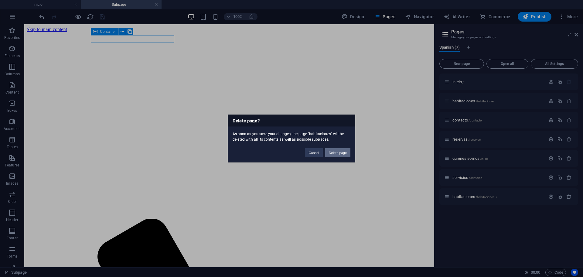
click at [333, 154] on button "Delete page" at bounding box center [337, 152] width 25 height 9
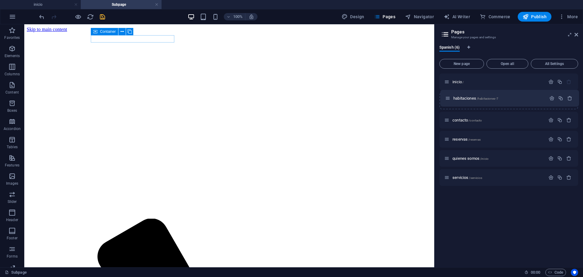
drag, startPoint x: 447, startPoint y: 178, endPoint x: 447, endPoint y: 96, distance: 81.7
click at [447, 96] on div "inicio / contacto /contacto reservas /reservas quienes somos /inicio servicios …" at bounding box center [508, 129] width 139 height 112
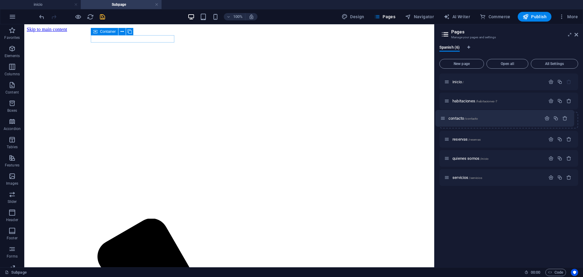
drag, startPoint x: 445, startPoint y: 103, endPoint x: 443, endPoint y: 121, distance: 19.0
click at [443, 121] on div "inicio / contacto /contacto habitaciones /habitaciones-7 reservas /reservas qui…" at bounding box center [508, 129] width 139 height 112
drag, startPoint x: 445, startPoint y: 182, endPoint x: 446, endPoint y: 167, distance: 14.9
click at [446, 166] on div "inicio / habitaciones /habitaciones-7 contacto /contacto reservas /reservas qui…" at bounding box center [508, 129] width 139 height 112
click at [449, 179] on div "servicios /servicios" at bounding box center [494, 177] width 101 height 7
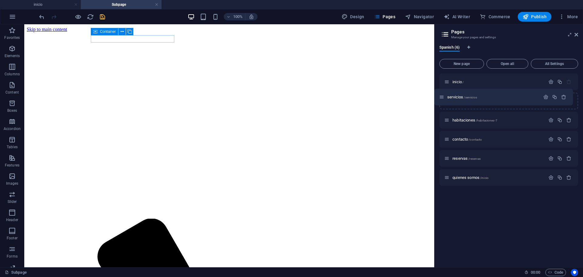
drag, startPoint x: 449, startPoint y: 179, endPoint x: 443, endPoint y: 96, distance: 84.0
click at [443, 96] on div "inicio / habitaciones /habitaciones-7 contacto /contacto reservas /reservas qui…" at bounding box center [508, 129] width 139 height 112
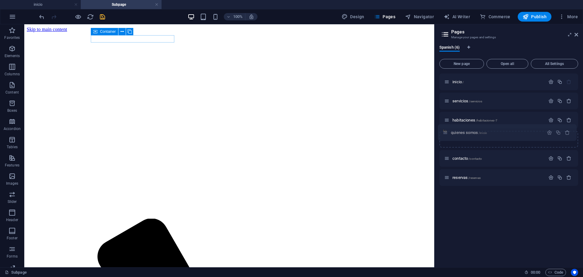
drag, startPoint x: 448, startPoint y: 178, endPoint x: 447, endPoint y: 131, distance: 46.8
click at [447, 131] on div "inicio / servicios /servicios habitaciones /habitaciones-7 contacto /contacto r…" at bounding box center [508, 129] width 139 height 112
drag, startPoint x: 446, startPoint y: 131, endPoint x: 447, endPoint y: 138, distance: 7.0
click at [447, 138] on div "quienes somos /inicio" at bounding box center [508, 134] width 139 height 12
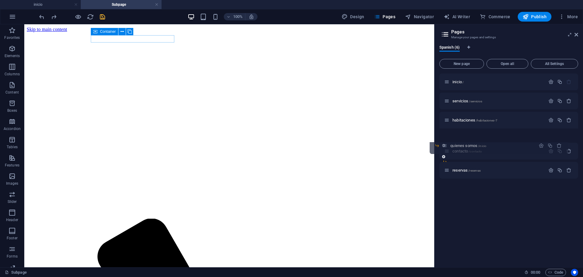
drag, startPoint x: 456, startPoint y: 132, endPoint x: 446, endPoint y: 147, distance: 18.4
click at [446, 147] on div "inicio / servicios /servicios habitaciones /habitaciones-7 quienes somos /inici…" at bounding box center [508, 119] width 139 height 93
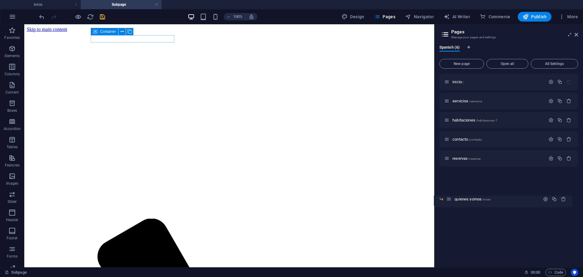
drag, startPoint x: 456, startPoint y: 151, endPoint x: 451, endPoint y: 205, distance: 54.3
click at [451, 204] on div "inicio / servicios /servicios habitaciones /habitaciones-7 contacto /contacto q…" at bounding box center [508, 167] width 139 height 189
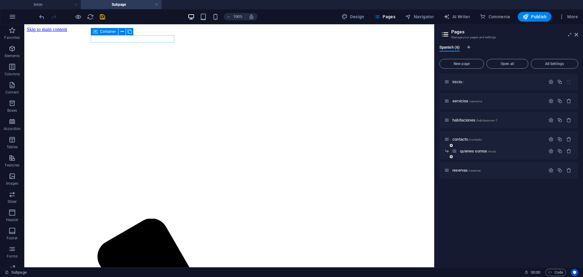
click at [445, 151] on icon at bounding box center [446, 151] width 5 height 5
click at [449, 151] on icon at bounding box center [446, 151] width 5 height 5
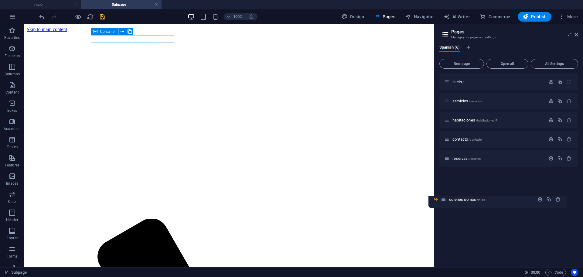
drag, startPoint x: 454, startPoint y: 152, endPoint x: 442, endPoint y: 202, distance: 51.4
click at [442, 202] on div "inicio / servicios /servicios habitaciones /habitaciones-7 contacto /contacto q…" at bounding box center [508, 167] width 139 height 189
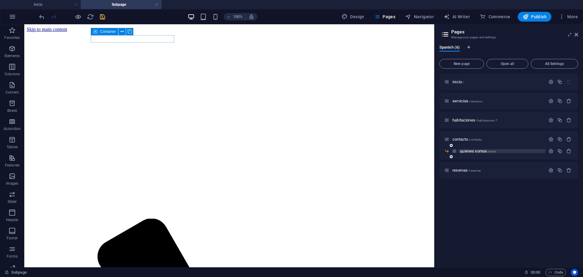
click at [485, 150] on span "quienes somos /inicio" at bounding box center [478, 151] width 36 height 5
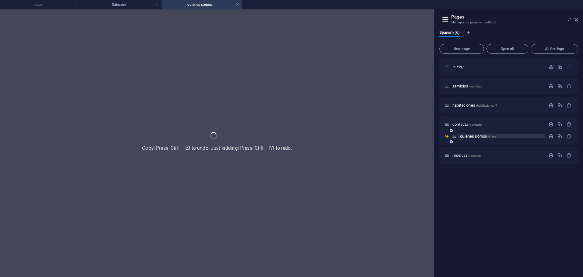
click at [485, 150] on div "reservas /reservas" at bounding box center [508, 155] width 139 height 17
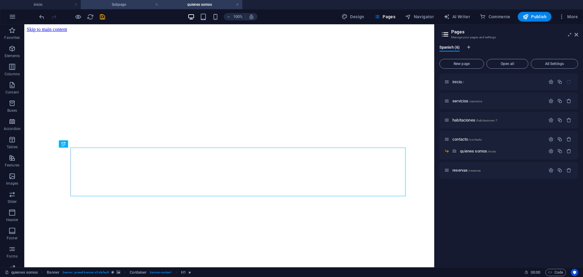
scroll to position [0, 0]
click at [119, 7] on h4 "Subpage" at bounding box center [121, 4] width 81 height 7
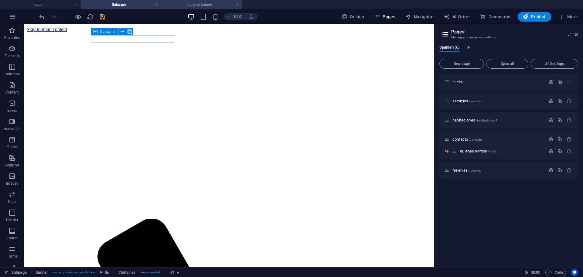
click at [240, 5] on h4 "quienes somos" at bounding box center [202, 4] width 81 height 7
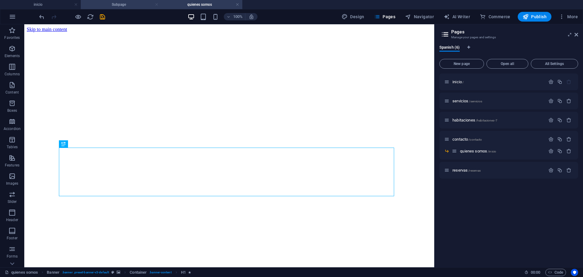
click at [158, 5] on link at bounding box center [157, 5] width 4 height 6
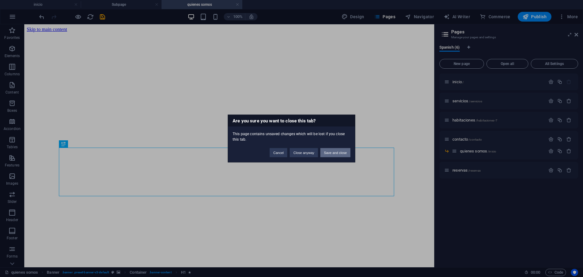
click at [336, 149] on button "Save and close" at bounding box center [335, 152] width 30 height 9
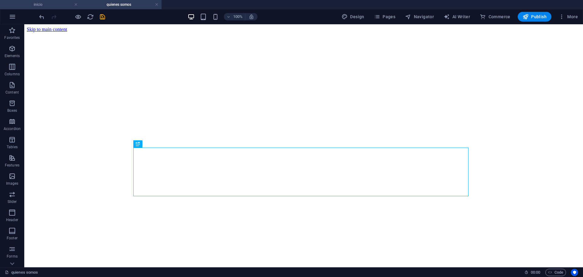
click at [47, 5] on h4 "inicio" at bounding box center [40, 4] width 81 height 7
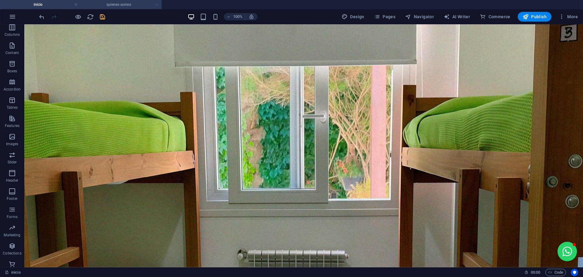
click at [157, 3] on link at bounding box center [157, 5] width 4 height 6
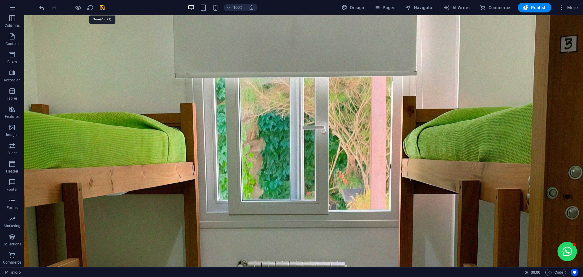
click at [103, 8] on icon "save" at bounding box center [102, 7] width 7 height 7
click at [387, 10] on span "Pages" at bounding box center [384, 8] width 21 height 6
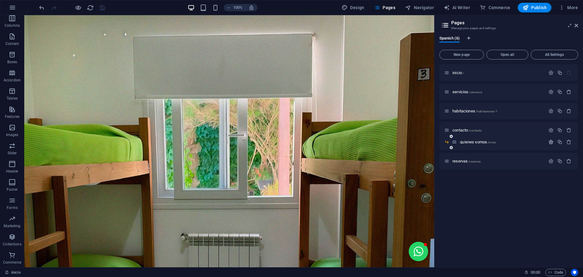
click at [552, 142] on icon "button" at bounding box center [550, 141] width 5 height 5
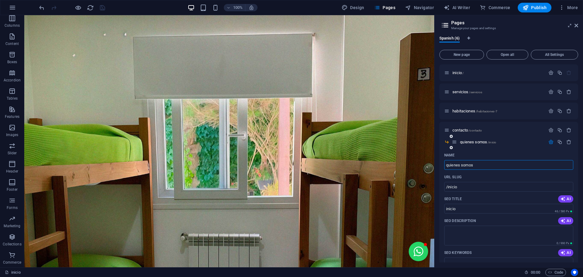
click at [455, 142] on icon at bounding box center [454, 141] width 5 height 5
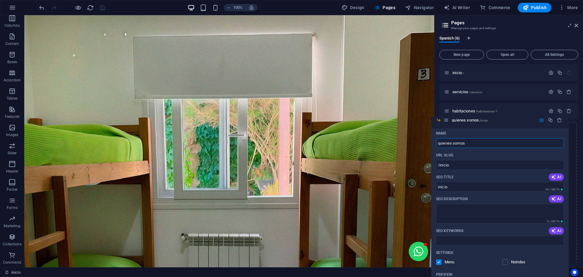
drag, startPoint x: 456, startPoint y: 143, endPoint x: 445, endPoint y: 121, distance: 24.3
click at [445, 121] on div "inicio / servicios /servicios habitaciones /habitaciones-7 contacto /contacto q…" at bounding box center [508, 110] width 139 height 93
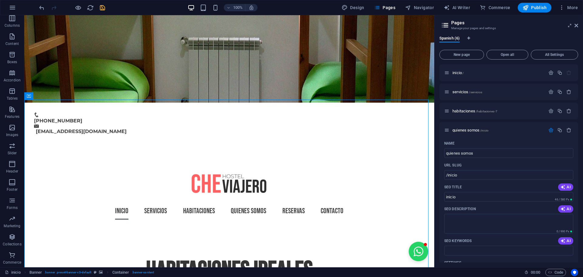
scroll to position [220, 0]
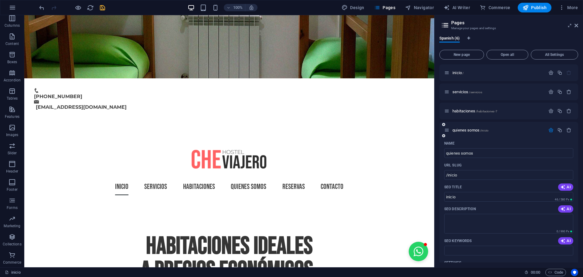
click at [445, 131] on icon at bounding box center [446, 130] width 5 height 5
click at [446, 131] on icon at bounding box center [446, 130] width 5 height 5
click at [463, 131] on span "quienes somos /inicio" at bounding box center [470, 130] width 36 height 5
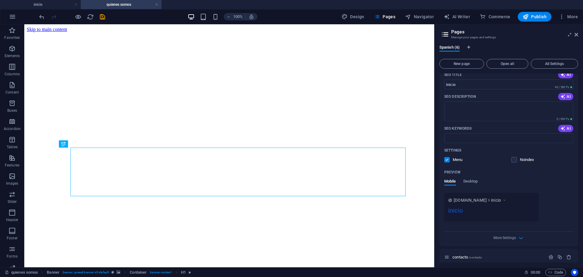
scroll to position [0, 0]
click at [517, 241] on div "More Settings" at bounding box center [508, 237] width 129 height 10
click at [518, 241] on icon "button" at bounding box center [520, 237] width 7 height 7
click at [518, 241] on textarea "Meta tags ​" at bounding box center [508, 249] width 129 height 20
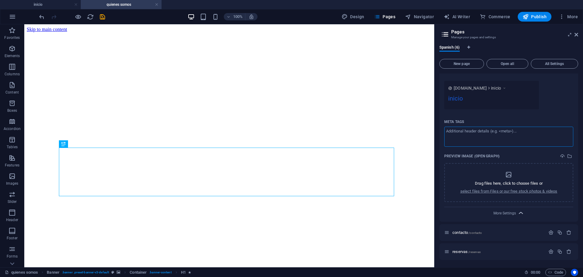
click at [522, 215] on icon "button" at bounding box center [520, 213] width 7 height 7
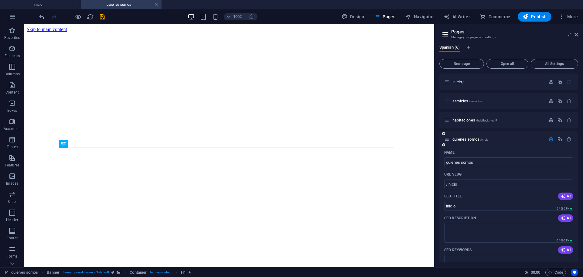
click at [548, 139] on icon "button" at bounding box center [550, 139] width 5 height 5
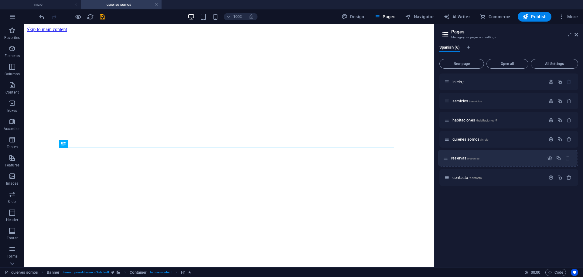
drag, startPoint x: 447, startPoint y: 179, endPoint x: 446, endPoint y: 157, distance: 21.9
click at [446, 157] on div "inicio / servicios /servicios habitaciones /habitaciones-7 quienes somos /inici…" at bounding box center [508, 129] width 139 height 112
drag, startPoint x: 477, startPoint y: 203, endPoint x: 471, endPoint y: 196, distance: 9.2
click at [477, 204] on div "inicio / servicios /servicios habitaciones /habitaciones-7 quienes somos /inici…" at bounding box center [508, 167] width 139 height 189
click at [157, 4] on link at bounding box center [157, 5] width 4 height 6
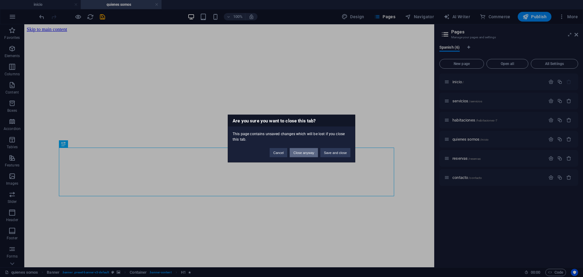
click at [303, 152] on button "Close anyway" at bounding box center [304, 152] width 28 height 9
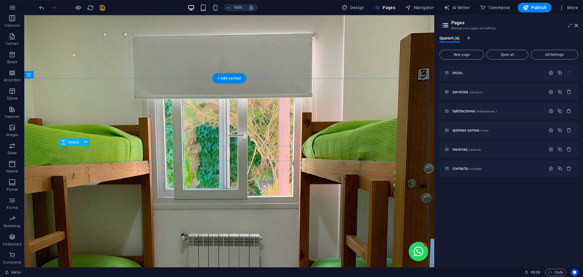
scroll to position [220, 0]
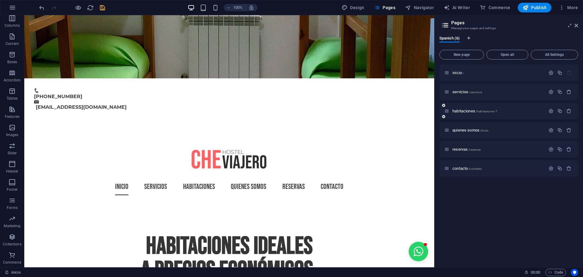
click at [463, 112] on span "habitaciones /habitaciones-7" at bounding box center [474, 111] width 45 height 5
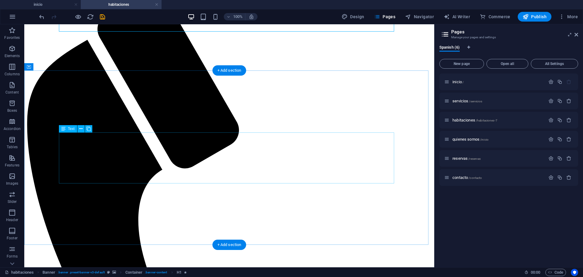
scroll to position [76, 0]
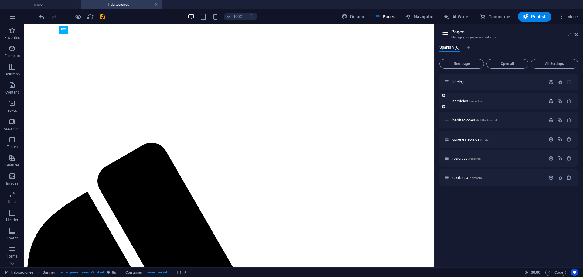
click at [550, 103] on icon "button" at bounding box center [550, 100] width 5 height 5
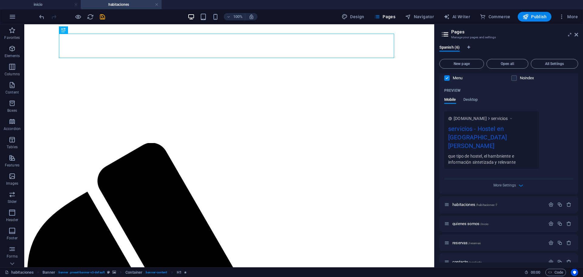
scroll to position [167, 0]
click at [504, 201] on p "habitaciones /habitaciones-7" at bounding box center [497, 203] width 91 height 4
click at [550, 200] on icon "button" at bounding box center [550, 202] width 5 height 5
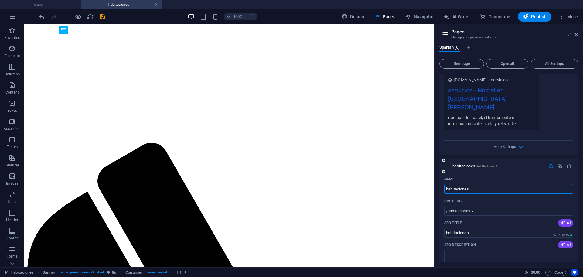
scroll to position [205, 0]
click at [507, 205] on input "/habitaciones-7" at bounding box center [508, 210] width 129 height 10
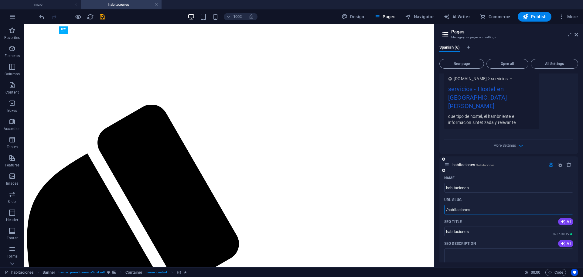
type input "/habitaciones"
click at [548, 162] on icon "button" at bounding box center [550, 164] width 5 height 5
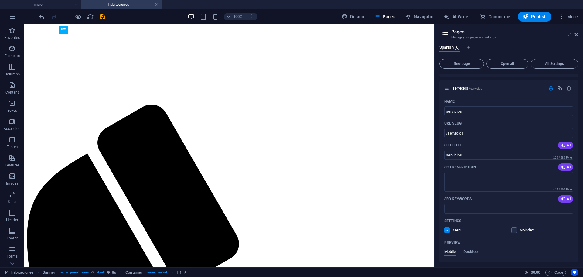
scroll to position [0, 0]
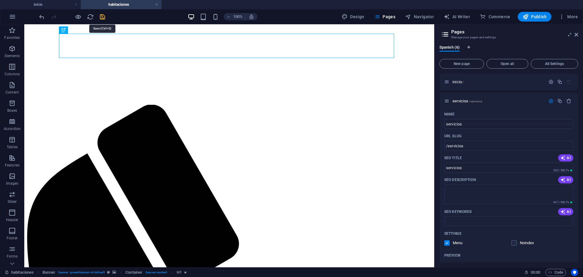
click at [101, 19] on icon "save" at bounding box center [102, 16] width 7 height 7
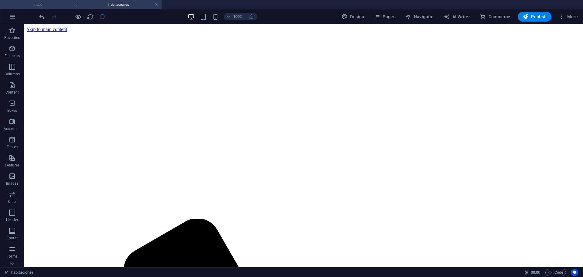
click at [63, 1] on h4 "inicio" at bounding box center [40, 4] width 81 height 7
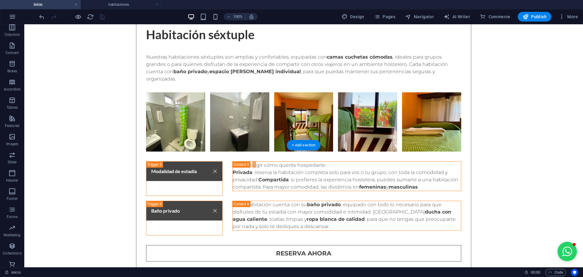
scroll to position [2240, 0]
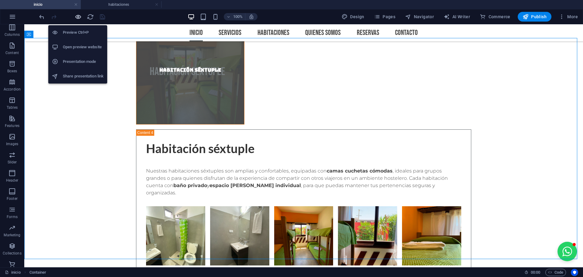
click at [79, 19] on icon "button" at bounding box center [78, 16] width 7 height 7
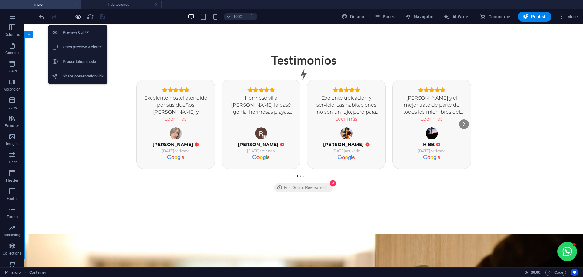
scroll to position [1235, 0]
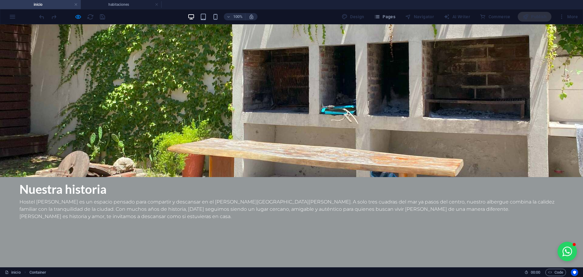
scroll to position [1538, 0]
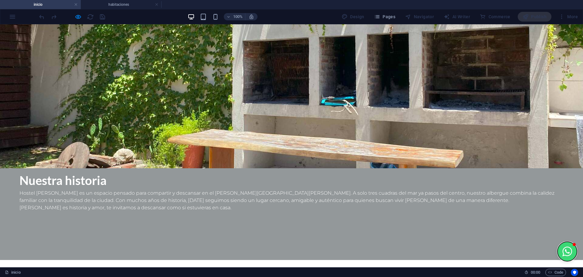
click at [565, 250] on button "Open chat window" at bounding box center [567, 251] width 19 height 19
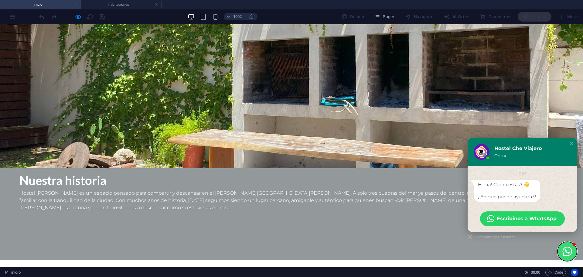
click at [560, 255] on button "Close chat window" at bounding box center [567, 251] width 19 height 19
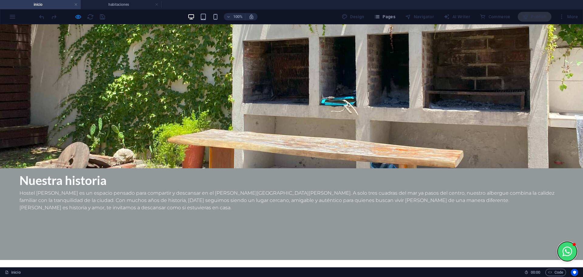
click at [560, 255] on button "Open chat window" at bounding box center [567, 251] width 19 height 19
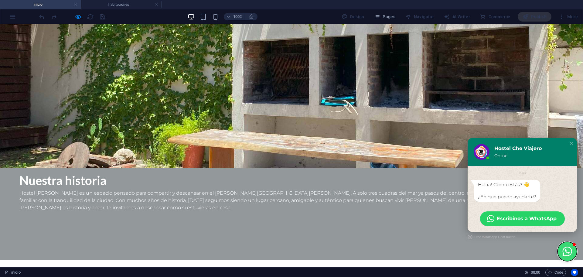
click at [560, 255] on button "Close chat window" at bounding box center [567, 251] width 19 height 19
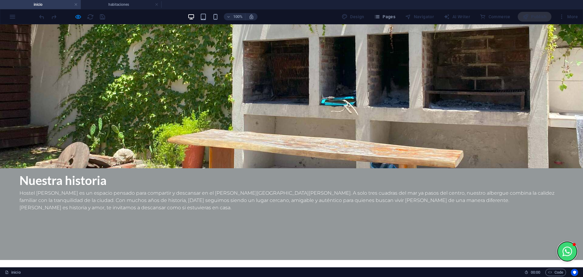
click at [560, 255] on button "Open chat window" at bounding box center [567, 251] width 19 height 19
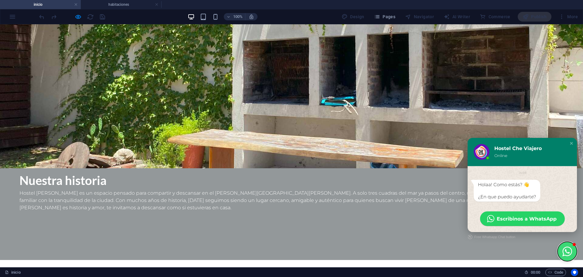
click at [560, 255] on button "Close chat window" at bounding box center [567, 251] width 19 height 19
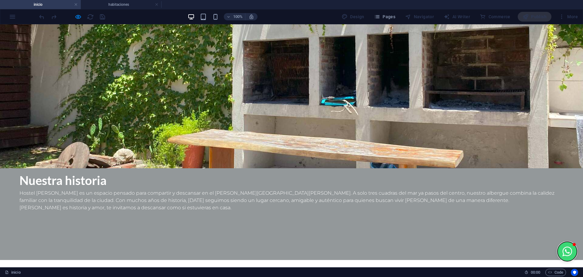
click at [560, 255] on button "Open chat window" at bounding box center [567, 251] width 19 height 19
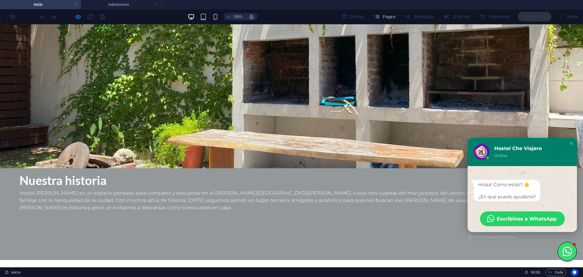
click at [560, 255] on button "Close chat window" at bounding box center [567, 251] width 19 height 19
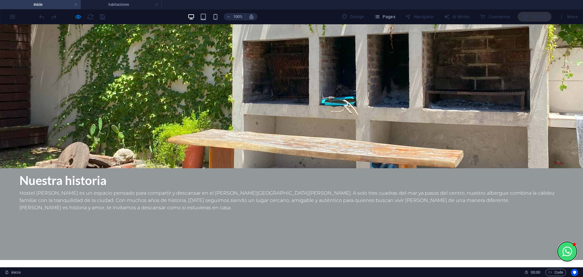
click at [560, 255] on button "Open chat window" at bounding box center [567, 251] width 19 height 19
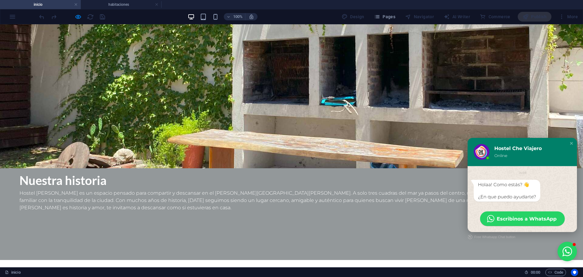
checkbox input "true"
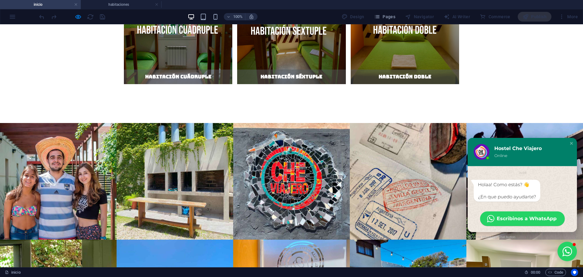
scroll to position [1906, 0]
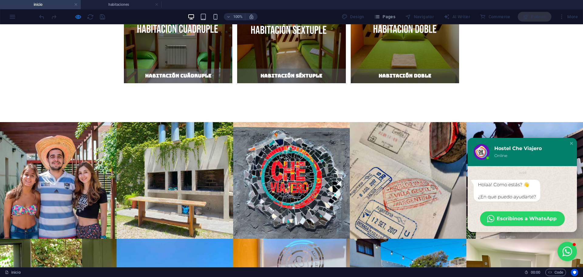
drag, startPoint x: 221, startPoint y: 202, endPoint x: 229, endPoint y: 213, distance: 13.7
drag, startPoint x: 262, startPoint y: 207, endPoint x: 216, endPoint y: 217, distance: 47.2
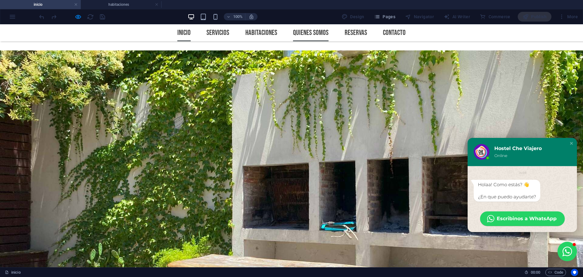
scroll to position [1262, 0]
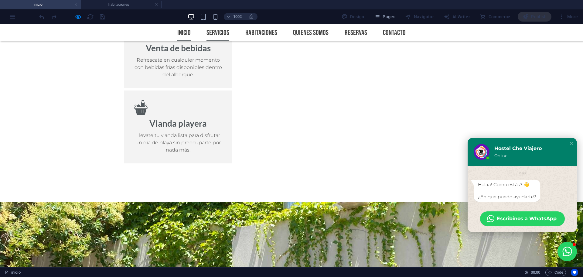
click at [224, 30] on font "Servicios" at bounding box center [218, 32] width 23 height 9
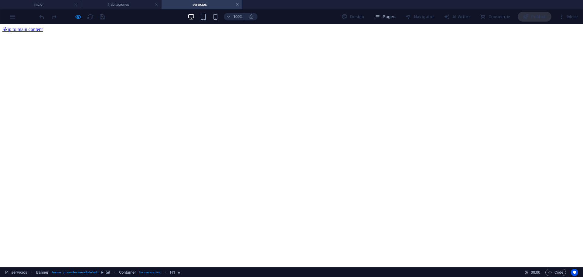
scroll to position [0, 0]
click at [237, 5] on link at bounding box center [238, 5] width 4 height 6
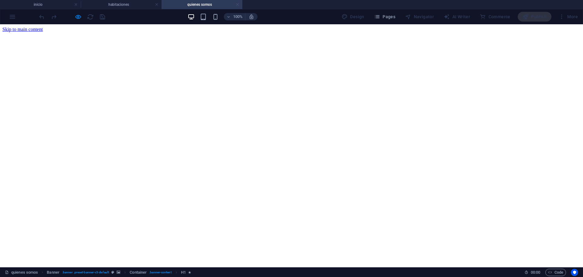
click at [237, 3] on link at bounding box center [238, 5] width 4 height 6
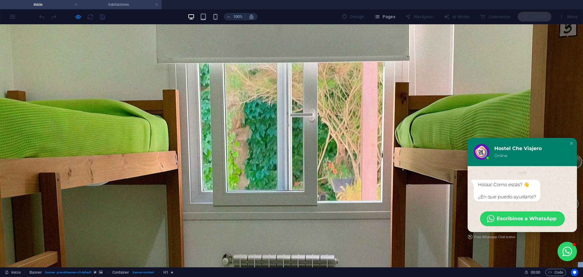
click at [159, 4] on h4 "habitaciones" at bounding box center [121, 4] width 81 height 7
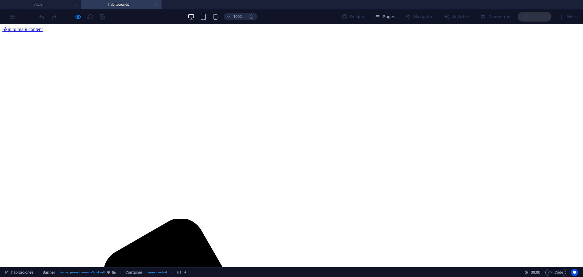
click at [155, 4] on link at bounding box center [157, 5] width 4 height 6
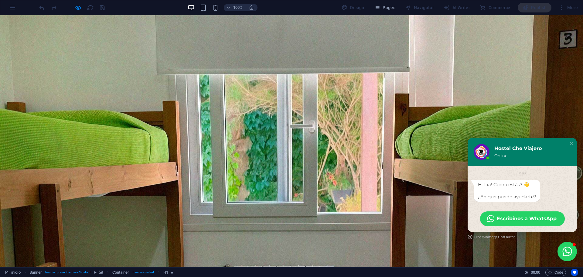
click at [75, 13] on div "100% Design Pages Navigator AI Writer Commerce Publish More" at bounding box center [291, 7] width 582 height 15
click at [76, 12] on div at bounding box center [72, 8] width 68 height 10
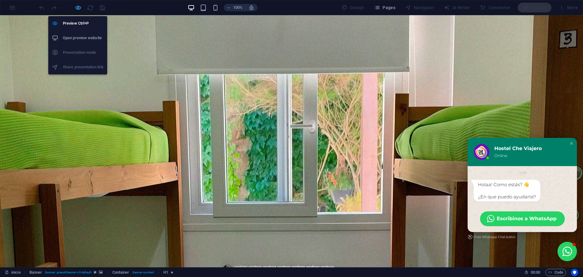
click at [80, 10] on icon "button" at bounding box center [78, 7] width 7 height 7
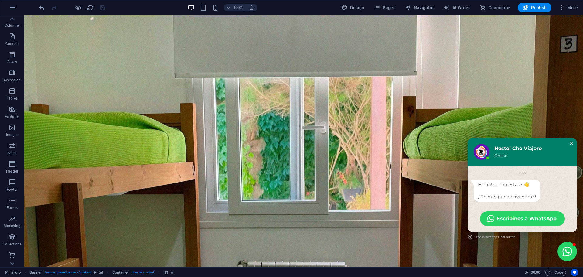
click at [569, 143] on div "Close chat window" at bounding box center [572, 143] width 6 height 6
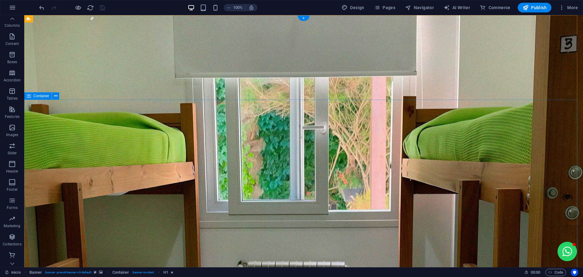
click at [563, 246] on button "Open chat window" at bounding box center [567, 251] width 19 height 19
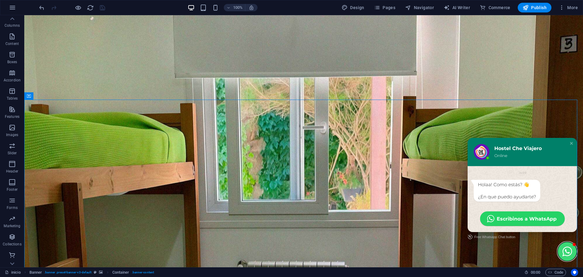
click at [564, 247] on button "Close chat window" at bounding box center [567, 251] width 19 height 19
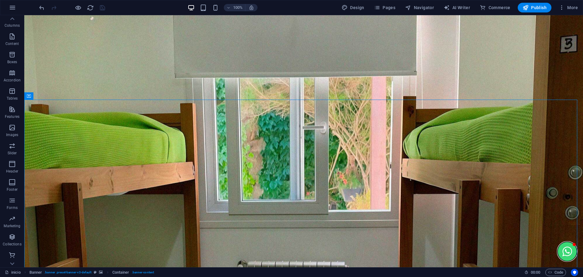
click at [564, 247] on button "Open chat window" at bounding box center [567, 251] width 19 height 19
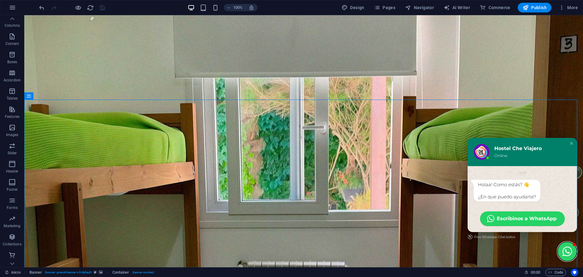
click at [568, 247] on button "Close chat window" at bounding box center [567, 251] width 19 height 19
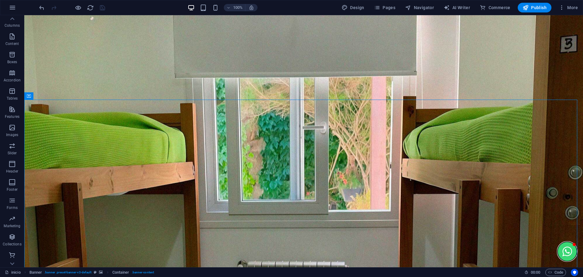
click at [568, 247] on button "Open chat window" at bounding box center [567, 251] width 19 height 19
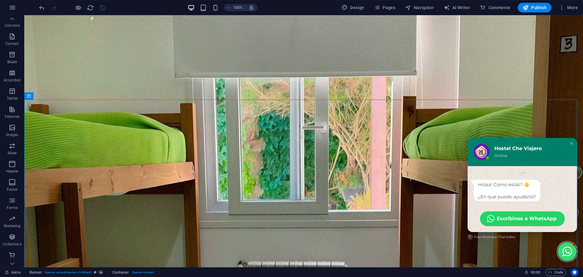
click at [568, 247] on button "Close chat window" at bounding box center [567, 251] width 19 height 19
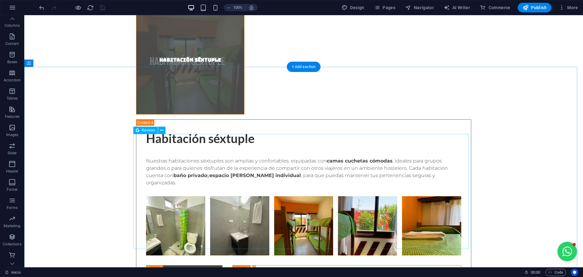
scroll to position [2278, 0]
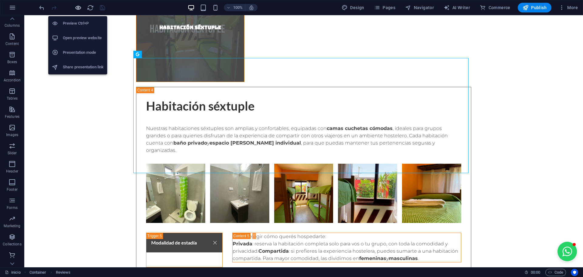
click at [80, 4] on icon "button" at bounding box center [78, 7] width 7 height 7
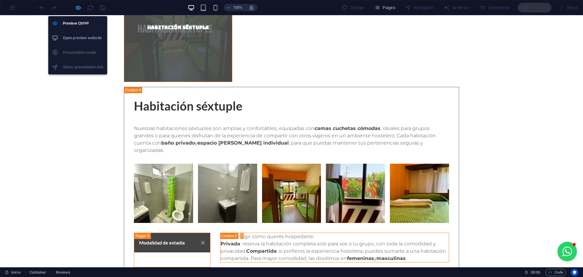
scroll to position [1278, 0]
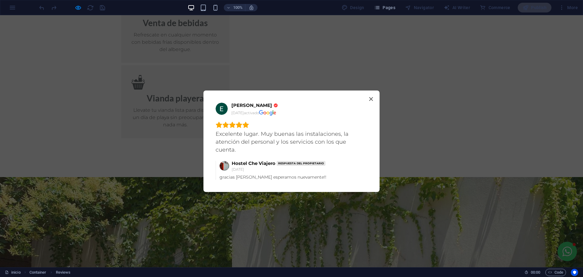
click at [323, 205] on div "[PERSON_NAME] [DATE] activado Excelente lugar. Muy buenas las instalaciones, la…" at bounding box center [291, 141] width 583 height 252
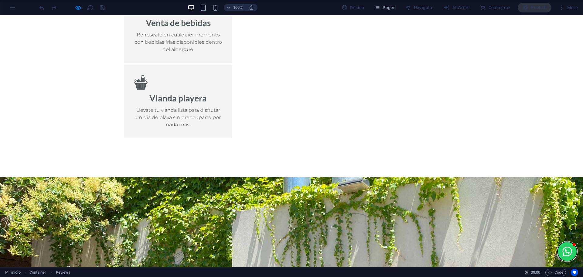
click at [559, 260] on button "Open chat window" at bounding box center [567, 251] width 19 height 19
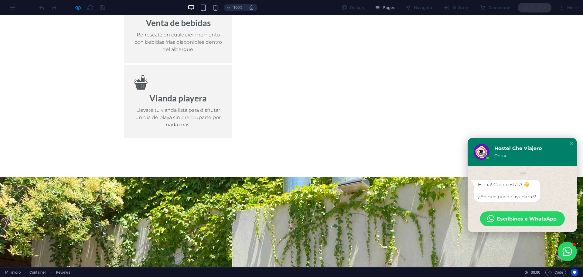
drag, startPoint x: 541, startPoint y: 95, endPoint x: 541, endPoint y: 100, distance: 5.2
click at [569, 144] on div "Close chat window" at bounding box center [572, 143] width 6 height 6
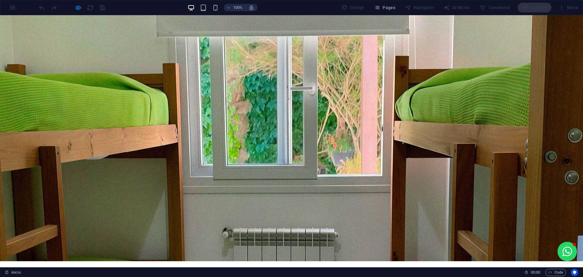
scroll to position [0, 0]
